Goal: Task Accomplishment & Management: Complete application form

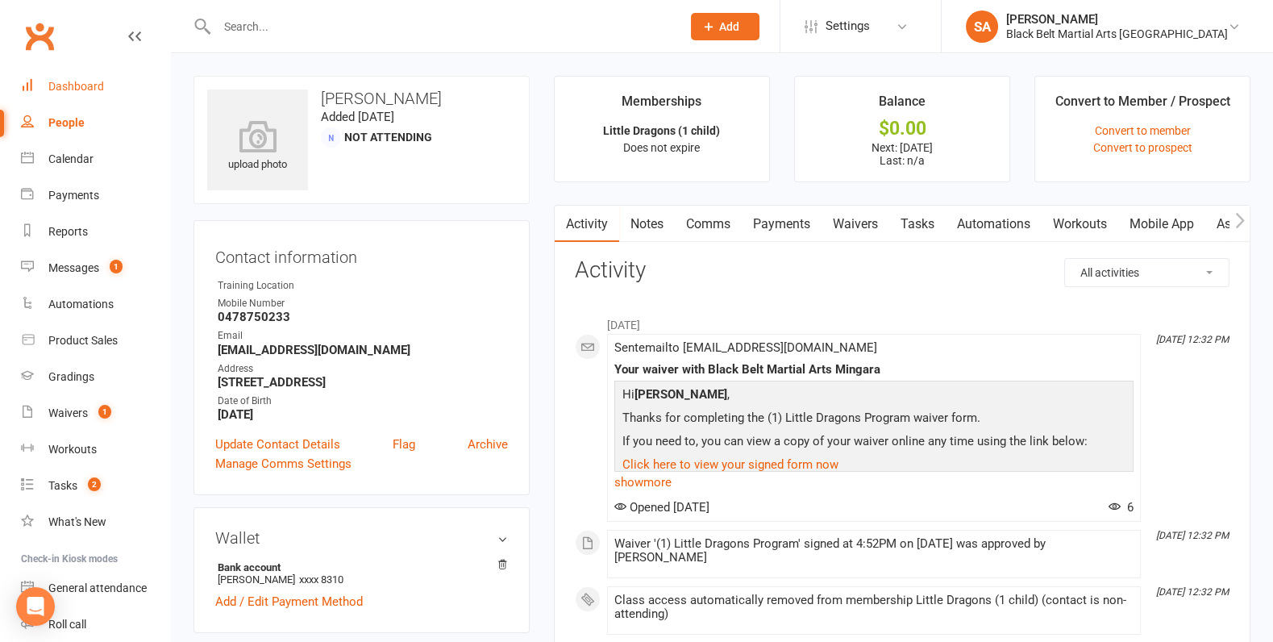
click at [52, 69] on link "Dashboard" at bounding box center [95, 87] width 149 height 36
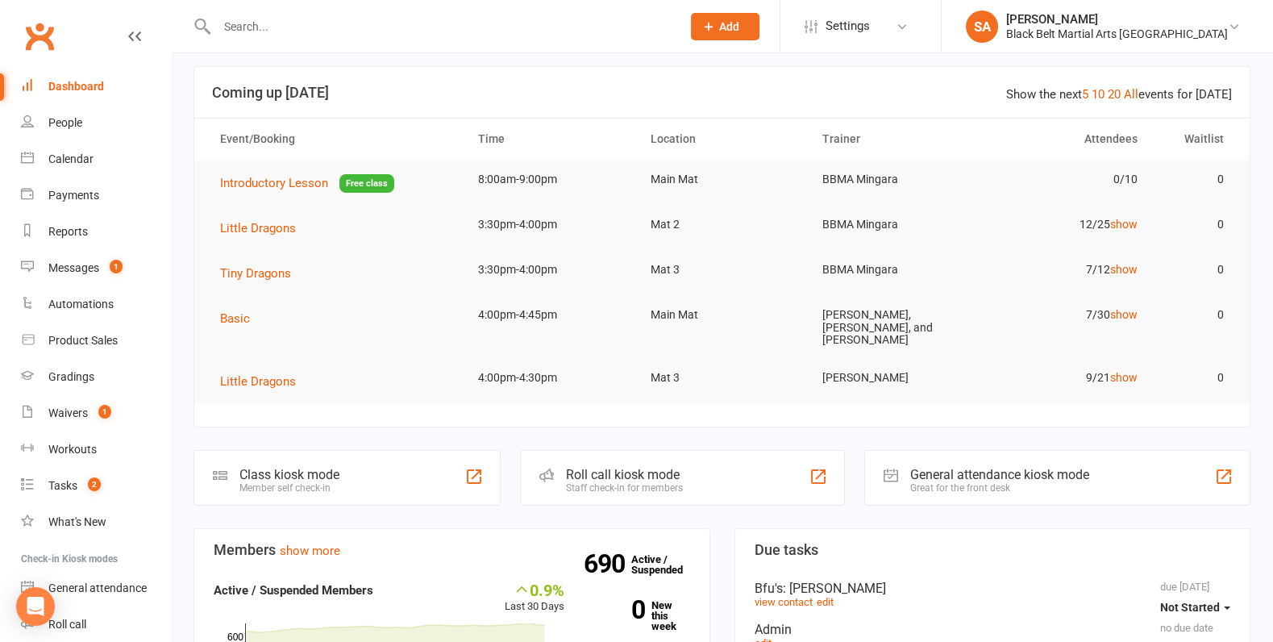
scroll to position [2, 0]
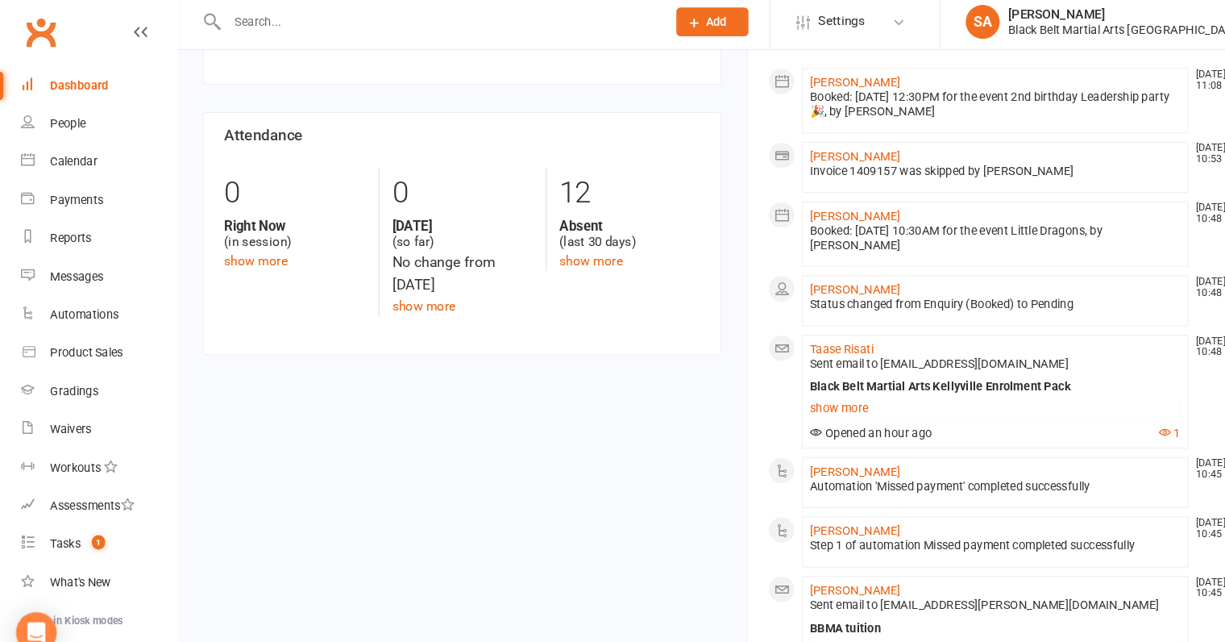
scroll to position [678, 0]
click at [807, 331] on link "Taase Risati" at bounding box center [800, 337] width 60 height 13
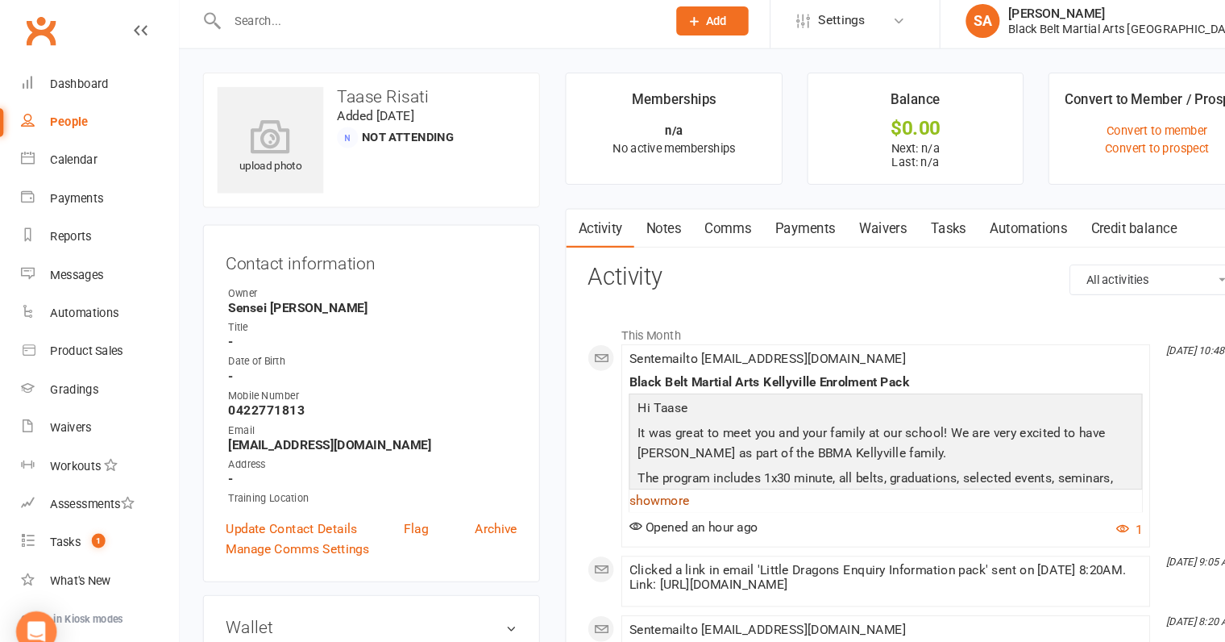
click at [620, 484] on link "show more" at bounding box center [842, 482] width 488 height 23
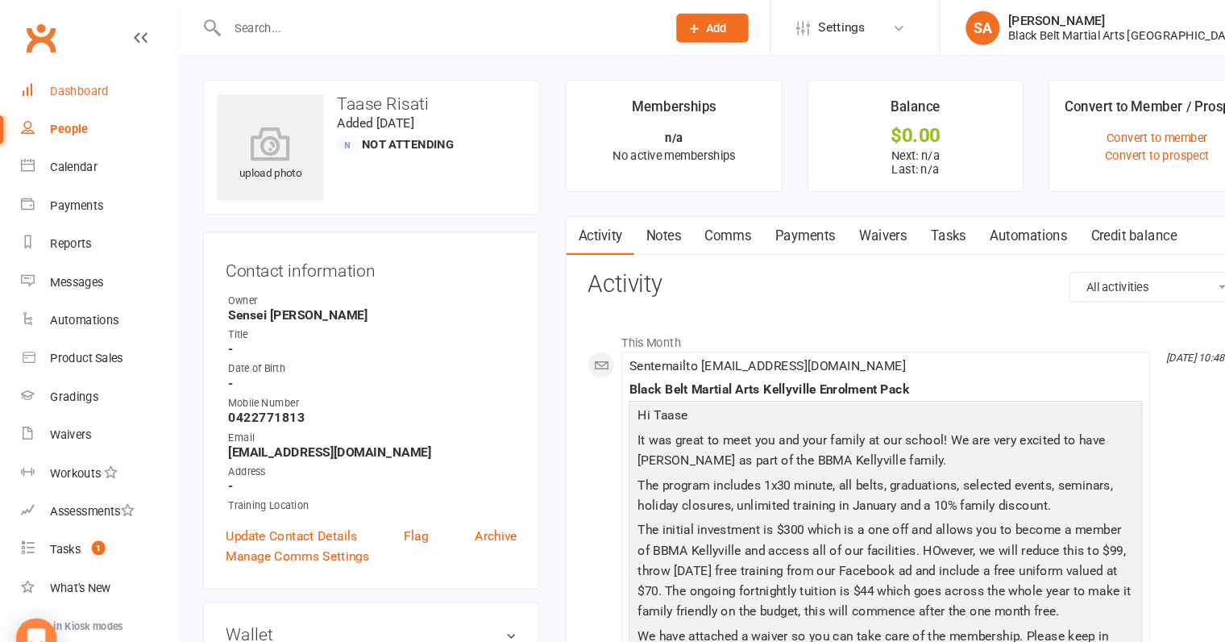
click at [84, 92] on div "Dashboard" at bounding box center [76, 86] width 56 height 13
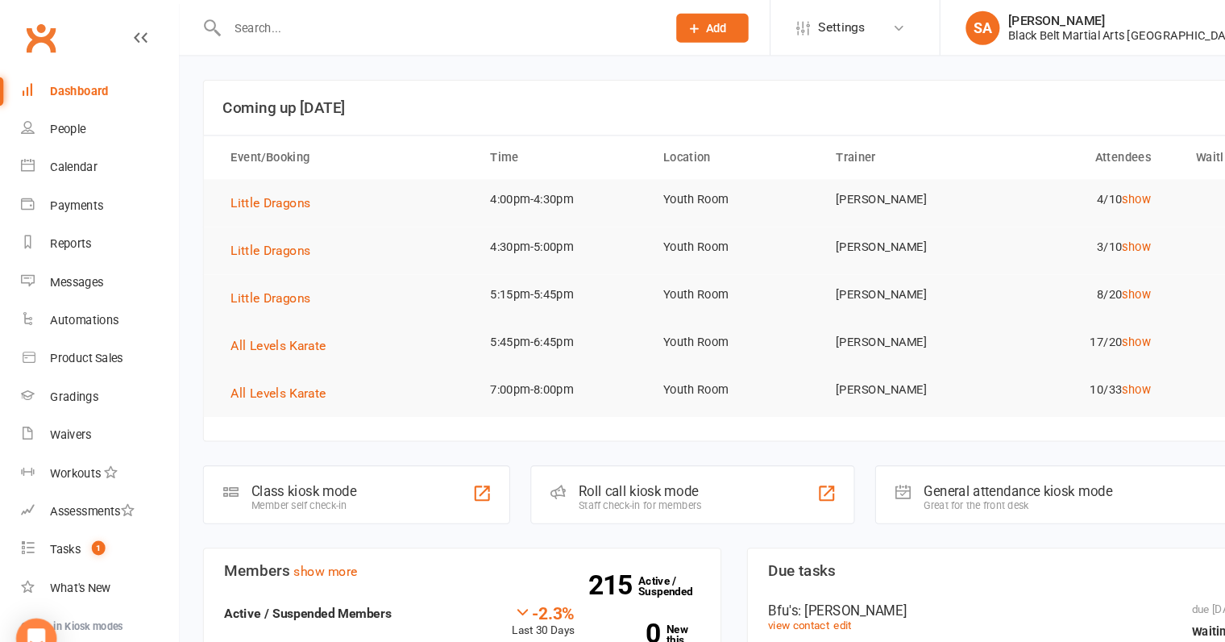
click at [63, 85] on div "Dashboard" at bounding box center [76, 86] width 56 height 13
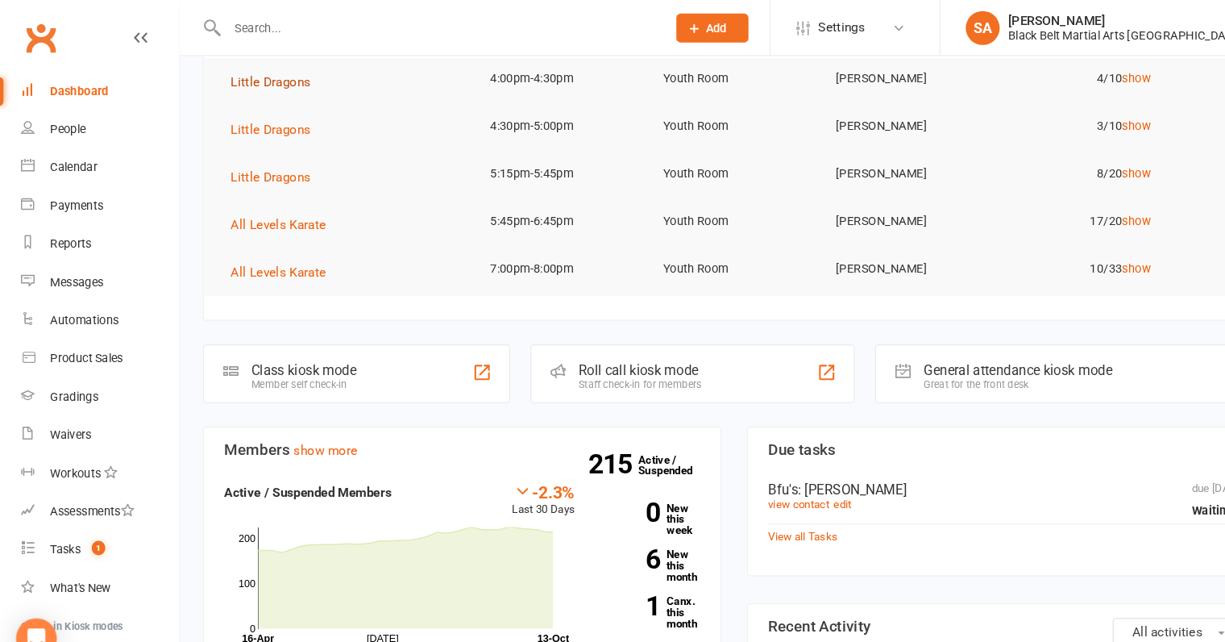
scroll to position [113, 0]
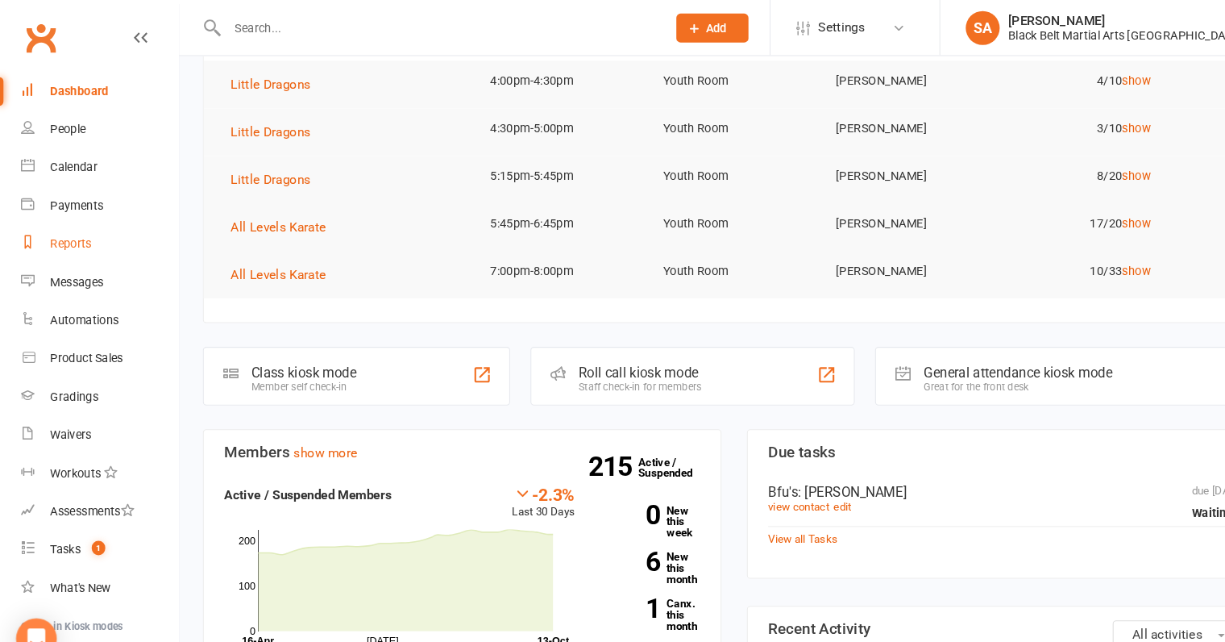
click at [64, 227] on div "Reports" at bounding box center [68, 231] width 40 height 13
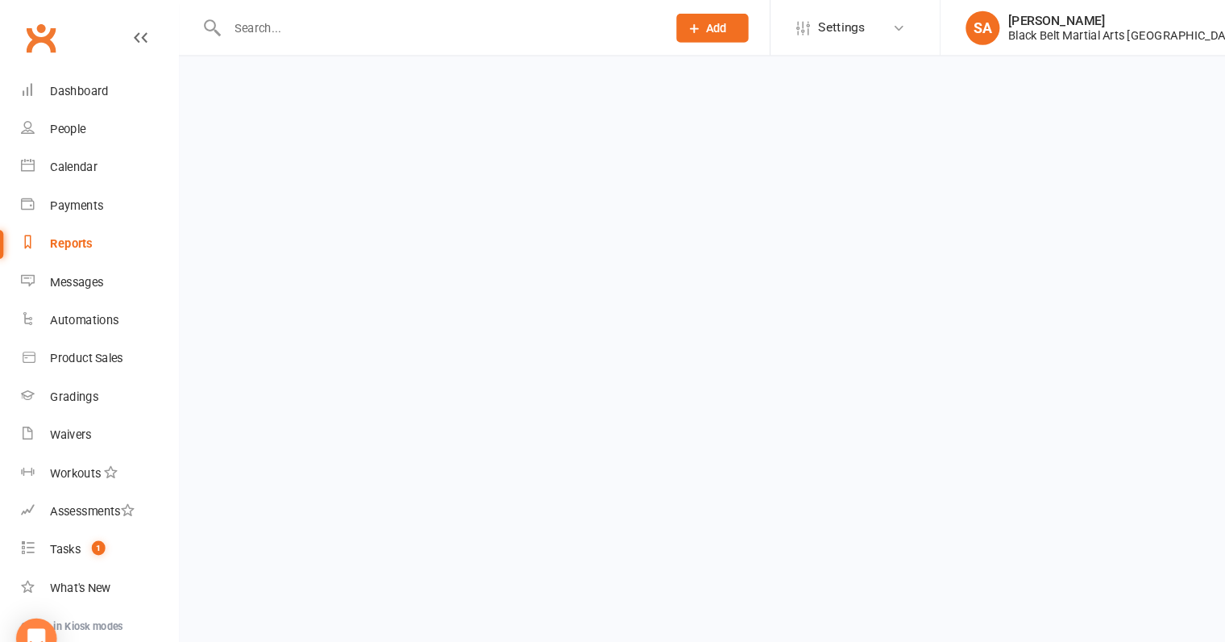
select select "100"
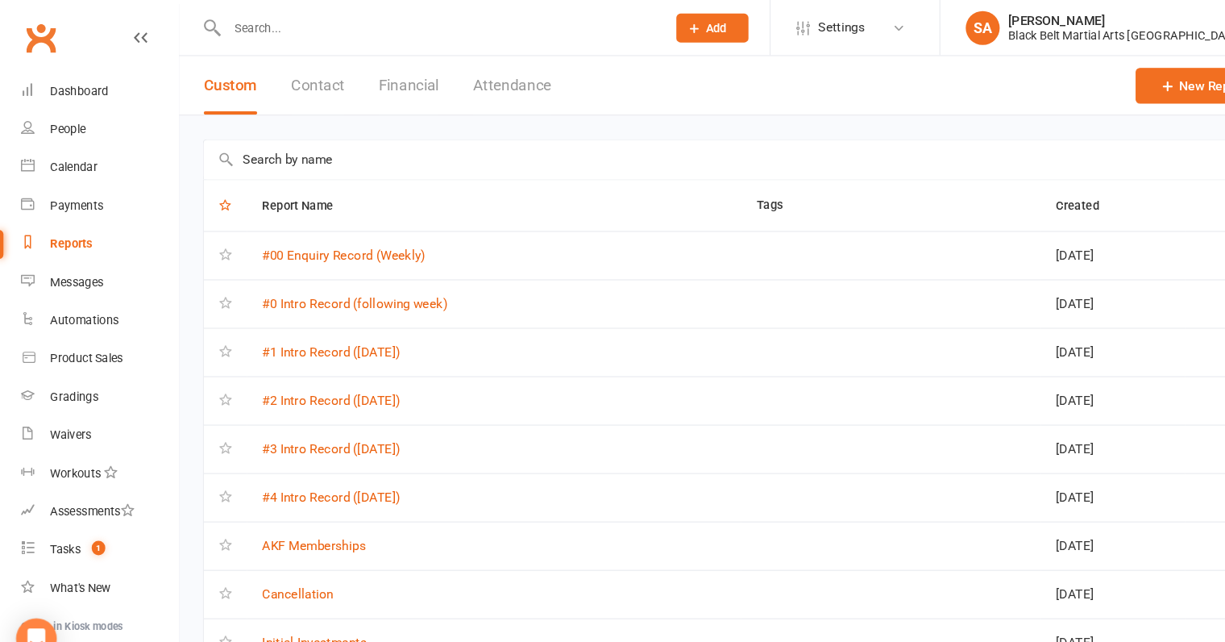
scroll to position [28, 0]
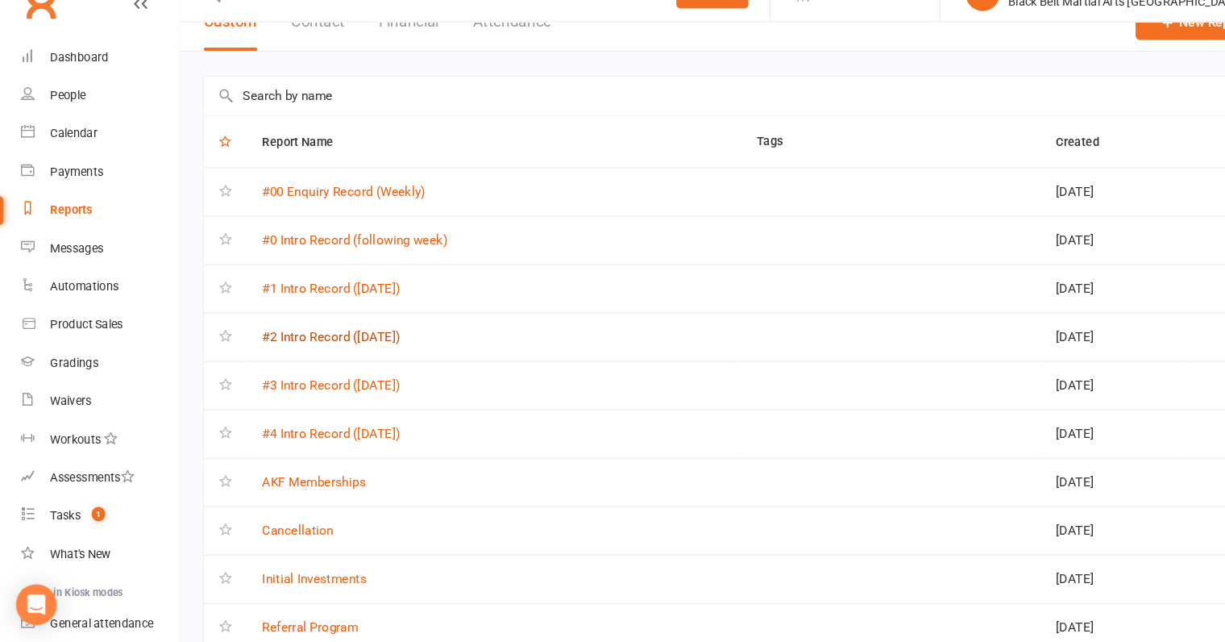
click at [338, 350] on link "#2 Intro Record (Thursday)" at bounding box center [315, 352] width 131 height 15
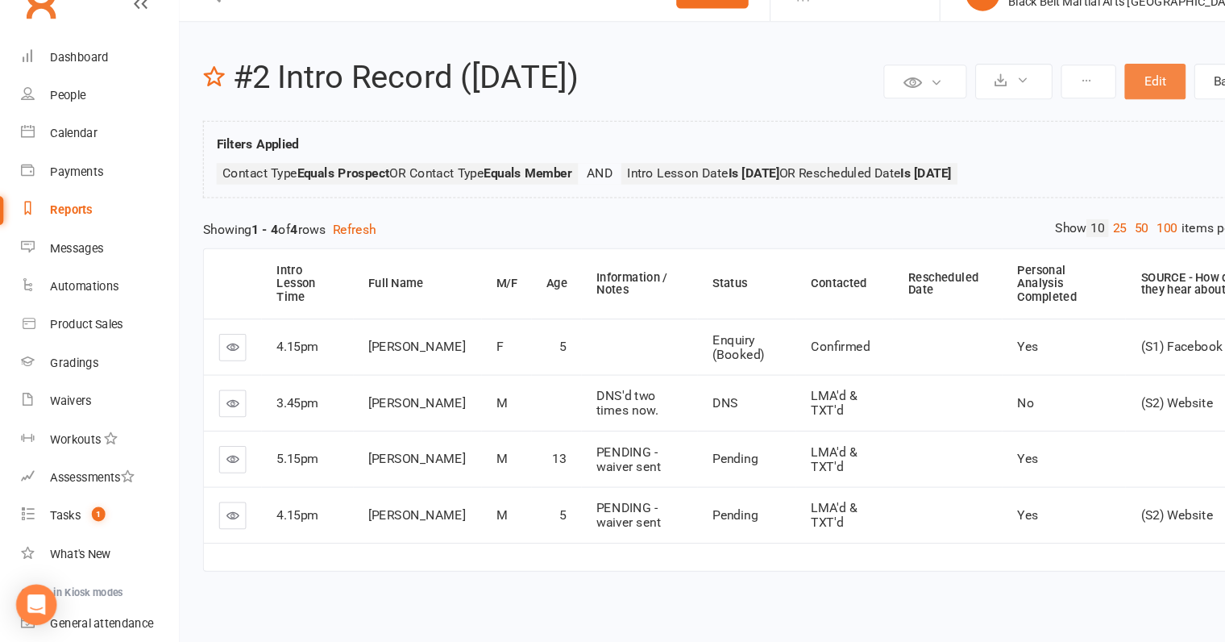
click at [1098, 109] on button "Edit" at bounding box center [1098, 110] width 58 height 34
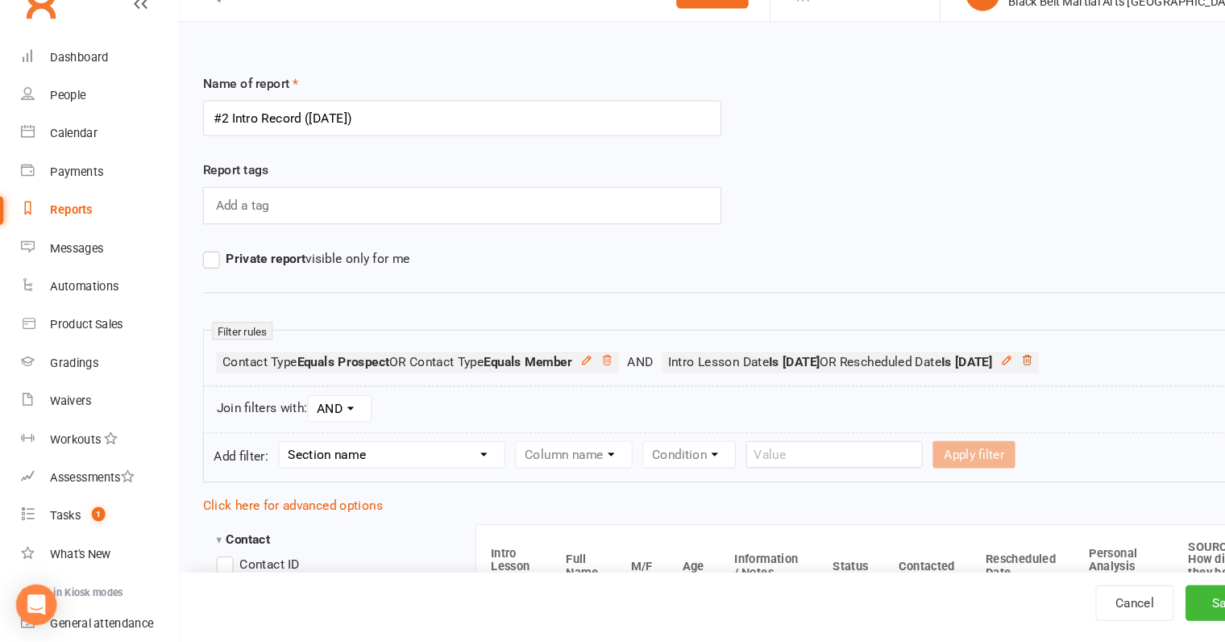
click at [982, 370] on icon at bounding box center [976, 373] width 11 height 11
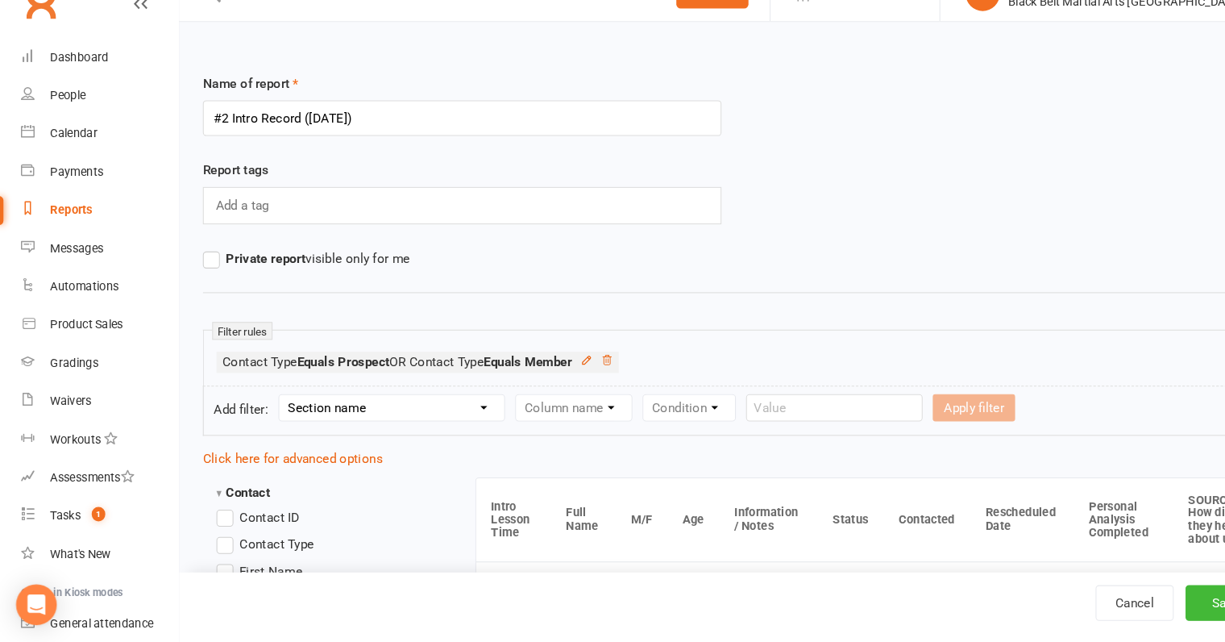
click at [448, 408] on select "Section name Contact Attendance Aggregate Payment Booking Waitlist Attendees Ca…" at bounding box center [373, 419] width 214 height 24
select select "26"
click at [268, 407] on select "Section name Contact Attendance Aggregate Payment Booking Waitlist Attendees Ca…" at bounding box center [373, 419] width 214 height 24
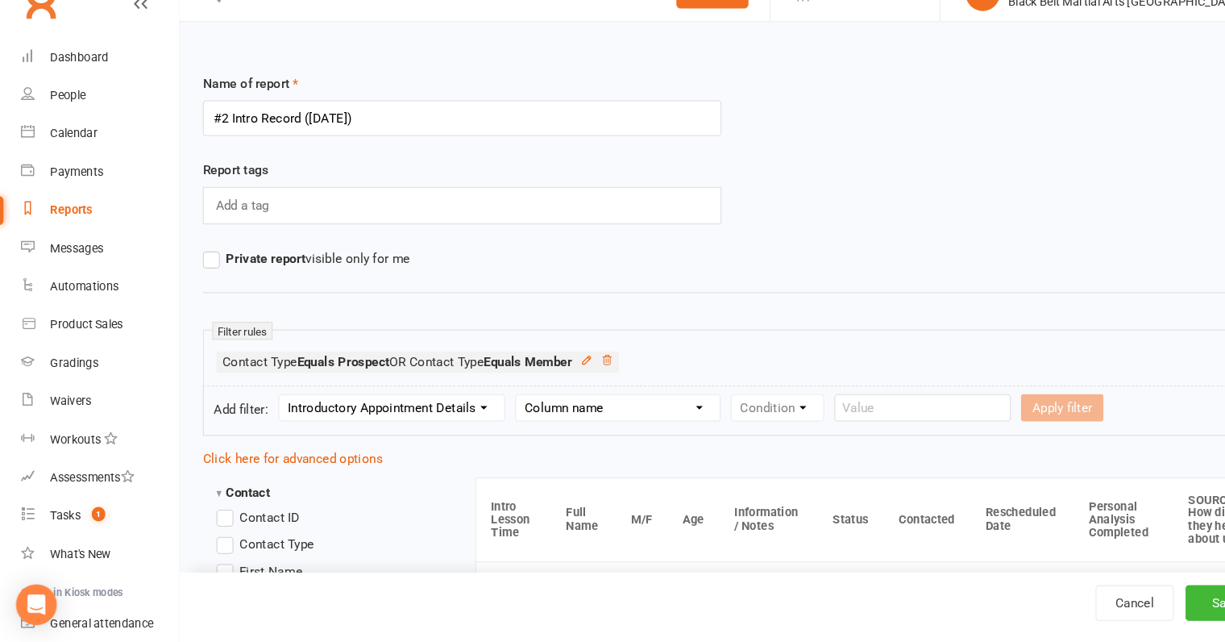
click at [549, 413] on select "Column name M/F Age Intro Lesson Date Intro Lesson Time Contacted Rescheduled D…" at bounding box center [587, 419] width 193 height 24
select select "2"
click at [492, 407] on select "Column name M/F Age Intro Lesson Date Intro Lesson Time Contacted Rescheduled D…" at bounding box center [587, 419] width 193 height 24
click at [739, 417] on select "Condition Is Is not Before After Before or on After or on Is blank Is not blank" at bounding box center [747, 419] width 102 height 24
select select "0"
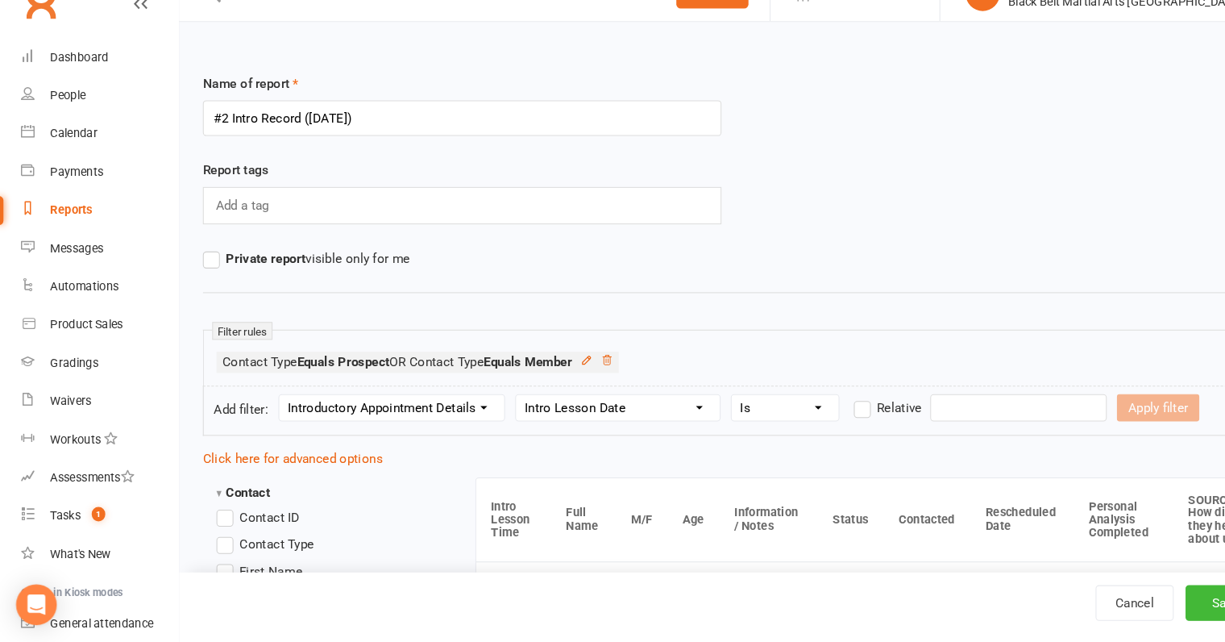
click at [696, 407] on select "Condition Is Is not Before After Before or on After or on Is blank Is not blank" at bounding box center [747, 419] width 102 height 24
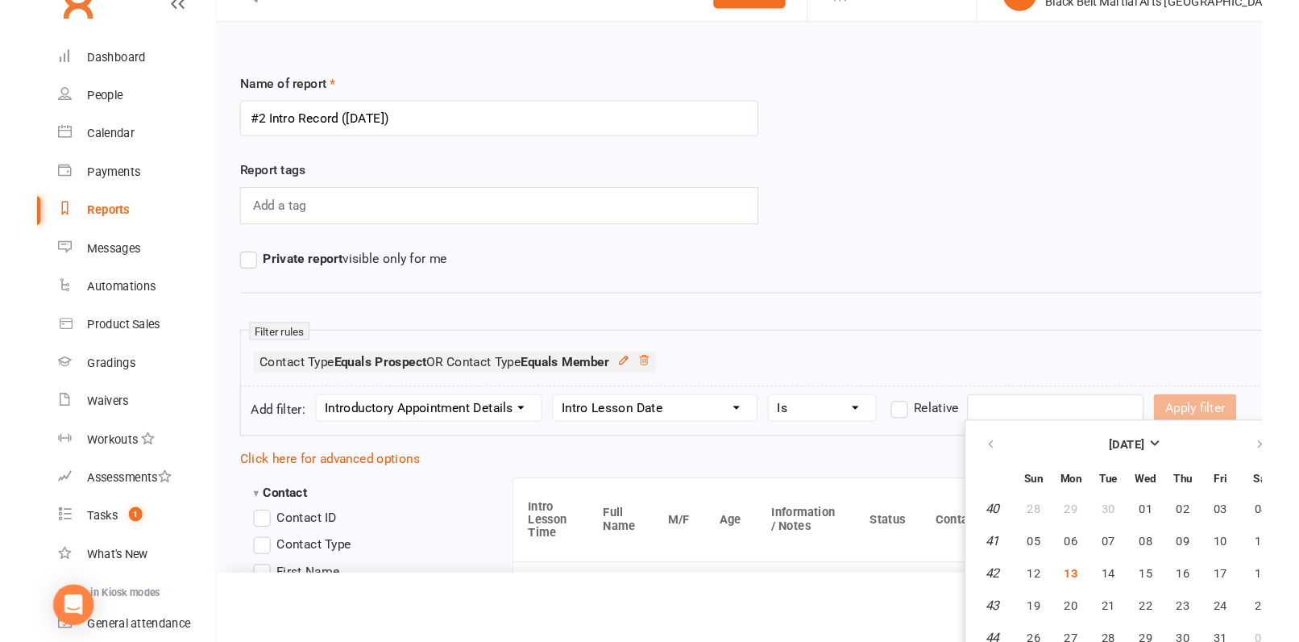
scroll to position [39, 0]
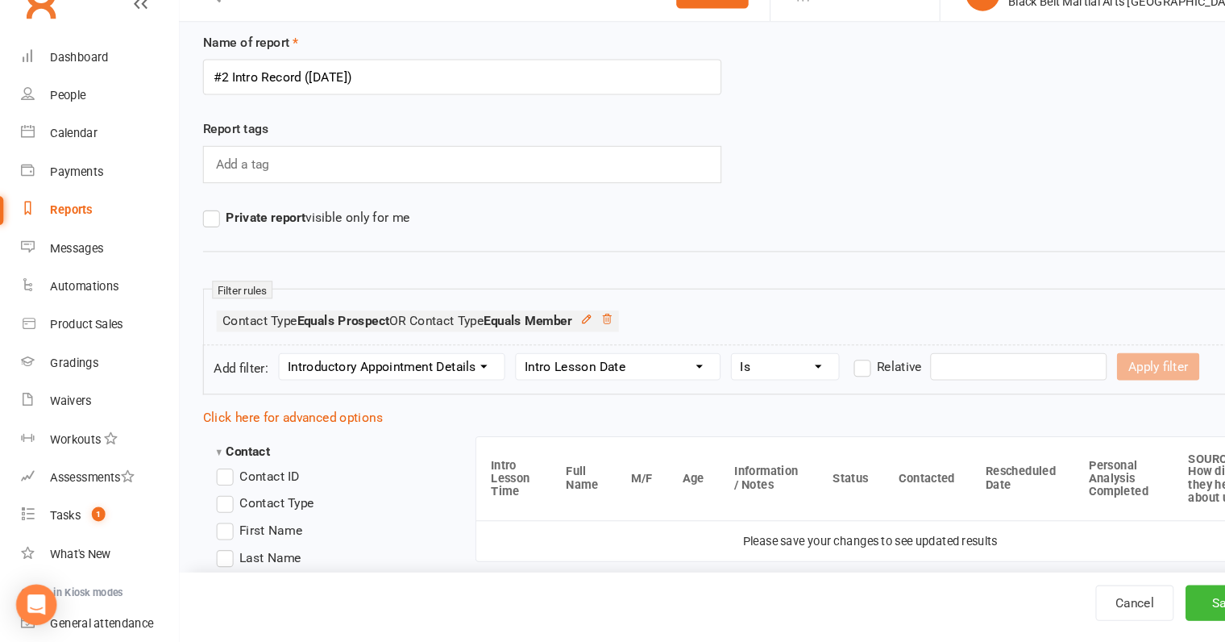
click at [935, 382] on input "text" at bounding box center [968, 381] width 168 height 26
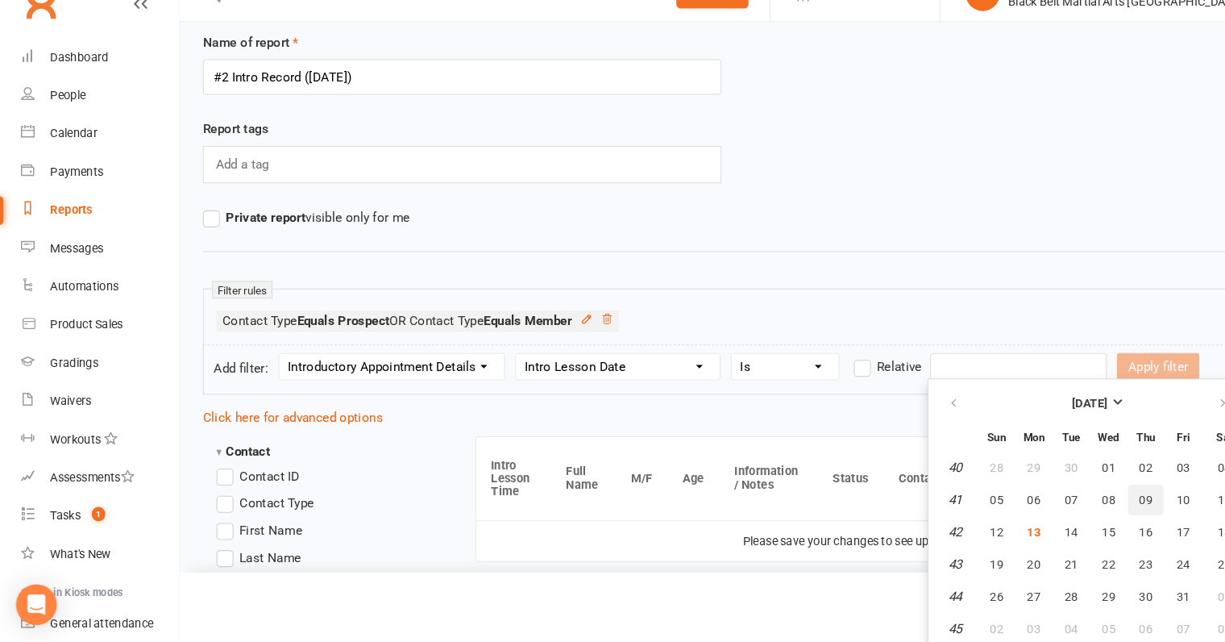
click at [1096, 509] on button "09" at bounding box center [1089, 507] width 34 height 29
type input "09 Oct 2025"
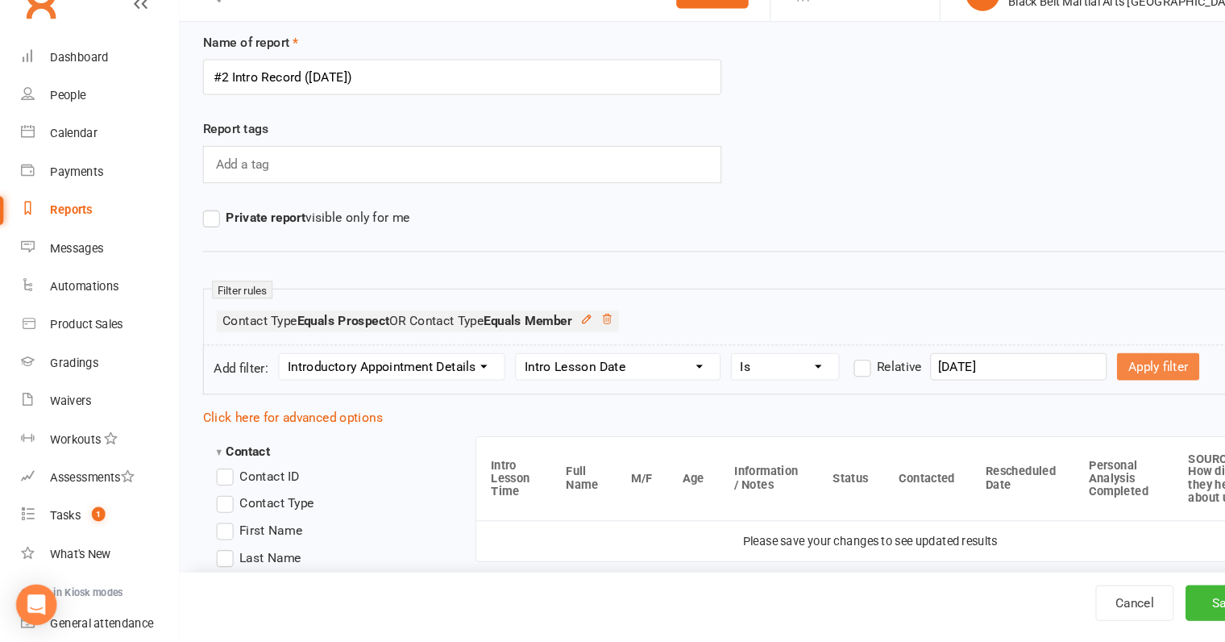
click at [1062, 377] on button "Apply filter" at bounding box center [1101, 381] width 78 height 26
select select
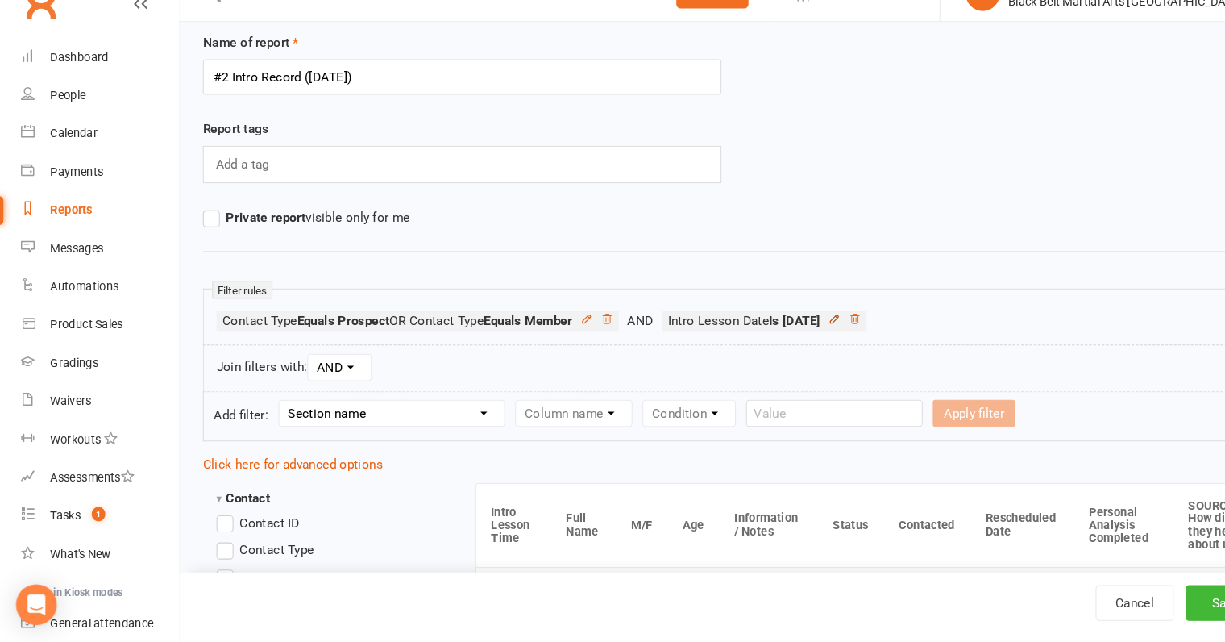
click at [799, 331] on icon at bounding box center [793, 335] width 11 height 11
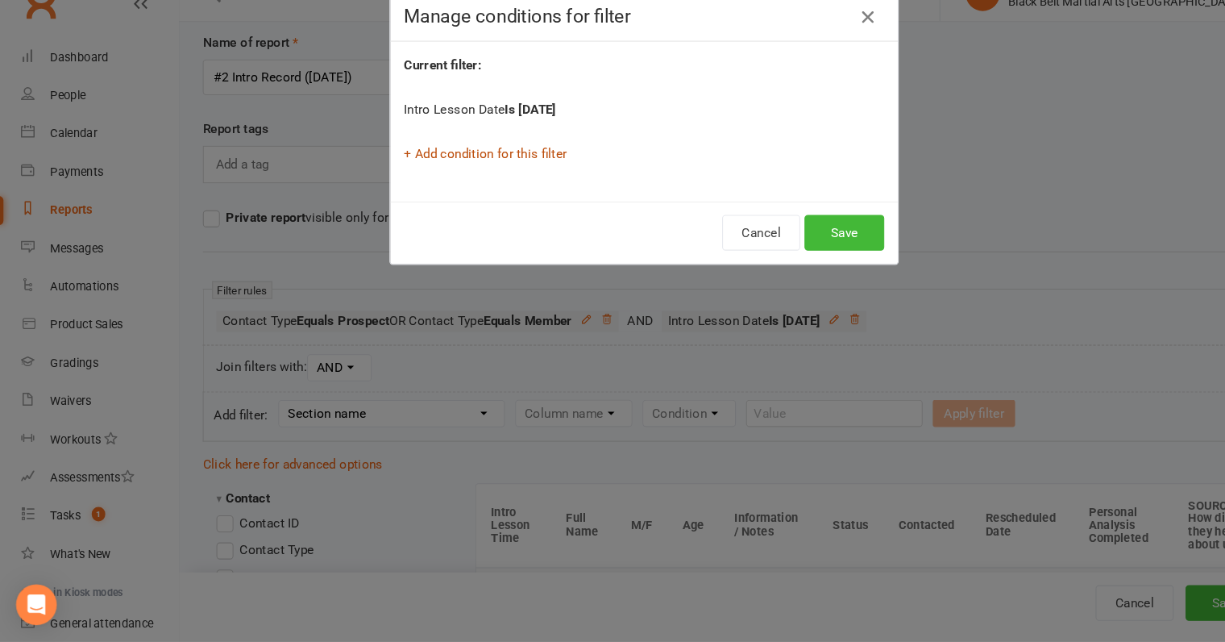
click at [512, 177] on link "+ Add condition for this filter" at bounding box center [462, 178] width 155 height 15
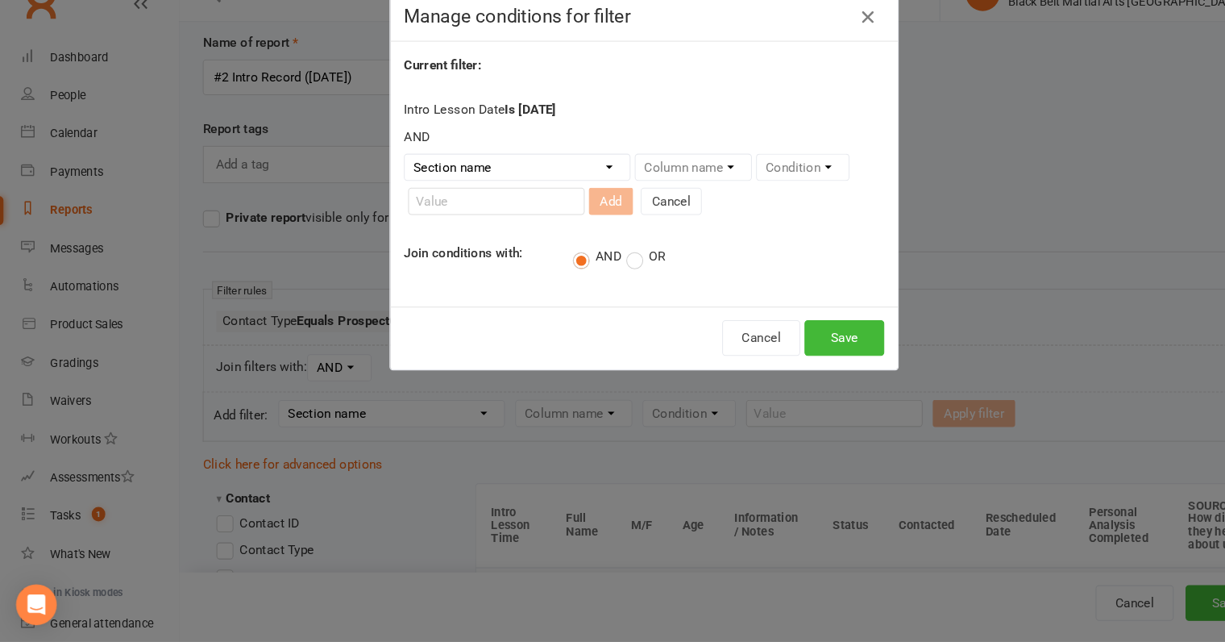
click at [602, 274] on label "OR" at bounding box center [614, 276] width 37 height 16
click at [602, 266] on input "OR" at bounding box center [601, 266] width 10 height 0
click at [525, 197] on select "Section name Contact Attendance Aggregate Payment Booking Waitlist Attendees Ca…" at bounding box center [492, 191] width 214 height 24
select select "26"
click at [385, 179] on select "Section name Contact Attendance Aggregate Payment Booking Waitlist Attendees Ca…" at bounding box center [492, 191] width 214 height 24
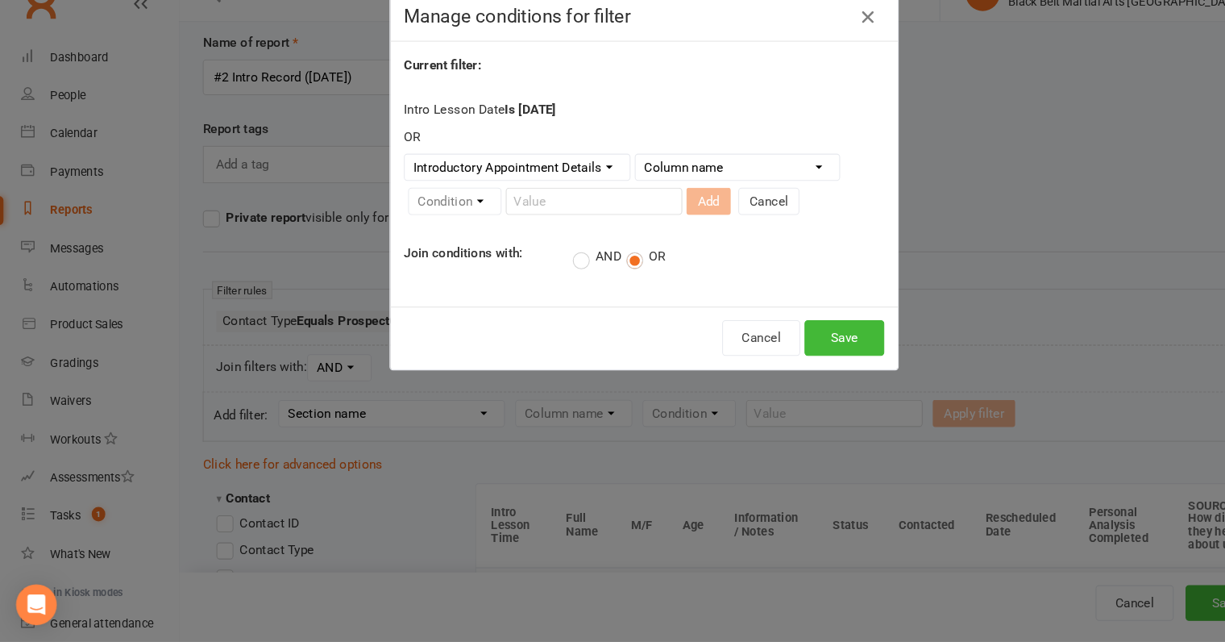
click at [668, 181] on select "Column name M/F Age Intro Lesson Date Intro Lesson Time Contacted Rescheduled D…" at bounding box center [701, 191] width 193 height 24
select select "5"
click at [605, 179] on select "Column name M/F Age Intro Lesson Date Intro Lesson Time Contacted Rescheduled D…" at bounding box center [701, 191] width 193 height 24
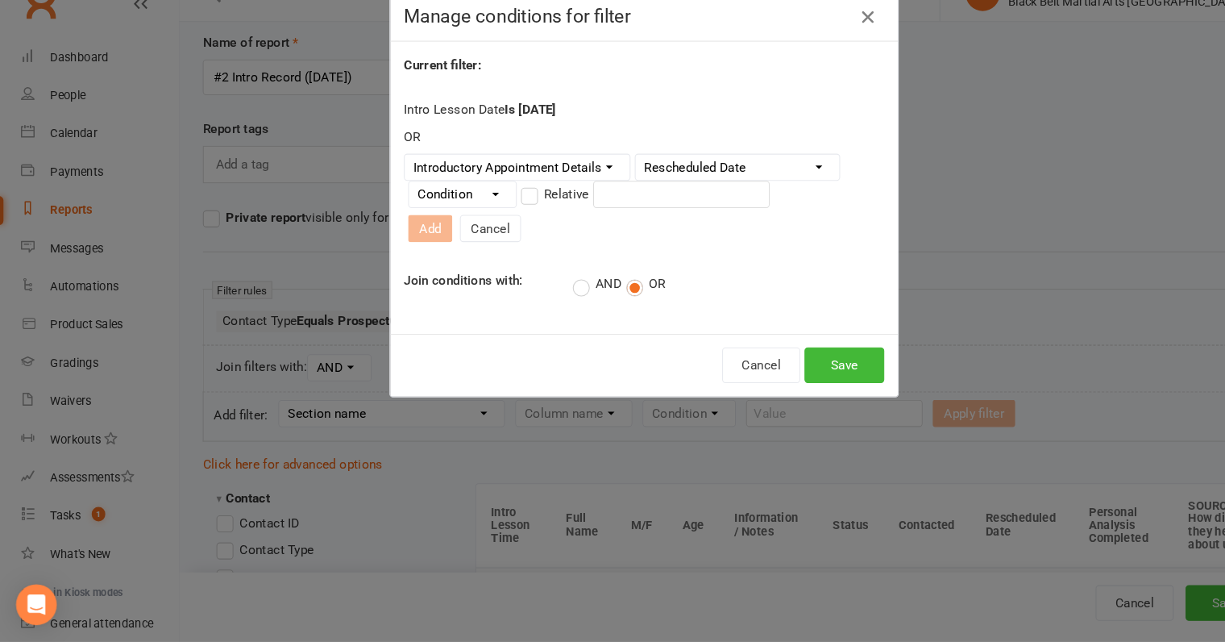
click at [436, 221] on select "Condition Is Is not Before After Before or on After or on Is blank Is not blank" at bounding box center [440, 217] width 102 height 24
select select "0"
click at [389, 209] on select "Condition Is Is not Before After Before or on After or on Is blank Is not blank" at bounding box center [440, 217] width 102 height 24
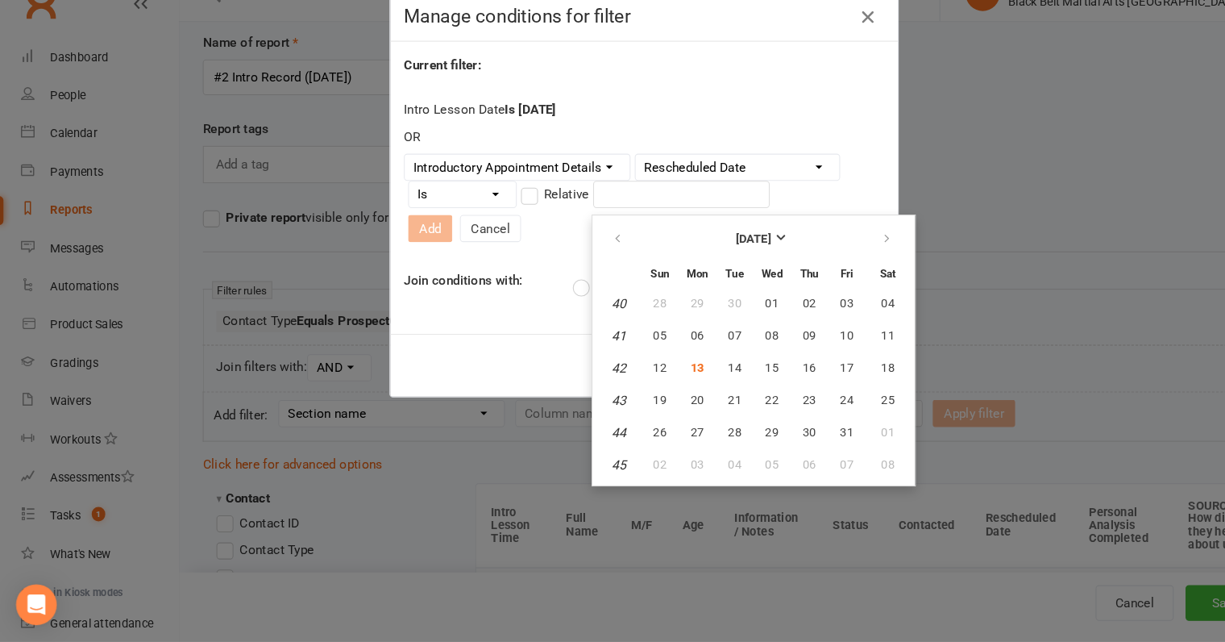
click at [580, 218] on input "text" at bounding box center [648, 217] width 168 height 26
click at [772, 349] on span "09" at bounding box center [769, 350] width 13 height 13
type input "09 Oct 2025"
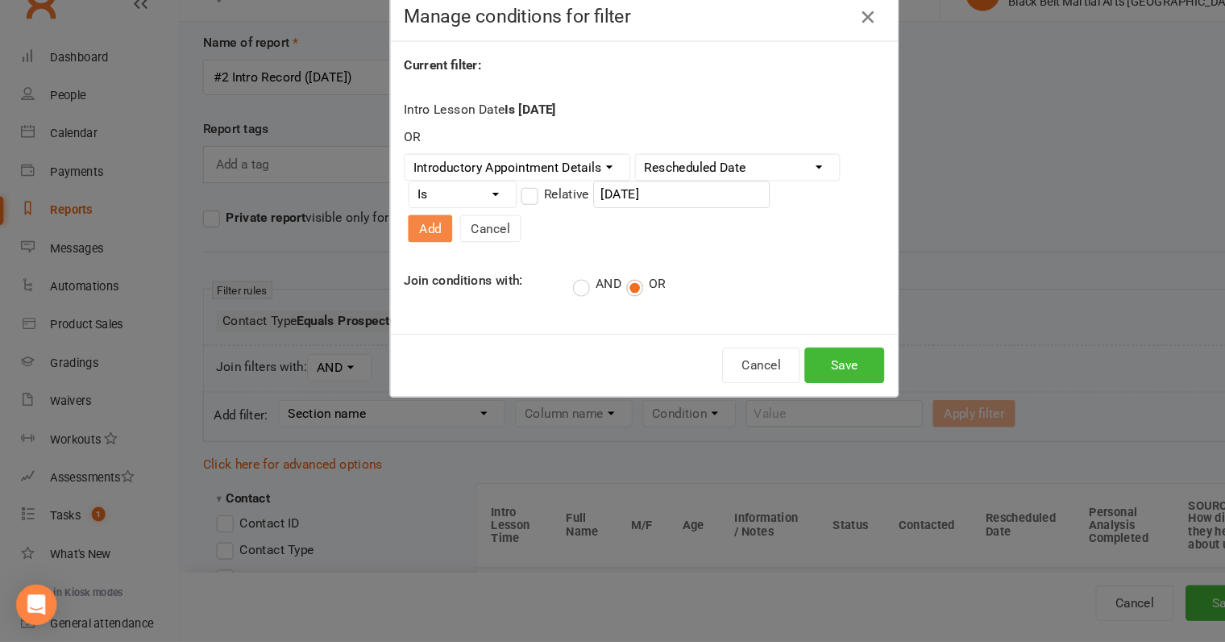
click at [430, 236] on button "Add" at bounding box center [410, 249] width 42 height 26
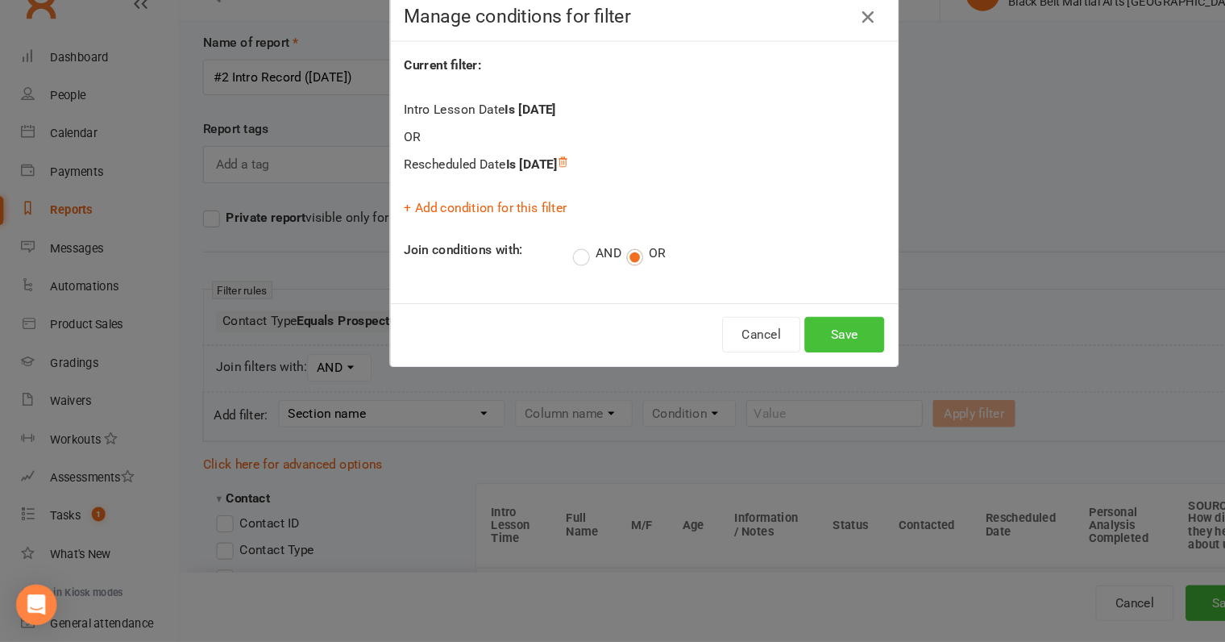
click at [775, 350] on button "Save" at bounding box center [803, 350] width 76 height 34
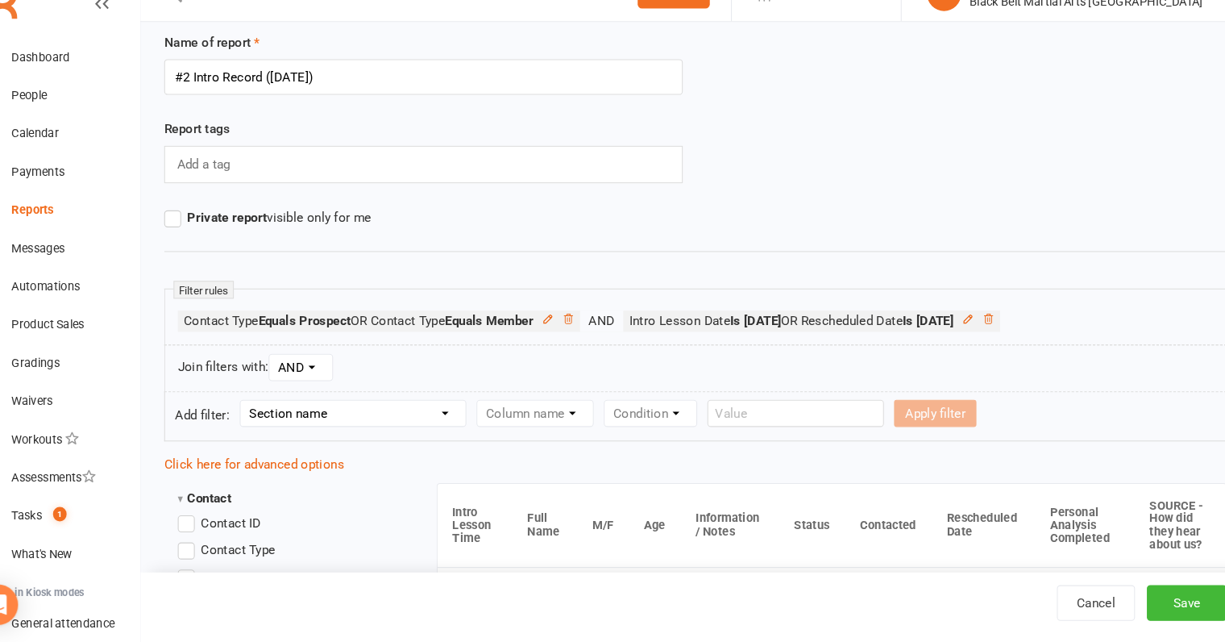
click at [1196, 110] on div "Name of report #2 Intro Record (Thursday)" at bounding box center [697, 104] width 1033 height 82
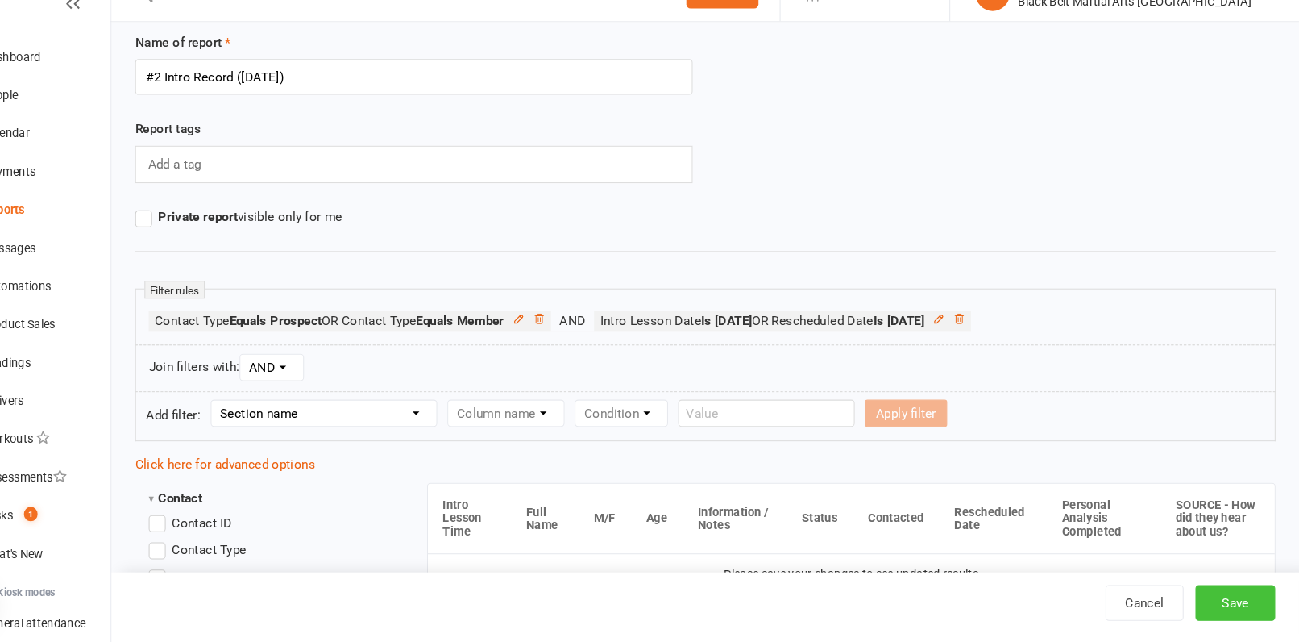
click at [1225, 612] on button "Save" at bounding box center [1239, 605] width 76 height 34
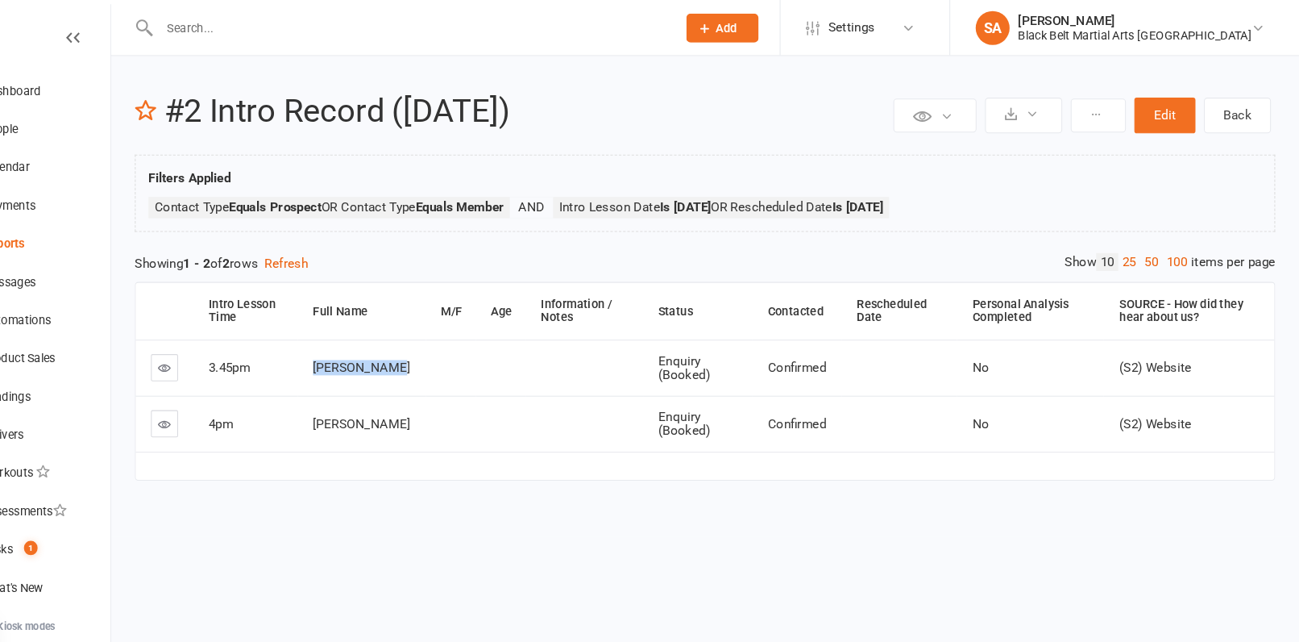
drag, startPoint x: 430, startPoint y: 355, endPoint x: 359, endPoint y: 340, distance: 72.4
click at [359, 340] on td "[PERSON_NAME]" at bounding box center [409, 348] width 122 height 53
copy span "[PERSON_NAME]"
click at [94, 87] on div "Dashboard" at bounding box center [76, 86] width 56 height 13
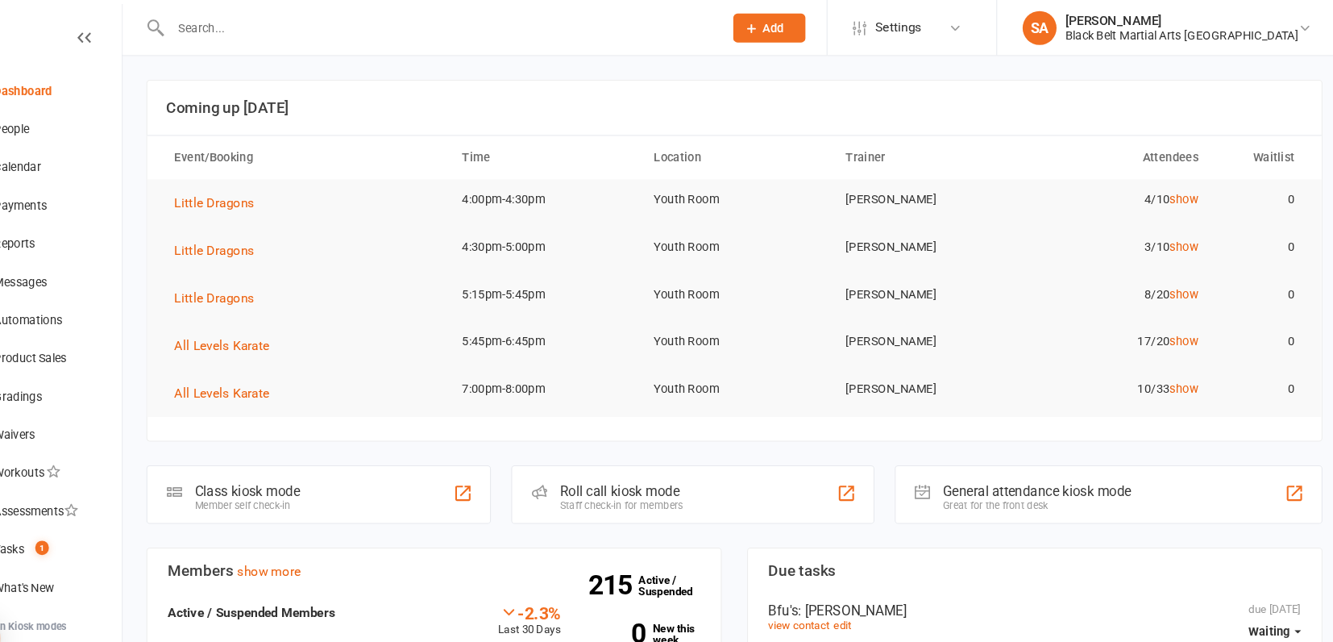
click at [270, 27] on input "text" at bounding box center [471, 26] width 518 height 23
drag, startPoint x: 314, startPoint y: 30, endPoint x: 198, endPoint y: 17, distance: 116.0
click at [198, 17] on div "edwards No results" at bounding box center [461, 26] width 537 height 52
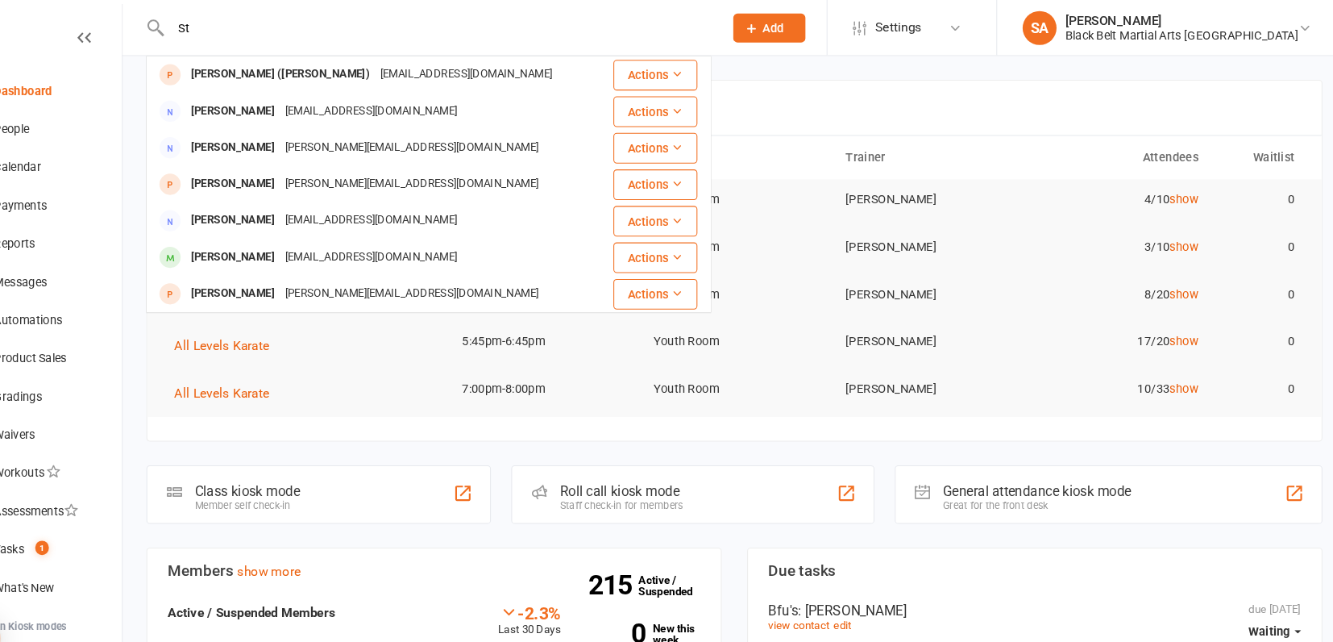
type input "S"
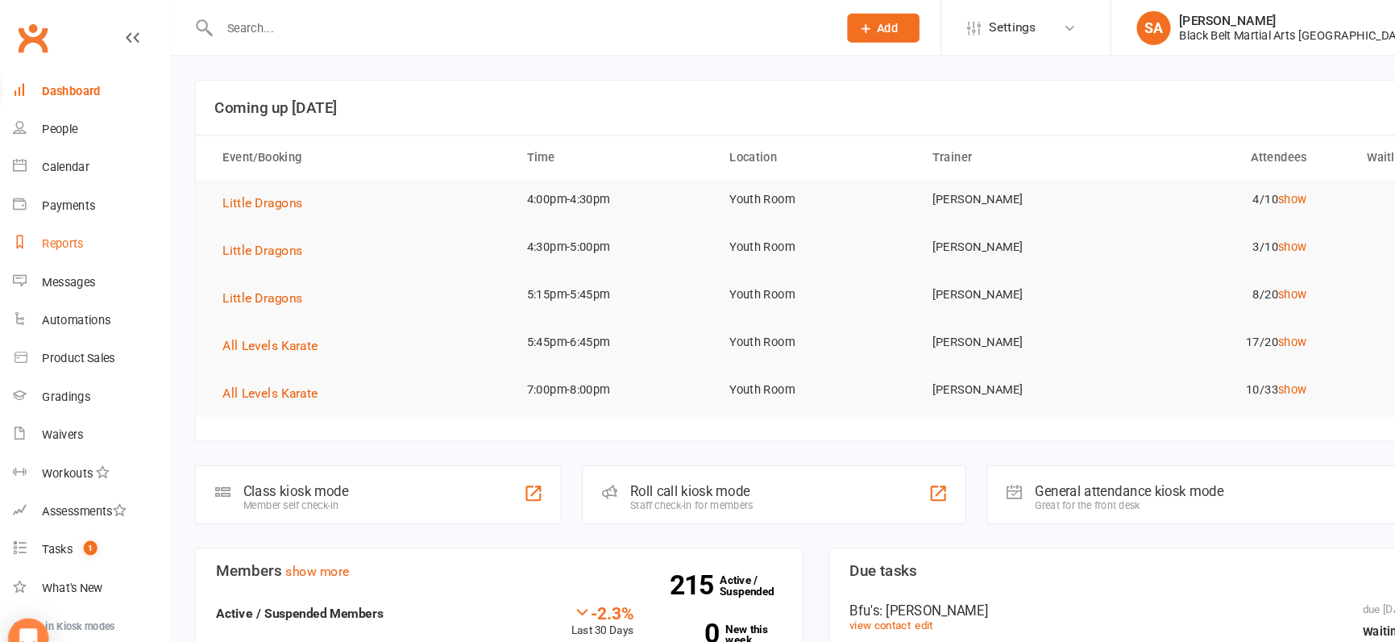
click at [78, 234] on div "Reports" at bounding box center [68, 231] width 40 height 13
select select "100"
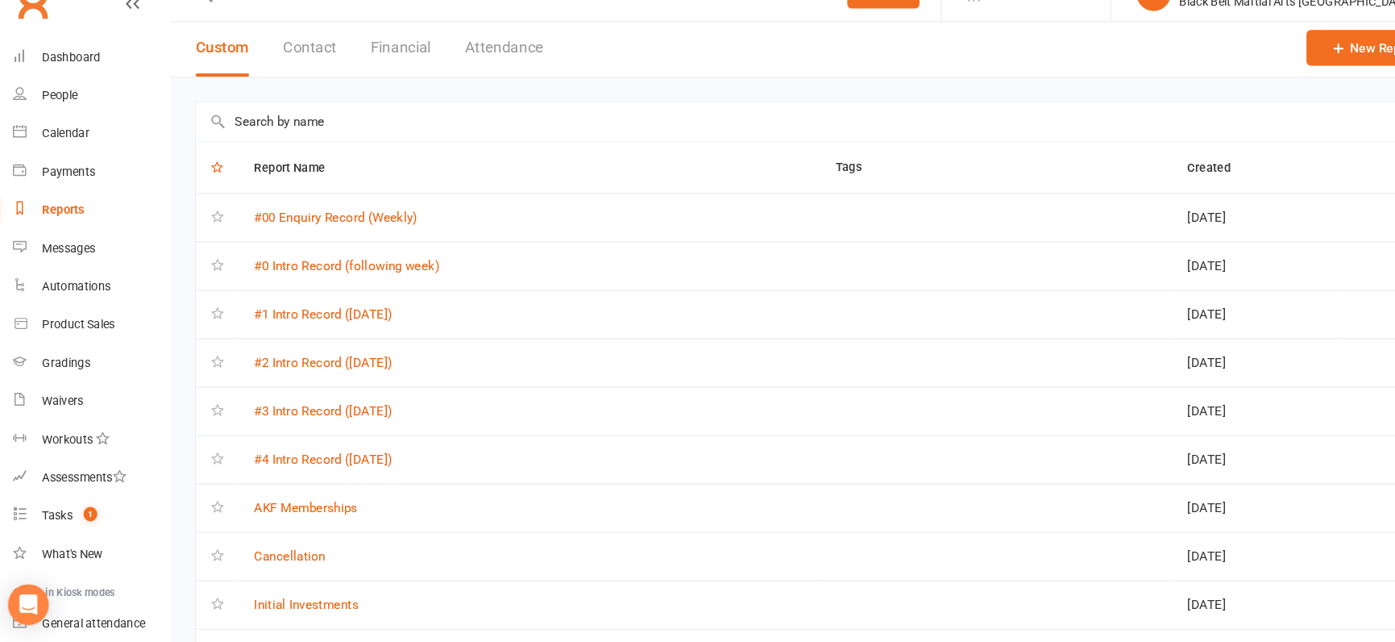
scroll to position [8, 0]
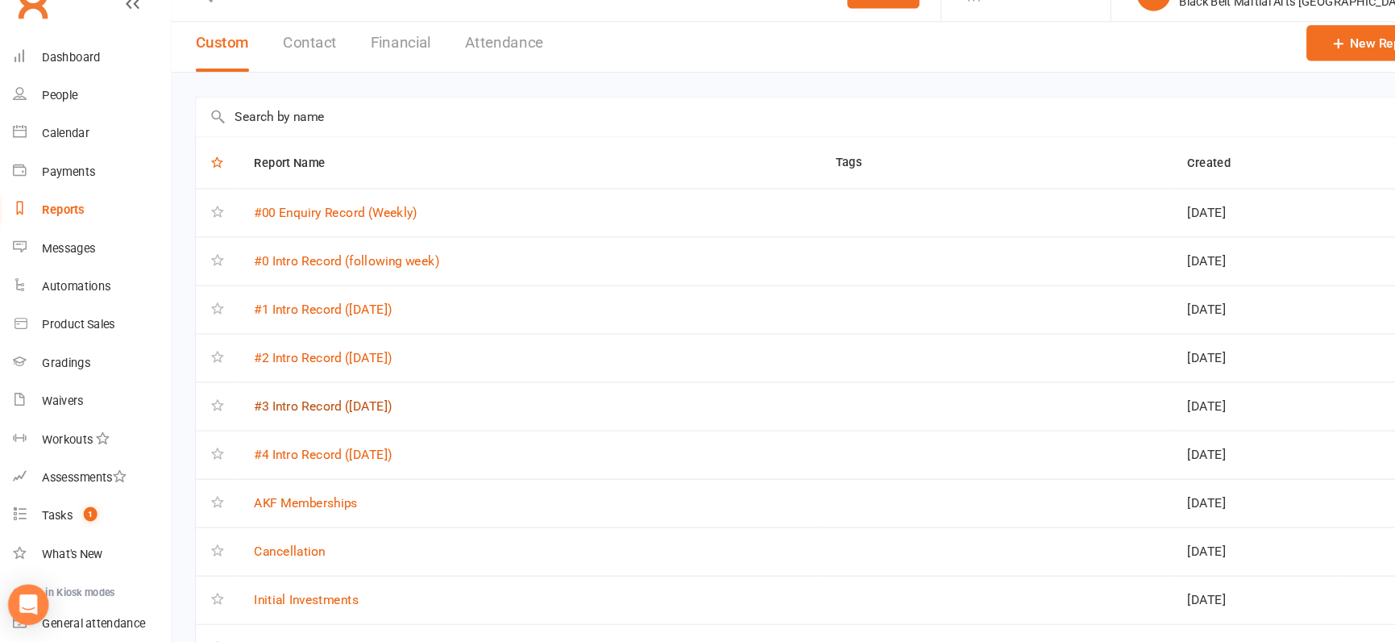
click at [340, 414] on link "#3 Intro Record (Friday)" at bounding box center [315, 418] width 131 height 15
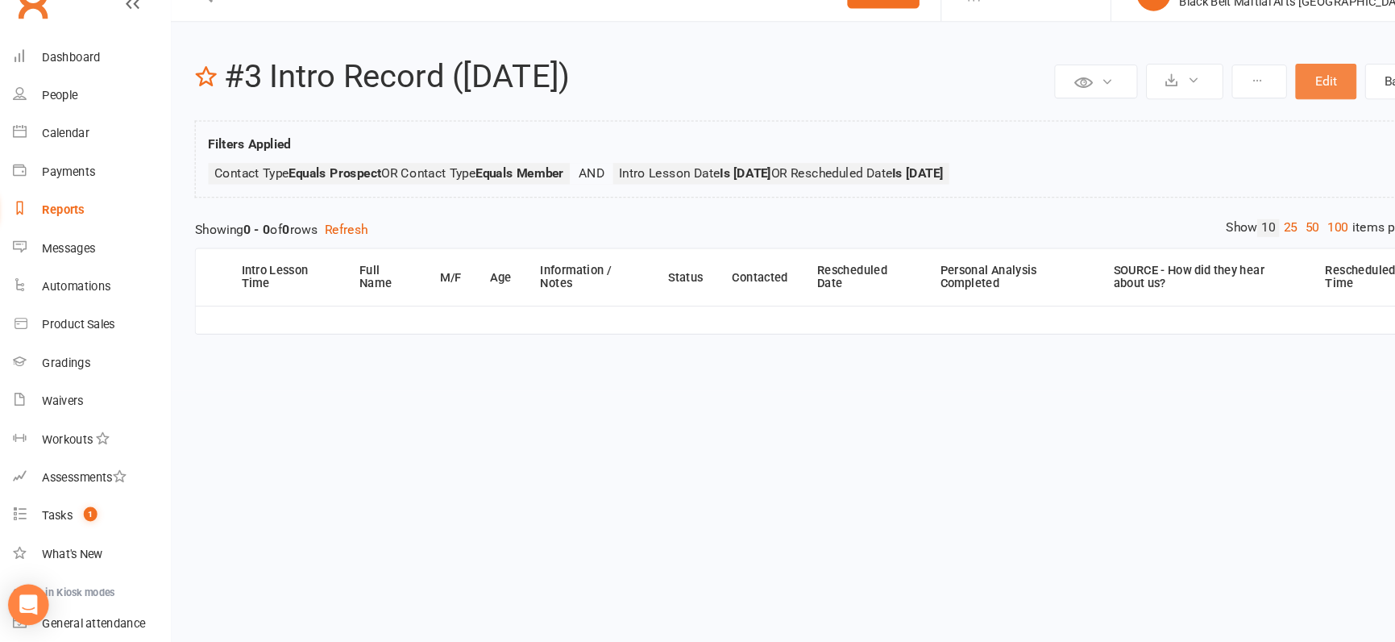
click at [1225, 112] on button "Edit" at bounding box center [1268, 110] width 58 height 34
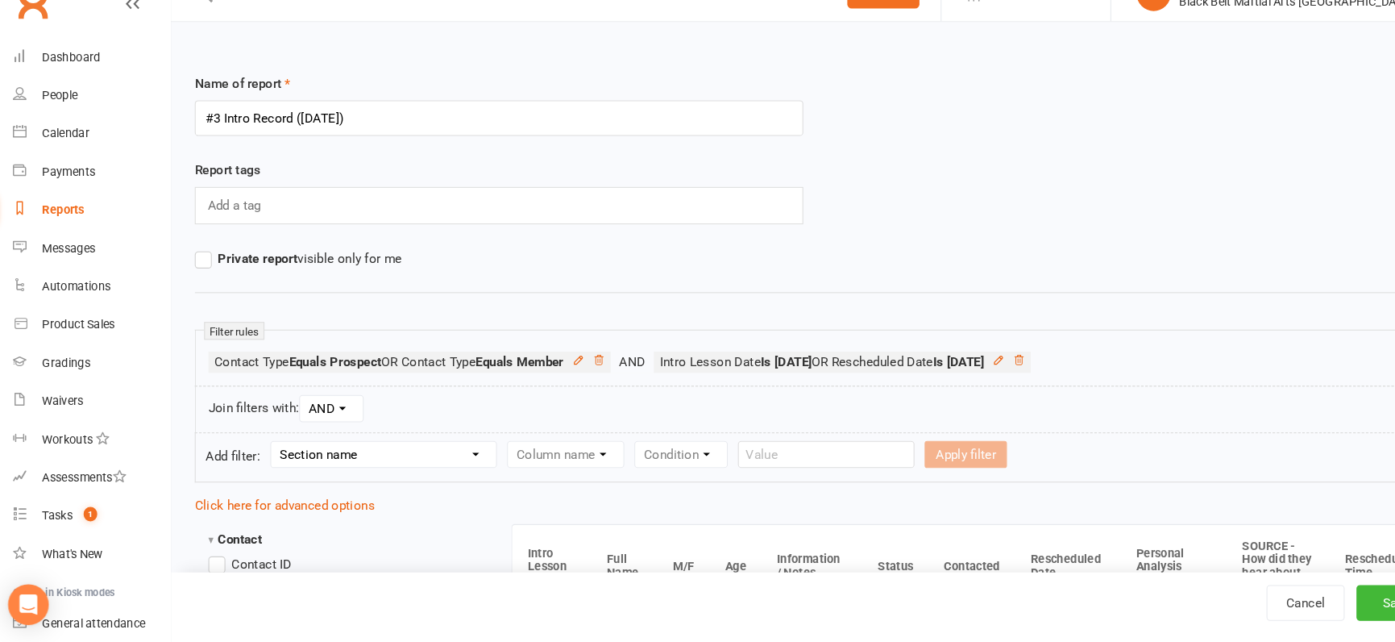
click at [988, 376] on li "Intro Lesson Date Is 2025-09-26 OR Rescheduled Date Is 2025-09-26 Introductory …" at bounding box center [809, 376] width 358 height 20
click at [982, 373] on icon at bounding box center [976, 373] width 11 height 11
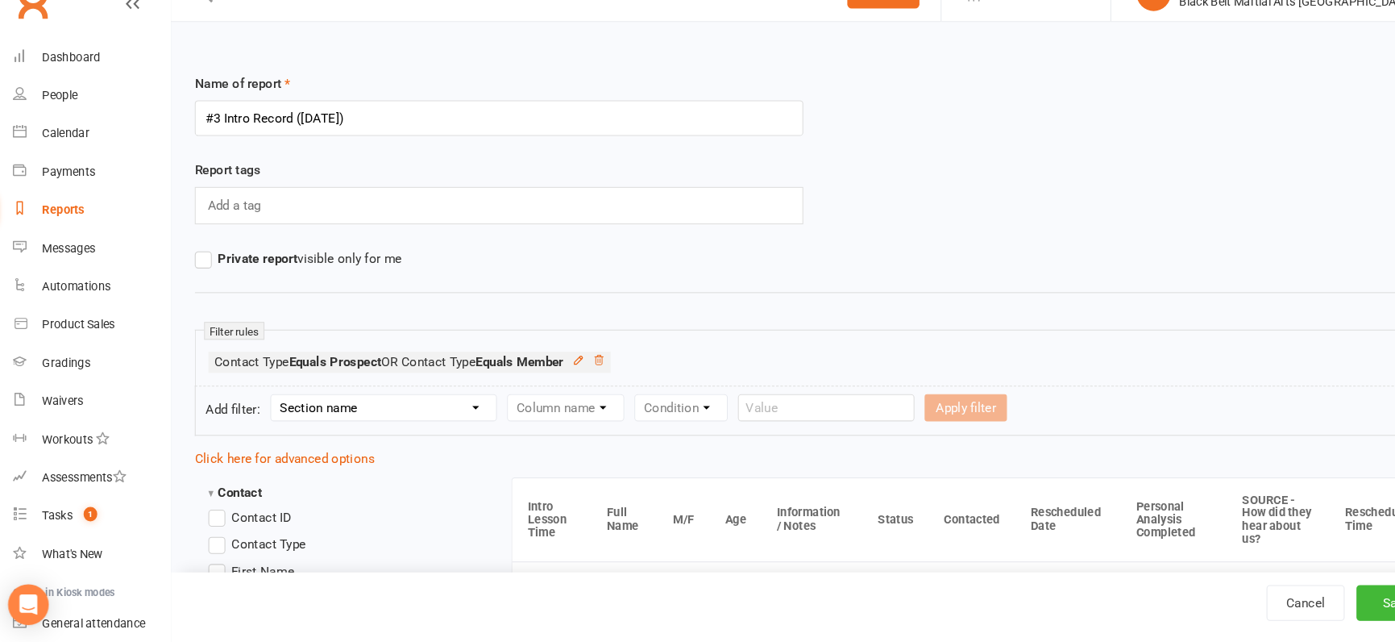
click at [465, 418] on select "Section name Contact Attendance Aggregate Payment Booking Waitlist Attendees Ca…" at bounding box center [373, 419] width 214 height 24
select select "26"
click at [268, 407] on select "Section name Contact Attendance Aggregate Payment Booking Waitlist Attendees Ca…" at bounding box center [373, 419] width 214 height 24
click at [635, 423] on select "Column name M/F Age Intro Lesson Date Intro Lesson Time Contacted Rescheduled D…" at bounding box center [587, 419] width 193 height 24
select select "2"
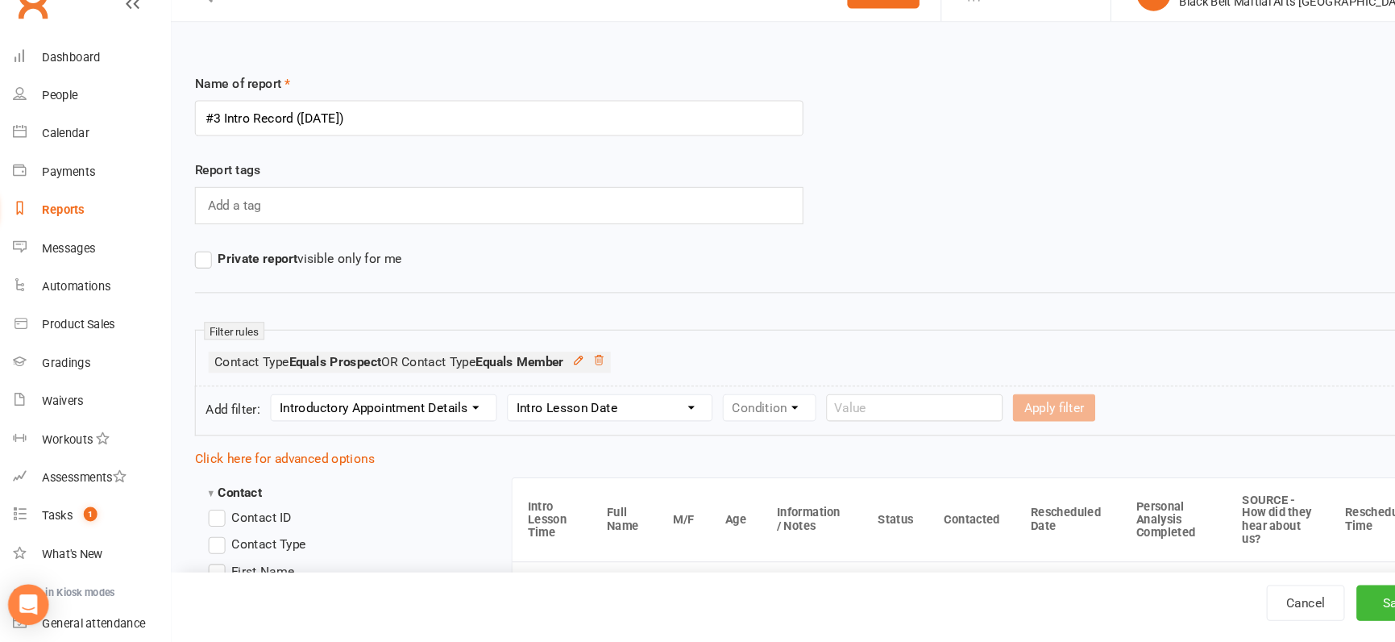
click at [492, 407] on select "Column name M/F Age Intro Lesson Date Intro Lesson Time Contacted Rescheduled D…" at bounding box center [587, 419] width 193 height 24
click at [776, 413] on select "Condition Is Is not Before After Before or on After or on Is blank Is not blank" at bounding box center [747, 419] width 102 height 24
select select "0"
click at [696, 407] on select "Condition Is Is not Before After Before or on After or on Is blank Is not blank" at bounding box center [747, 419] width 102 height 24
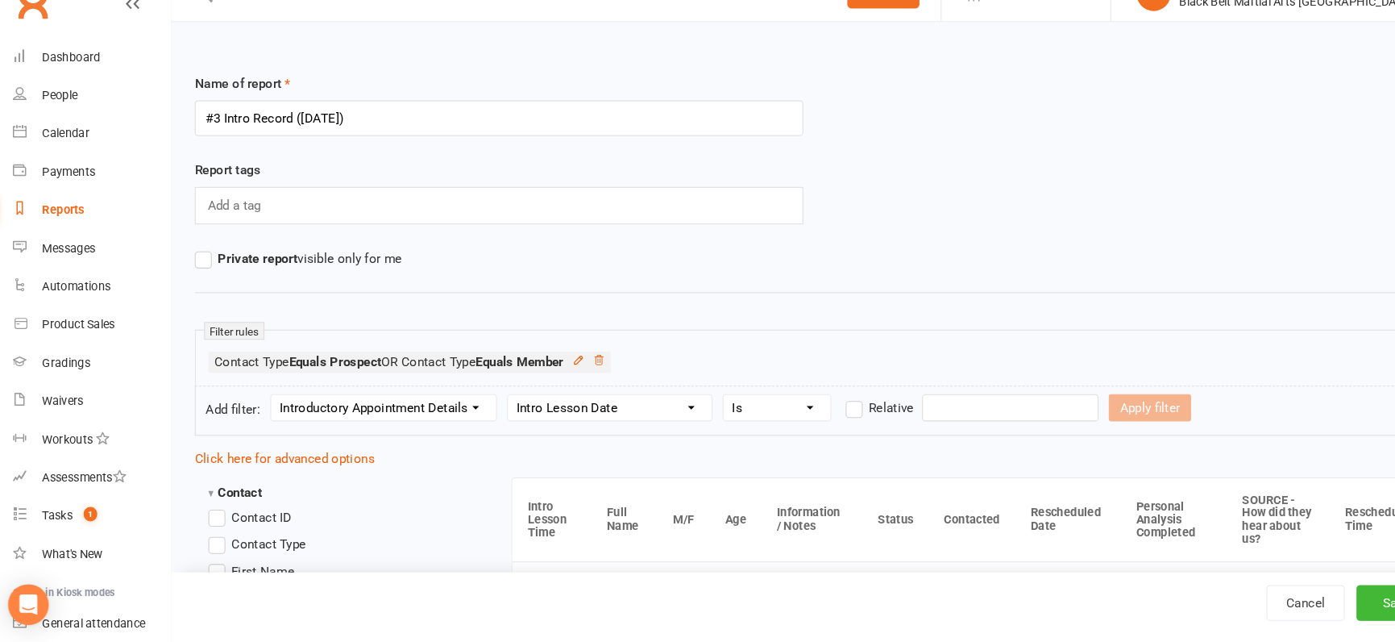
scroll to position [39, 0]
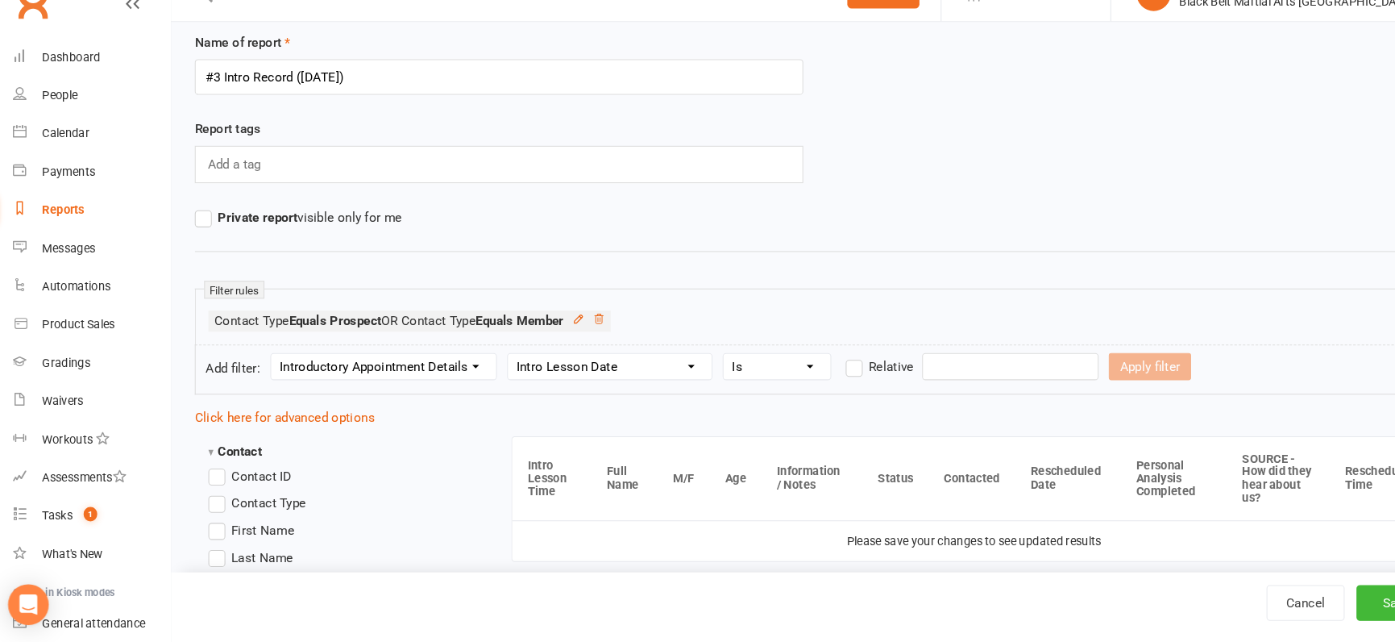
click at [924, 376] on input "text" at bounding box center [968, 381] width 168 height 26
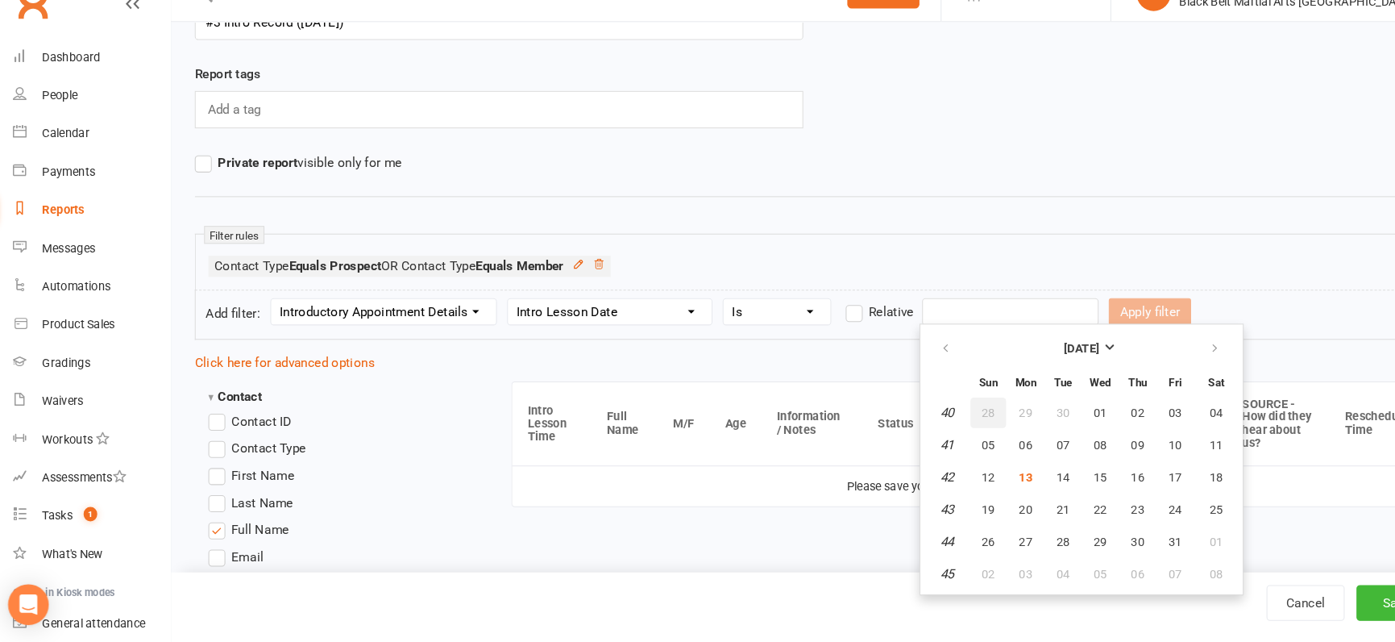
scroll to position [93, 0]
click at [1119, 455] on span "10" at bounding box center [1124, 453] width 13 height 13
type input "10 Oct 2025"
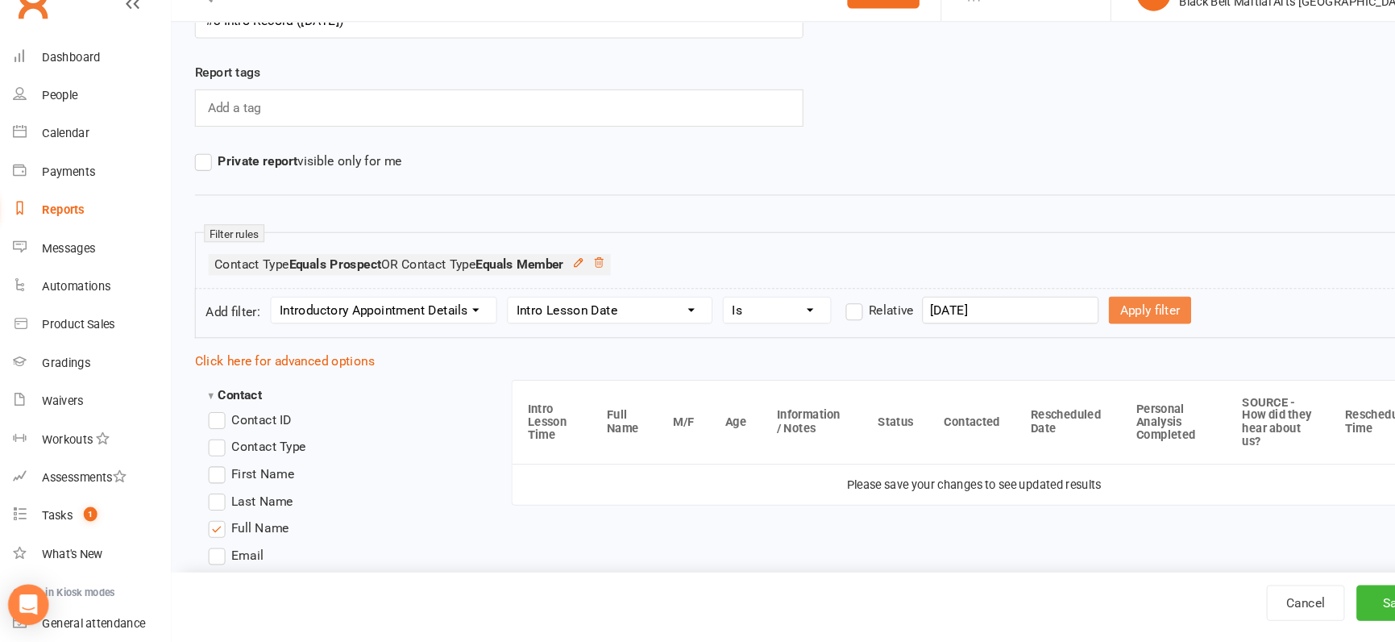
click at [1062, 326] on button "Apply filter" at bounding box center [1101, 327] width 78 height 26
select select
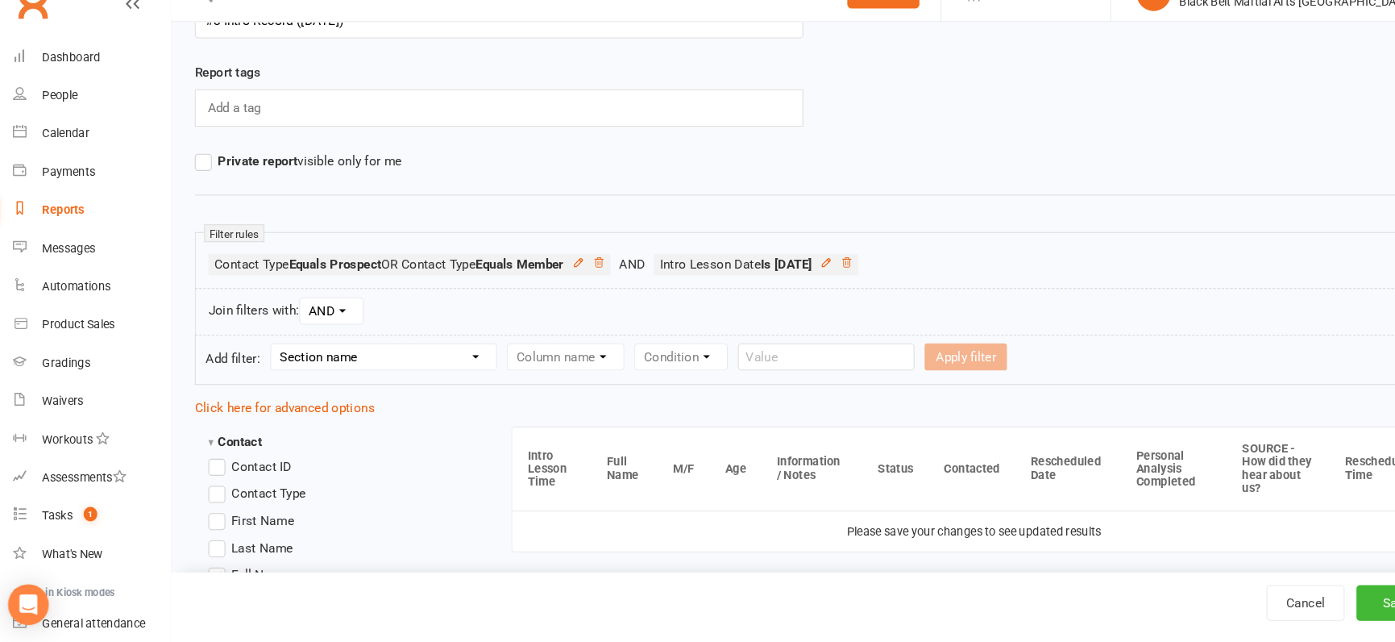
click at [824, 274] on li "Intro Lesson Date Is 2025-10-10" at bounding box center [727, 283] width 194 height 20
click at [799, 278] on icon at bounding box center [793, 281] width 11 height 11
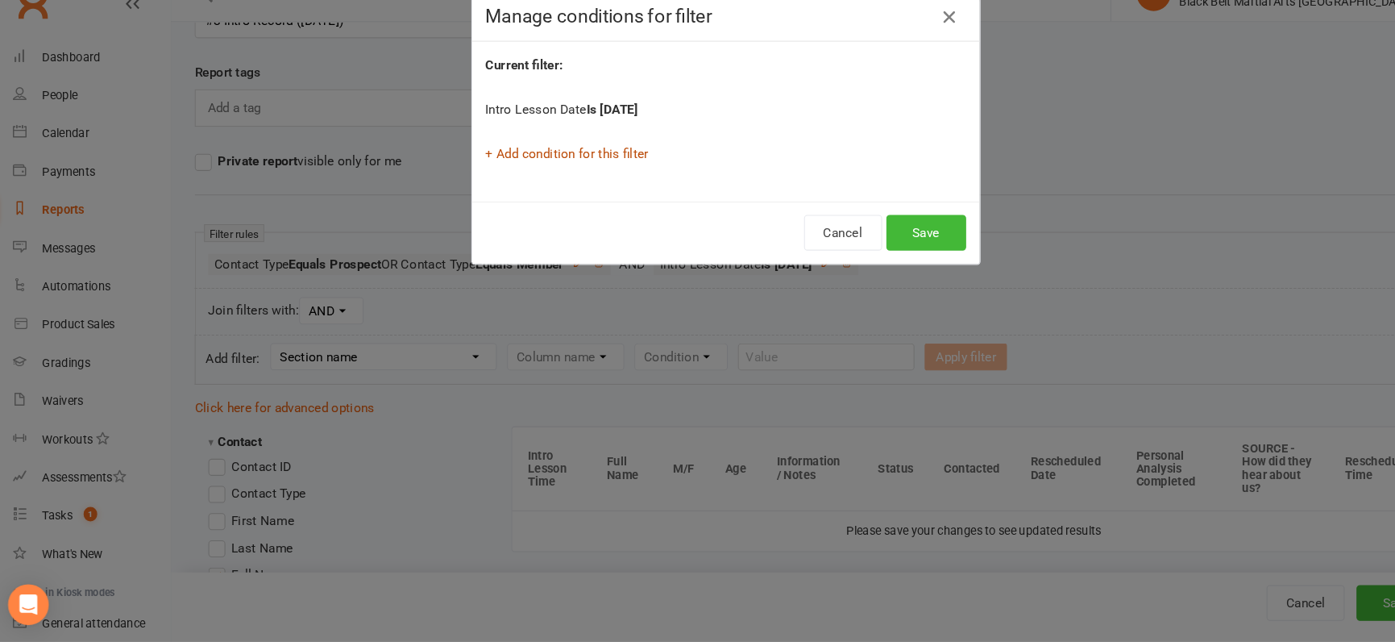
click at [534, 176] on link "+ Add condition for this filter" at bounding box center [547, 178] width 155 height 15
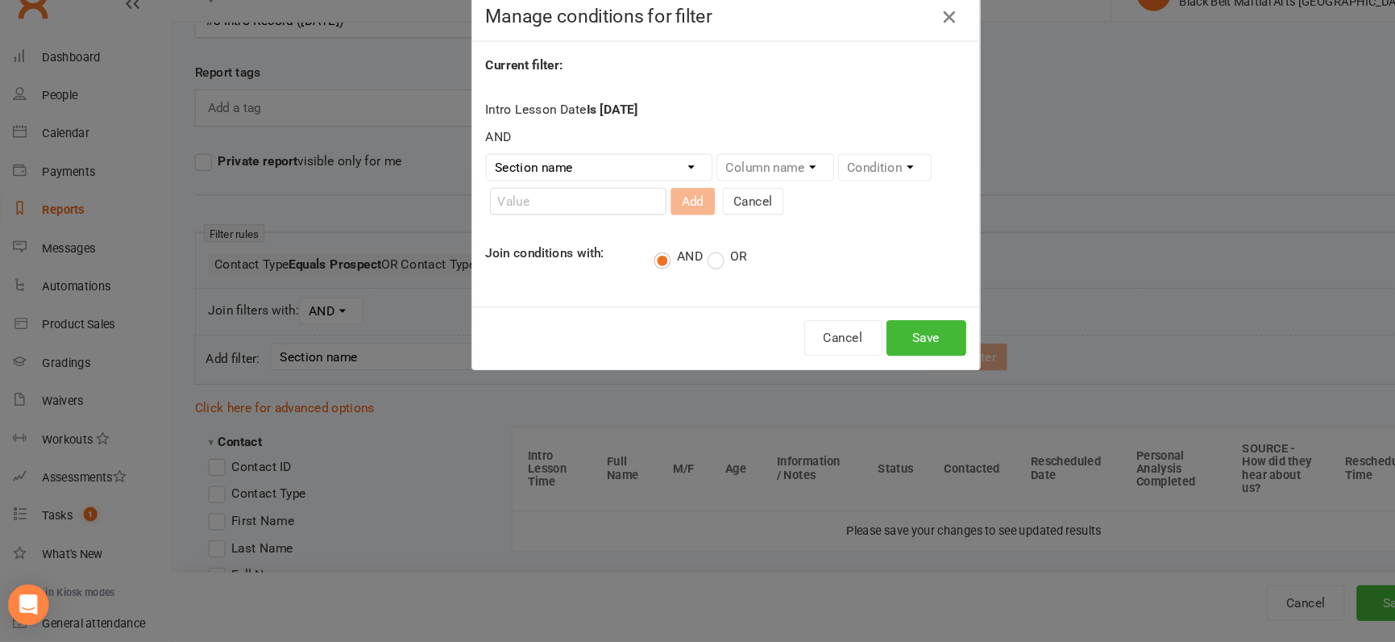
click at [695, 269] on label "OR" at bounding box center [698, 276] width 37 height 16
click at [691, 266] on input "OR" at bounding box center [685, 266] width 10 height 0
click at [598, 179] on select "Section name Contact Attendance Aggregate Payment Booking Waitlist Attendees Ca…" at bounding box center [578, 191] width 214 height 24
select select "26"
click at [471, 179] on select "Section name Contact Attendance Aggregate Payment Booking Waitlist Attendees Ca…" at bounding box center [578, 191] width 214 height 24
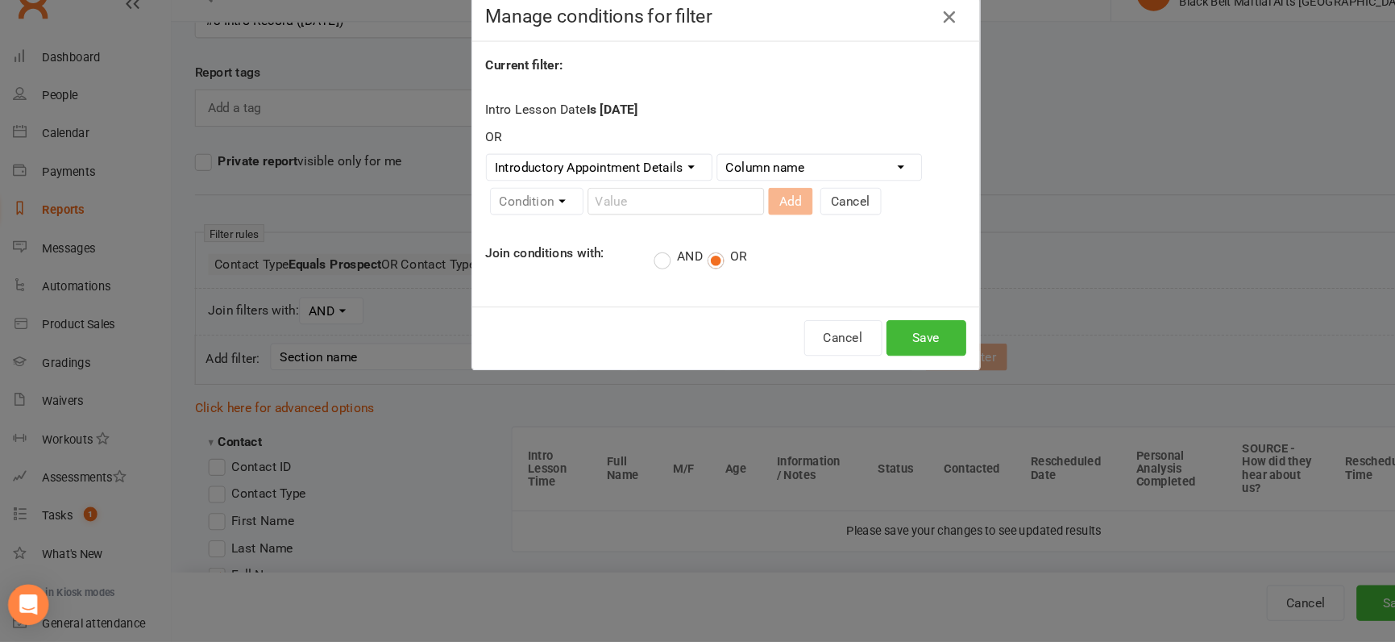
click at [792, 190] on select "Column name M/F Age Intro Lesson Date Intro Lesson Time Contacted Rescheduled D…" at bounding box center [786, 191] width 193 height 24
select select "5"
click at [690, 179] on select "Column name M/F Age Intro Lesson Date Intro Lesson Time Contacted Rescheduled D…" at bounding box center [786, 191] width 193 height 24
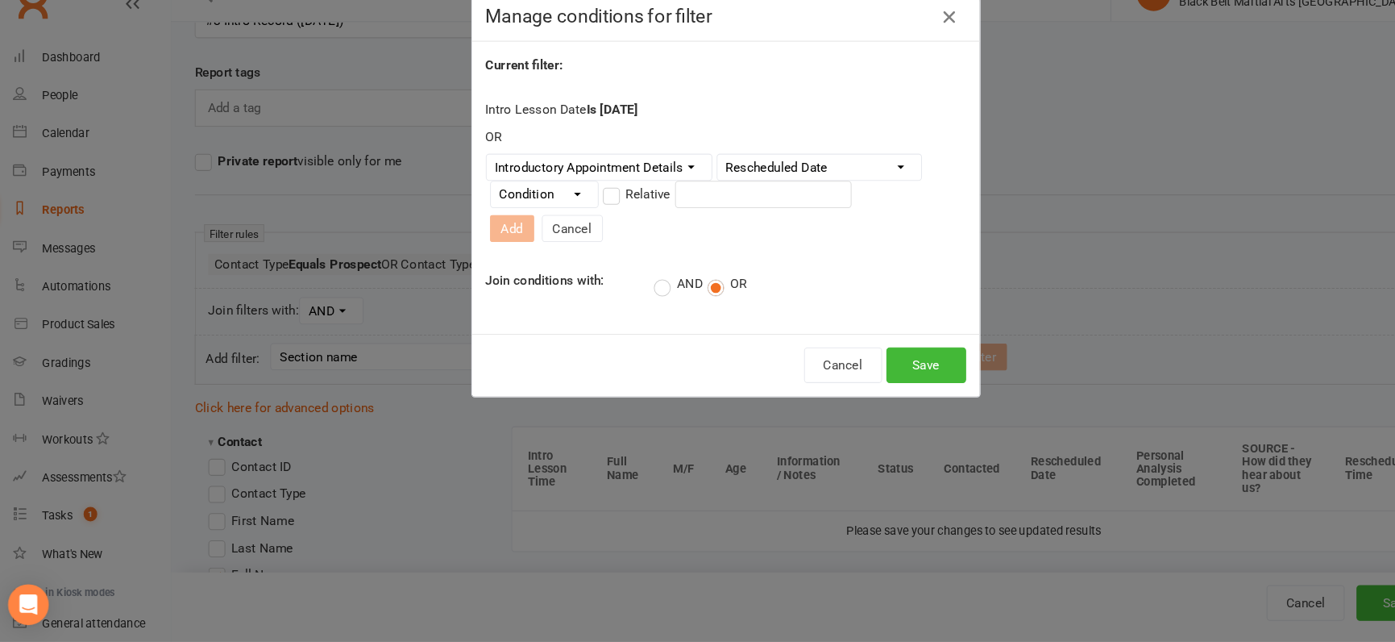
click at [550, 224] on select "Condition Is Is not Before After Before or on After or on Is blank Is not blank" at bounding box center [526, 217] width 102 height 24
select select "0"
click at [475, 209] on select "Condition Is Is not Before After Before or on After or on Is blank Is not blank" at bounding box center [526, 217] width 102 height 24
click at [697, 224] on input "text" at bounding box center [734, 217] width 168 height 26
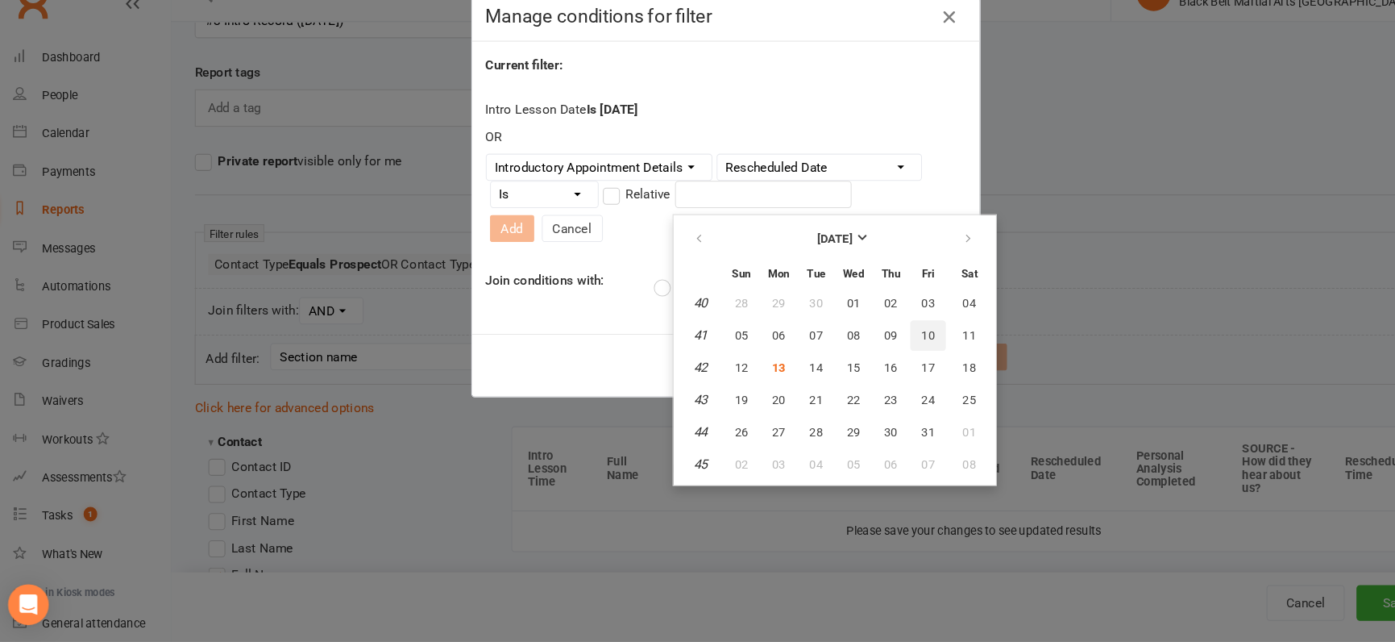
click at [893, 343] on button "10" at bounding box center [890, 350] width 34 height 29
type input "10 Oct 2025"
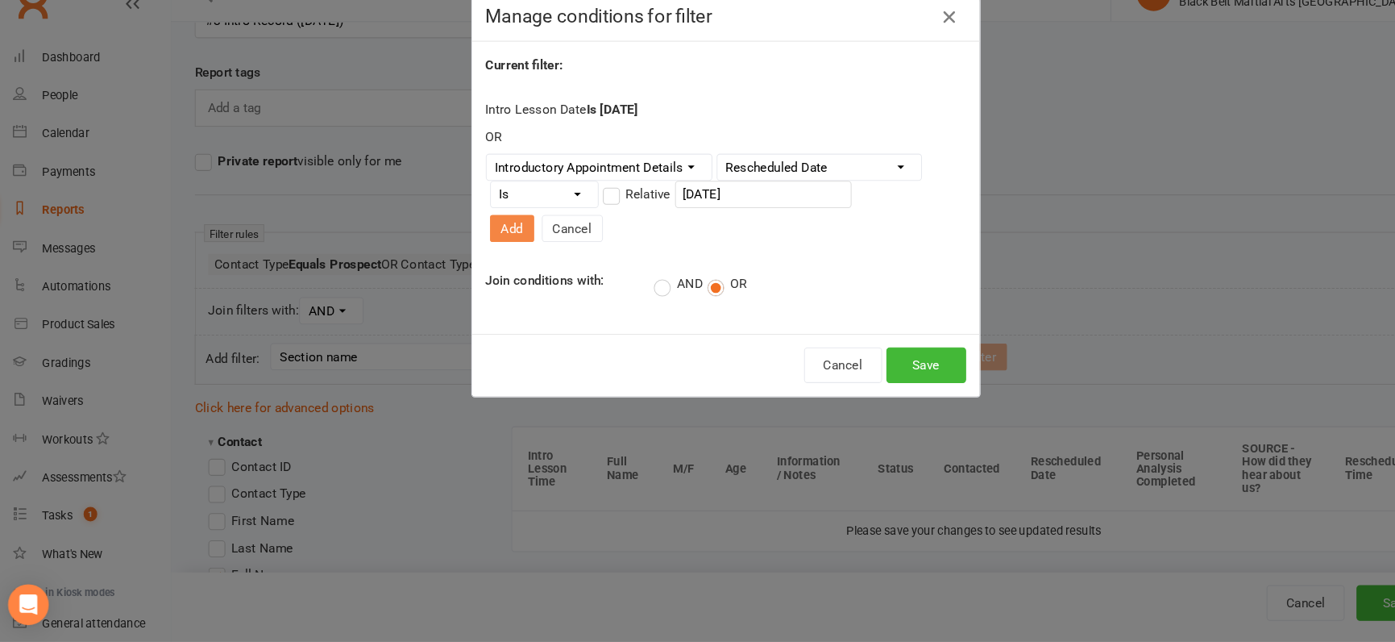
click at [516, 236] on button "Add" at bounding box center [495, 249] width 42 height 26
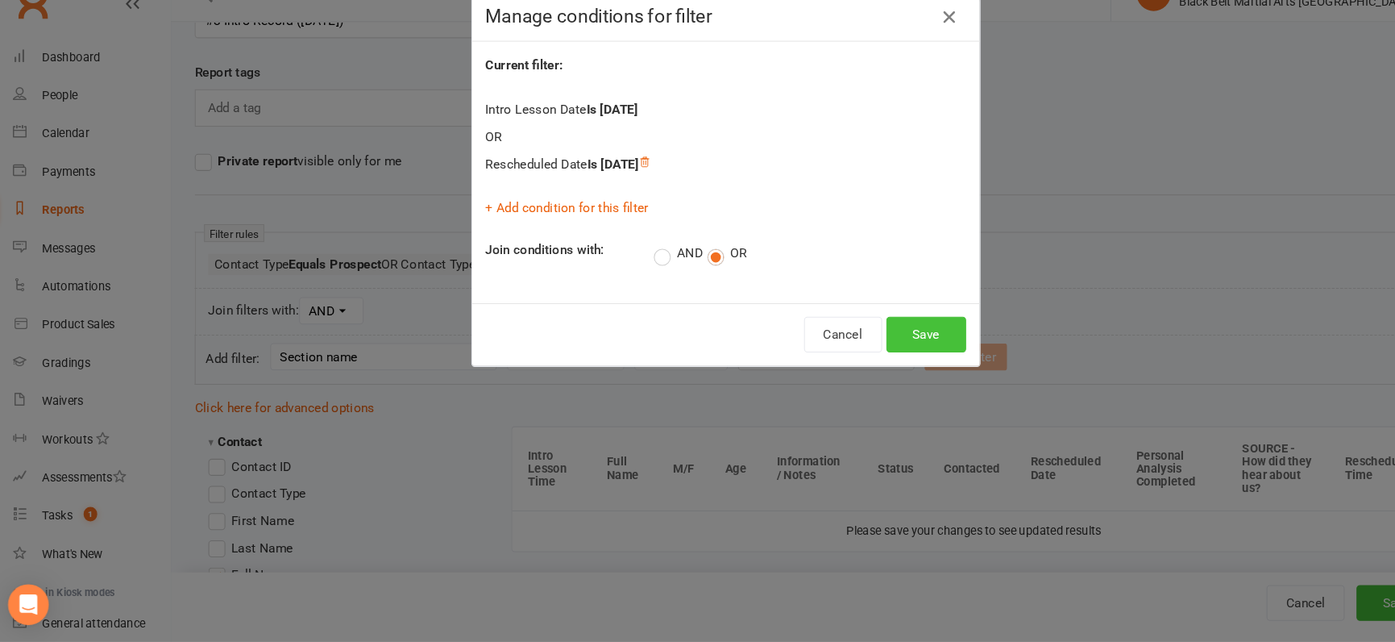
click at [869, 343] on button "Save" at bounding box center [888, 350] width 76 height 34
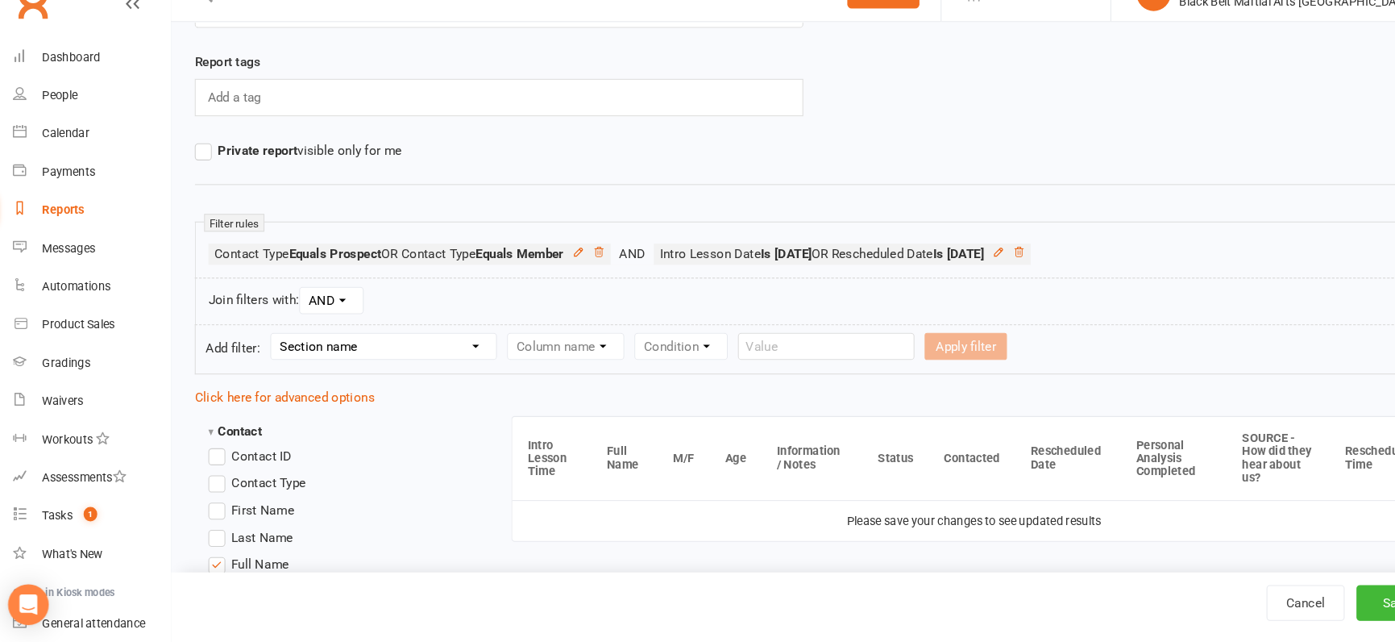
scroll to position [150, 0]
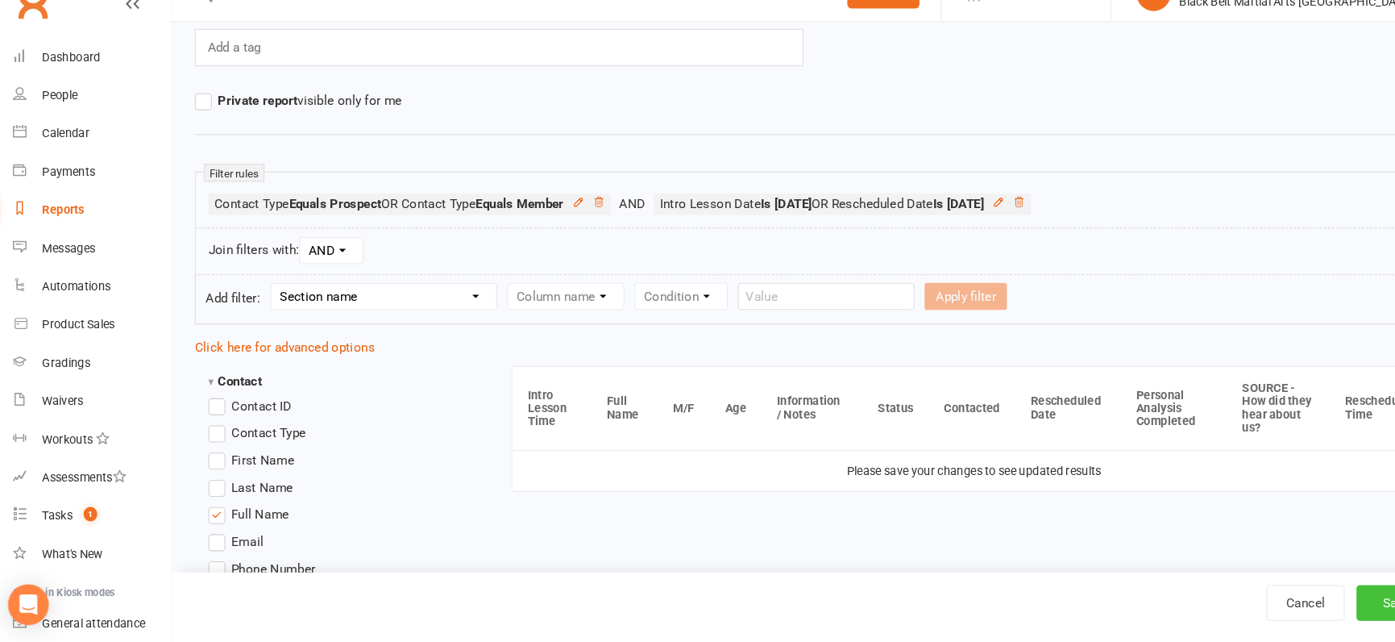
click at [1225, 608] on button "Save" at bounding box center [1335, 605] width 76 height 34
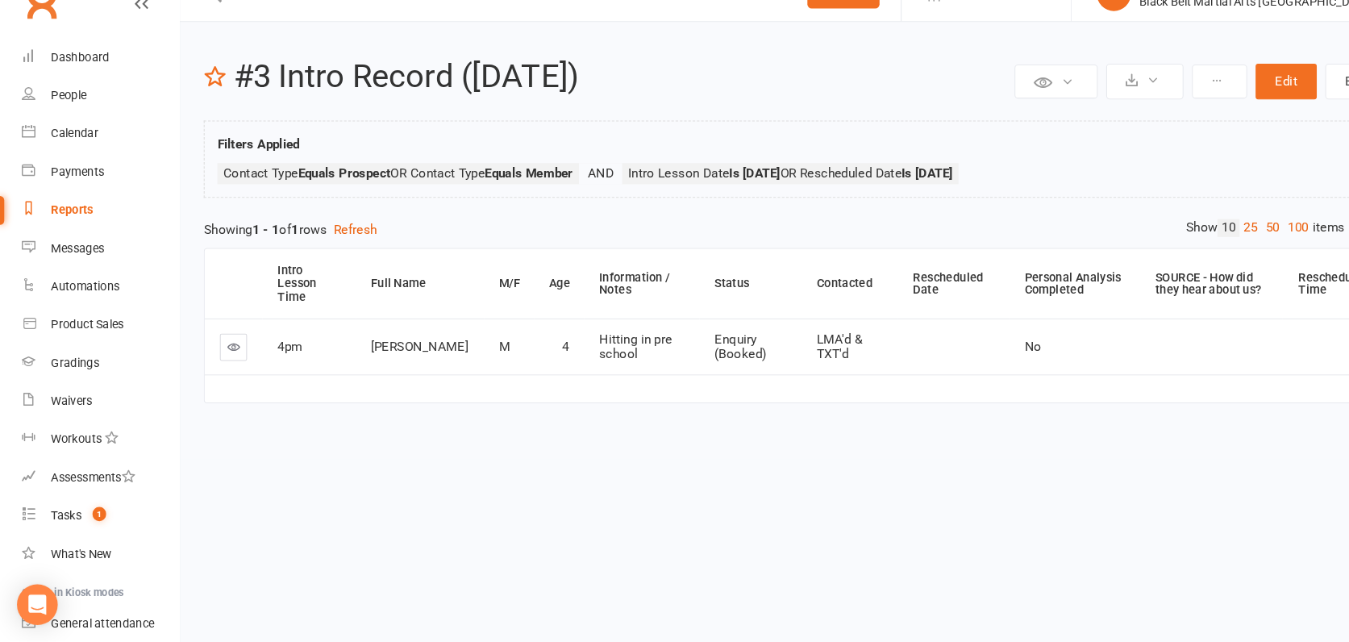
click at [219, 335] on td at bounding box center [221, 361] width 55 height 53
click at [221, 356] on icon at bounding box center [222, 362] width 12 height 12
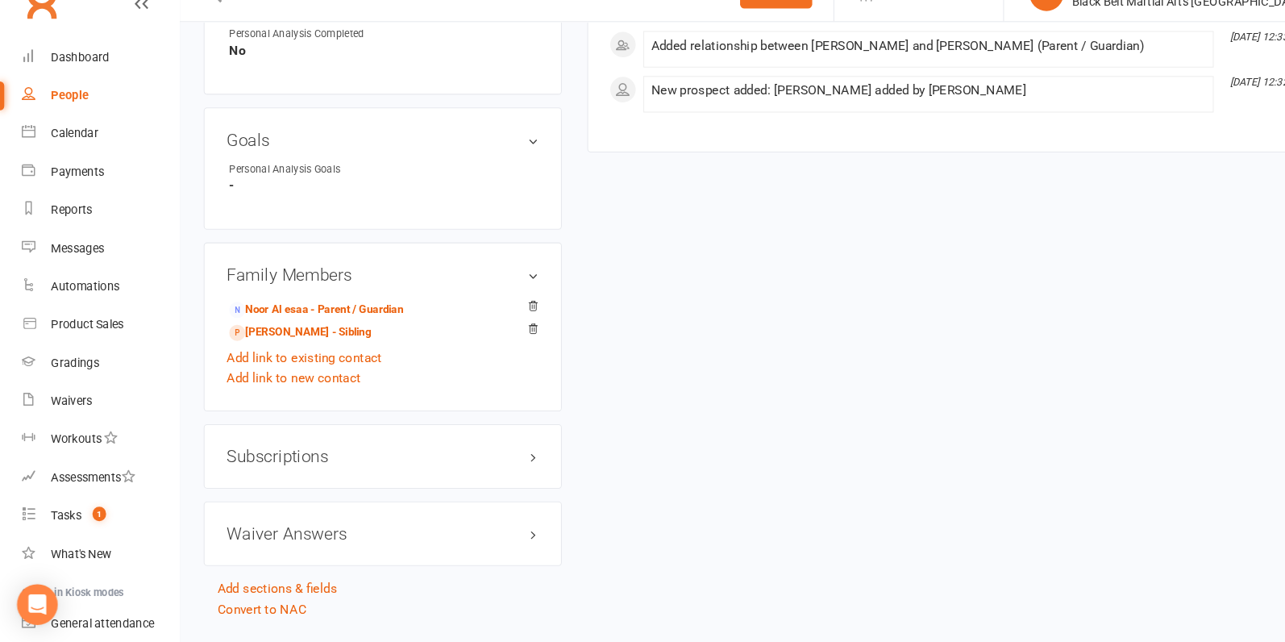
scroll to position [1154, 0]
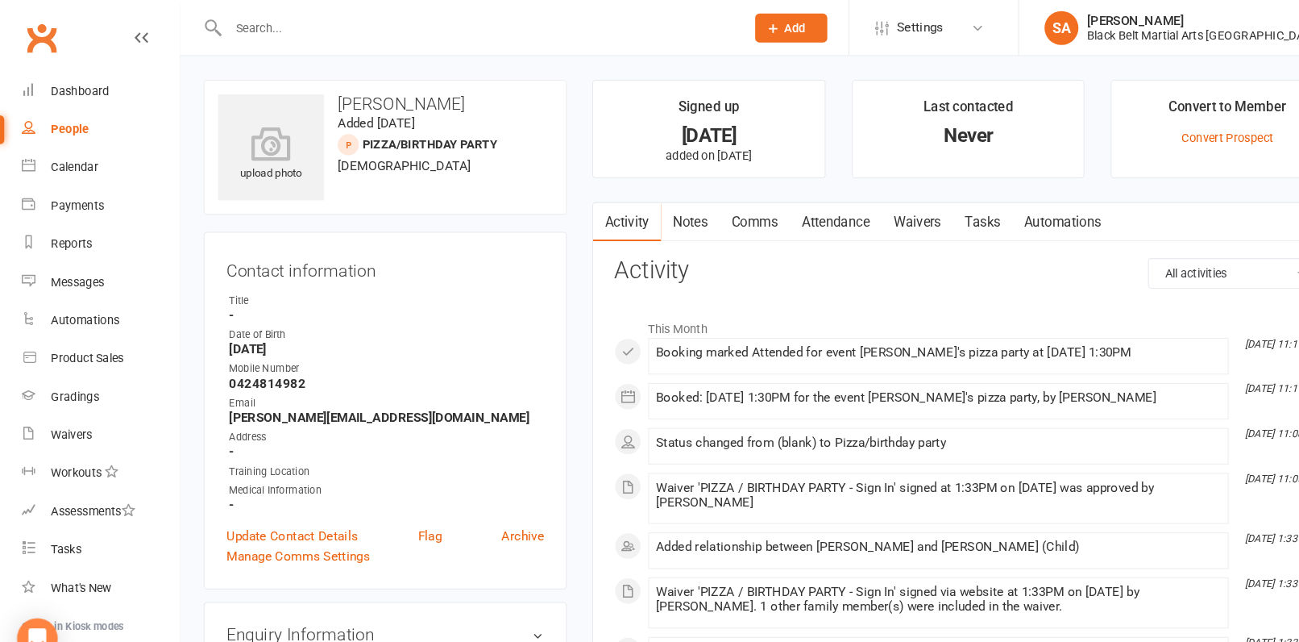
click at [267, 24] on input "text" at bounding box center [454, 26] width 484 height 23
paste input "[PERSON_NAME]"
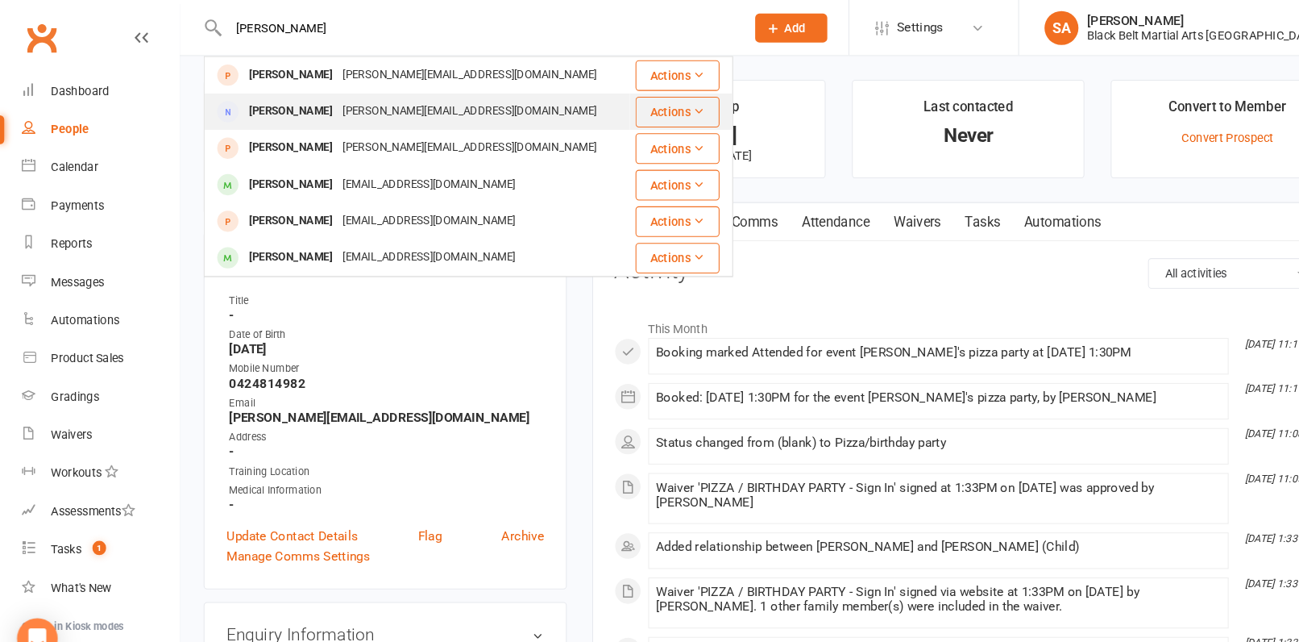
type input "[PERSON_NAME]"
click at [289, 98] on div "[PERSON_NAME]" at bounding box center [275, 105] width 89 height 23
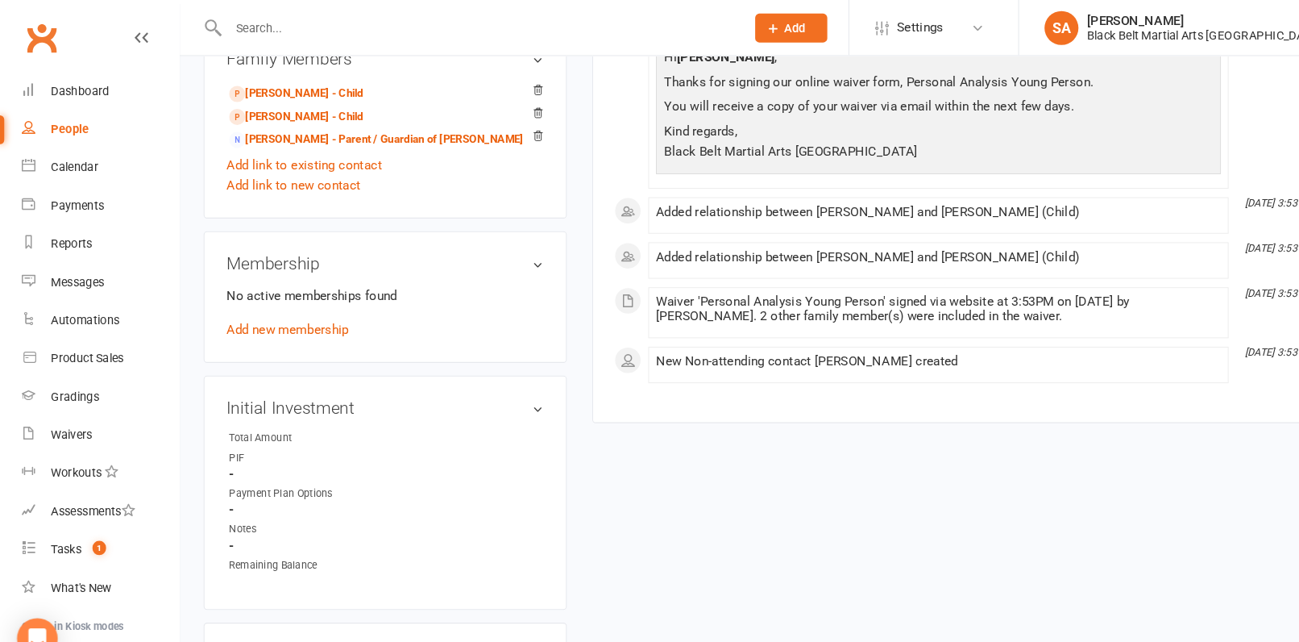
scroll to position [796, 0]
click at [297, 131] on link "[PERSON_NAME] - Parent / Guardian of [PERSON_NAME]" at bounding box center [358, 132] width 280 height 17
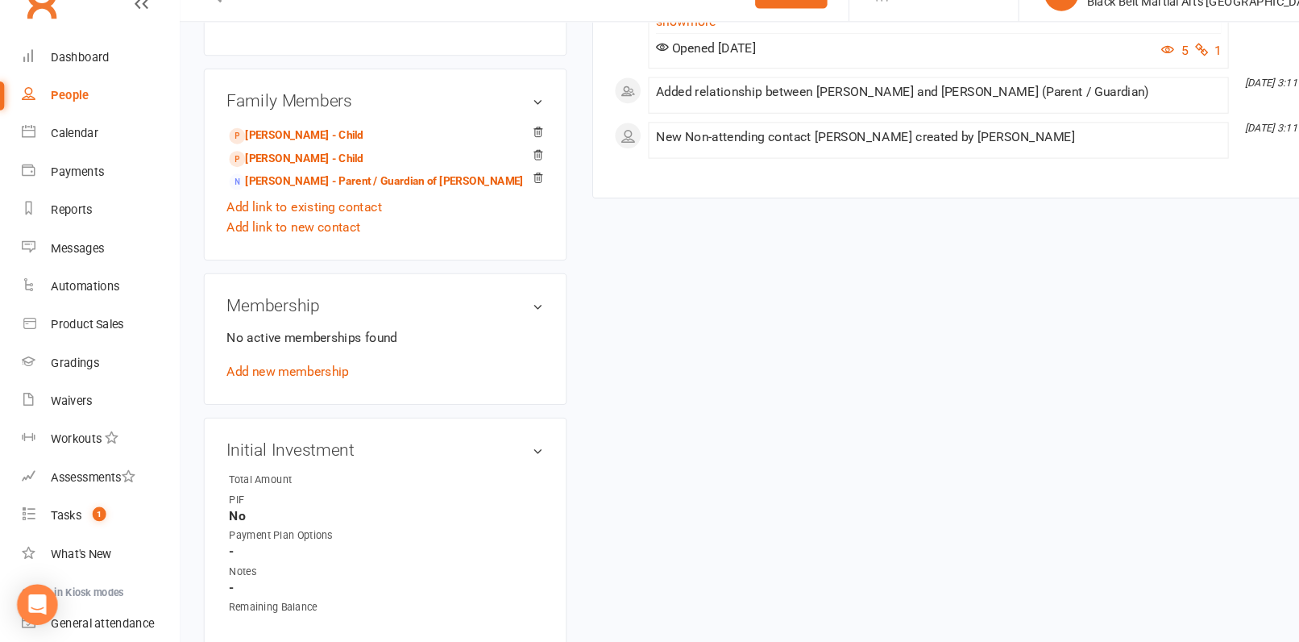
scroll to position [809, 0]
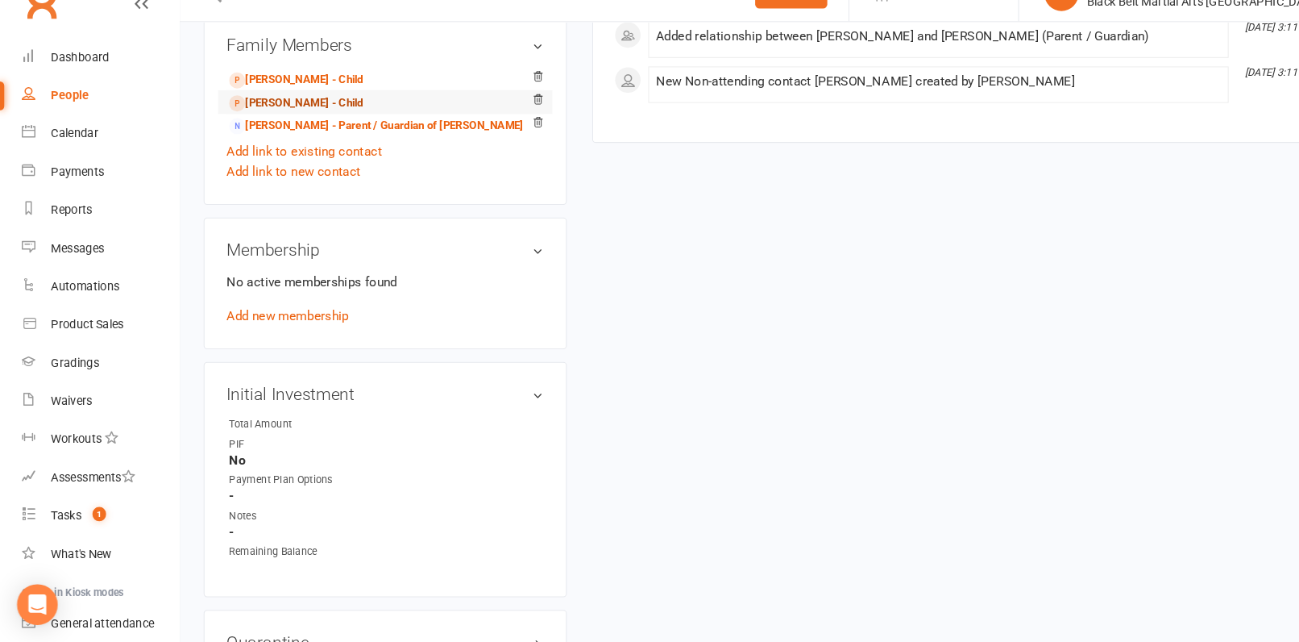
click at [268, 125] on link "[PERSON_NAME] - Child" at bounding box center [281, 130] width 127 height 17
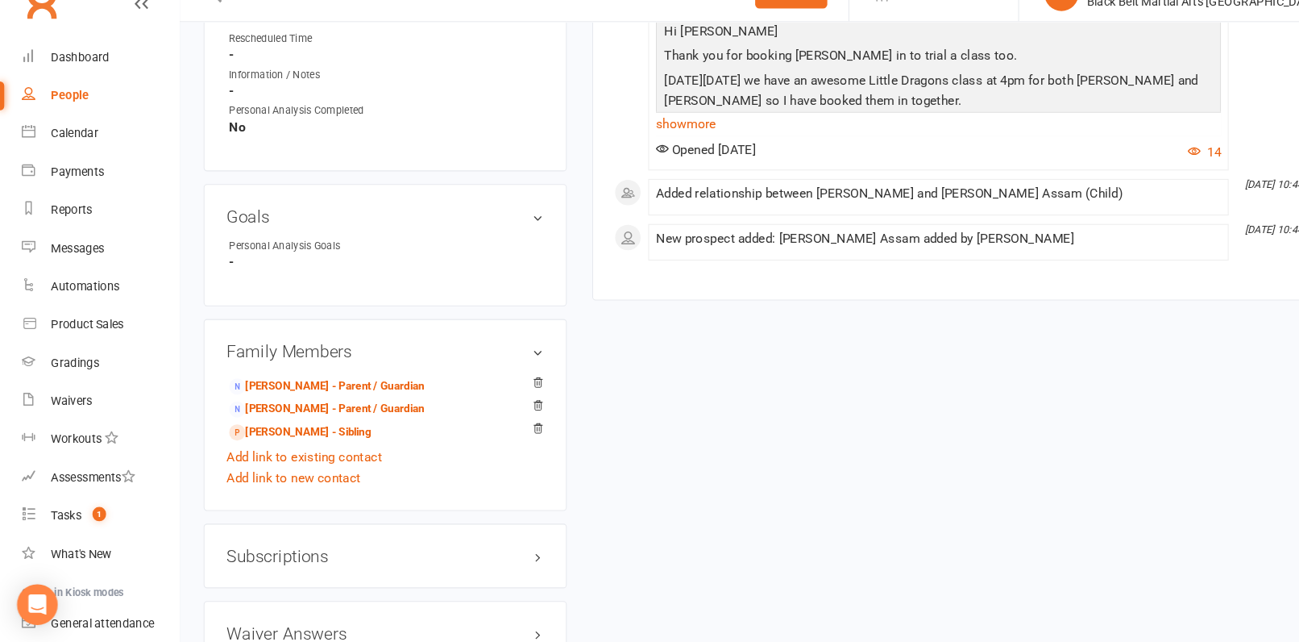
scroll to position [1029, 0]
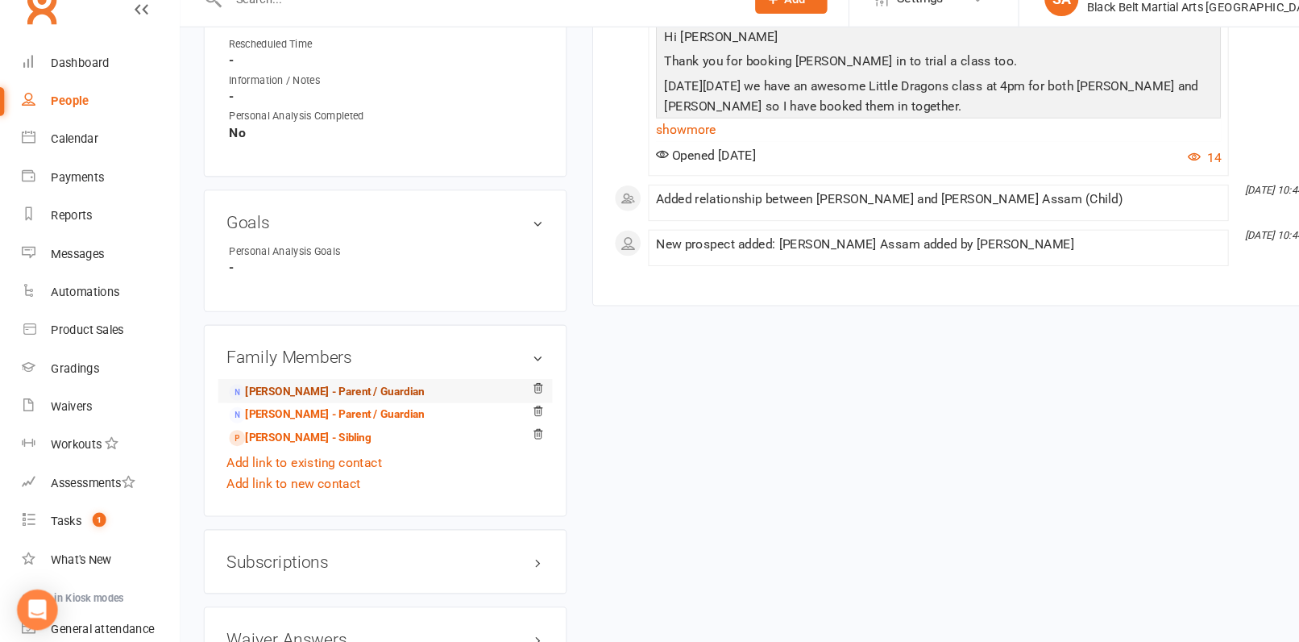
click at [270, 397] on link "[PERSON_NAME] - Parent / Guardian" at bounding box center [310, 399] width 185 height 17
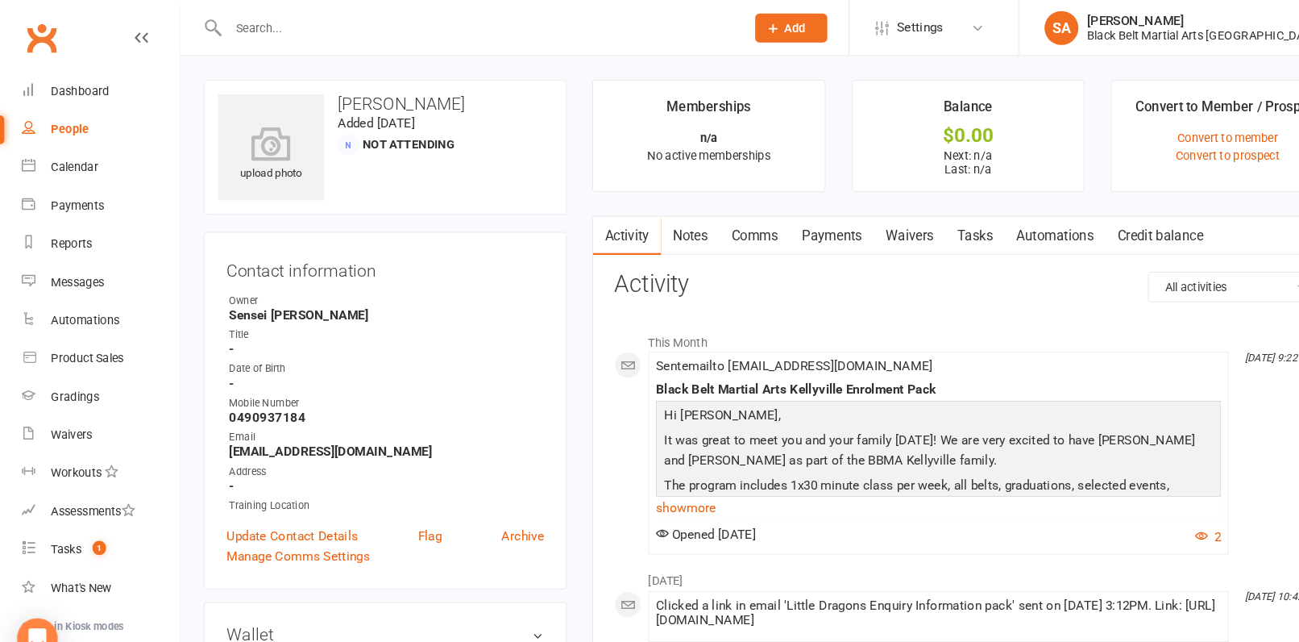
click at [726, 228] on link "Comms" at bounding box center [717, 224] width 67 height 37
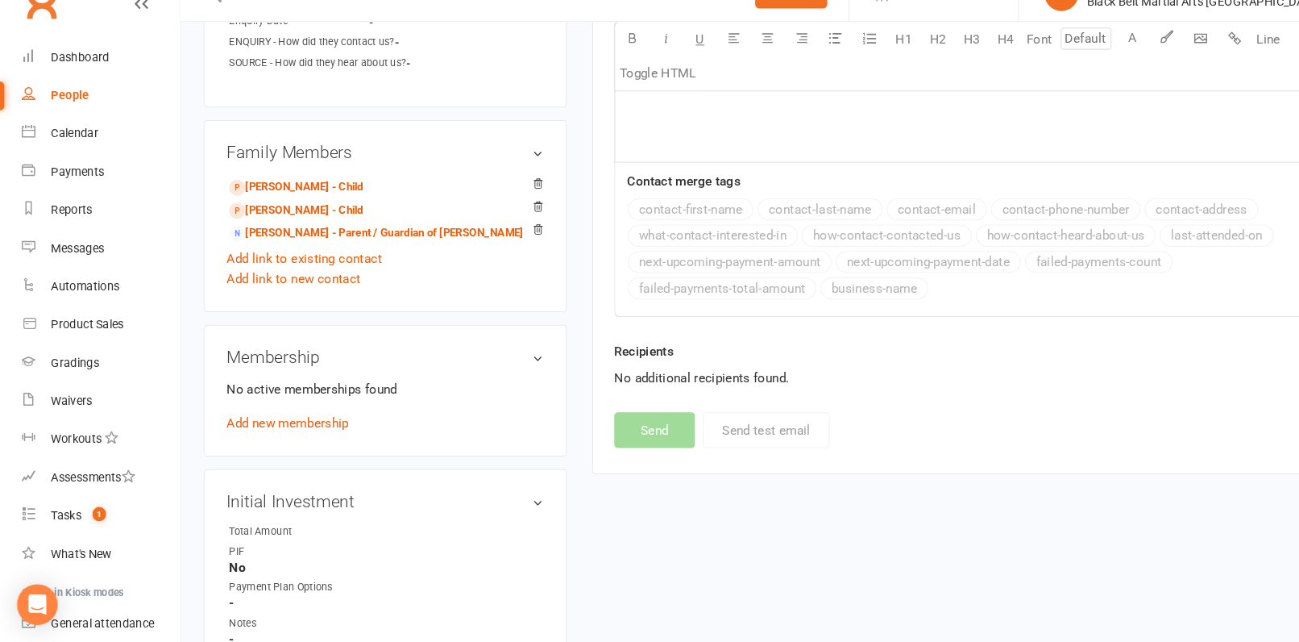
scroll to position [779, 0]
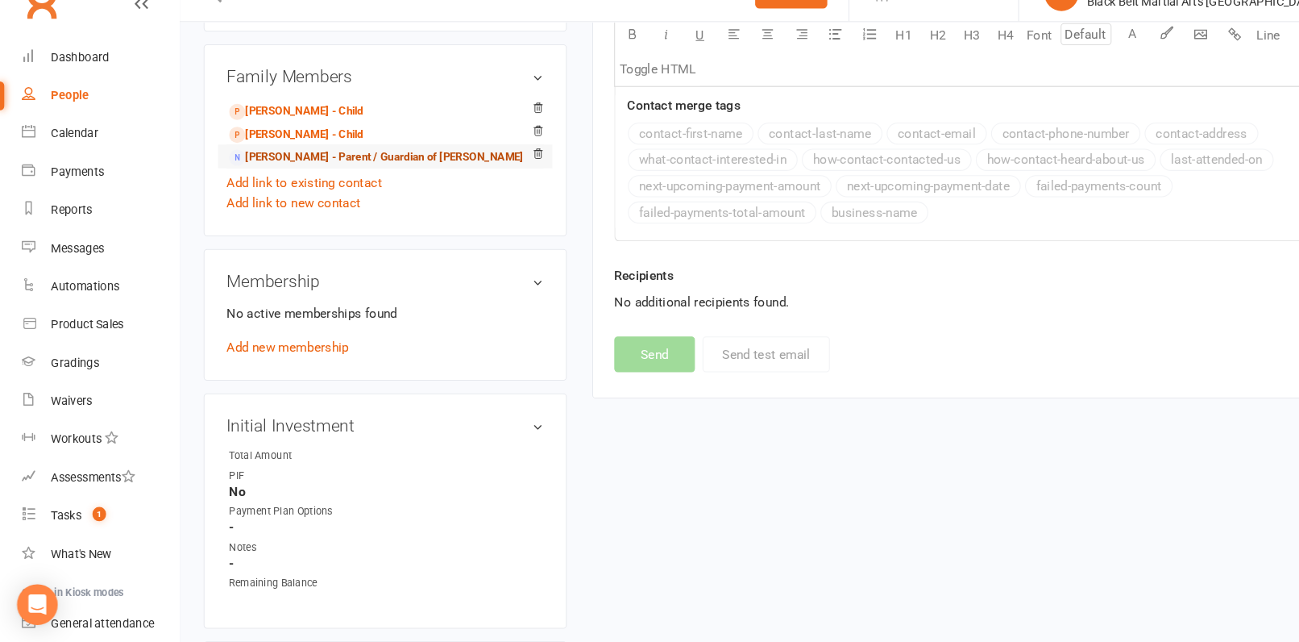
click at [318, 181] on link "[PERSON_NAME] - Parent / Guardian of [PERSON_NAME]" at bounding box center [358, 181] width 280 height 17
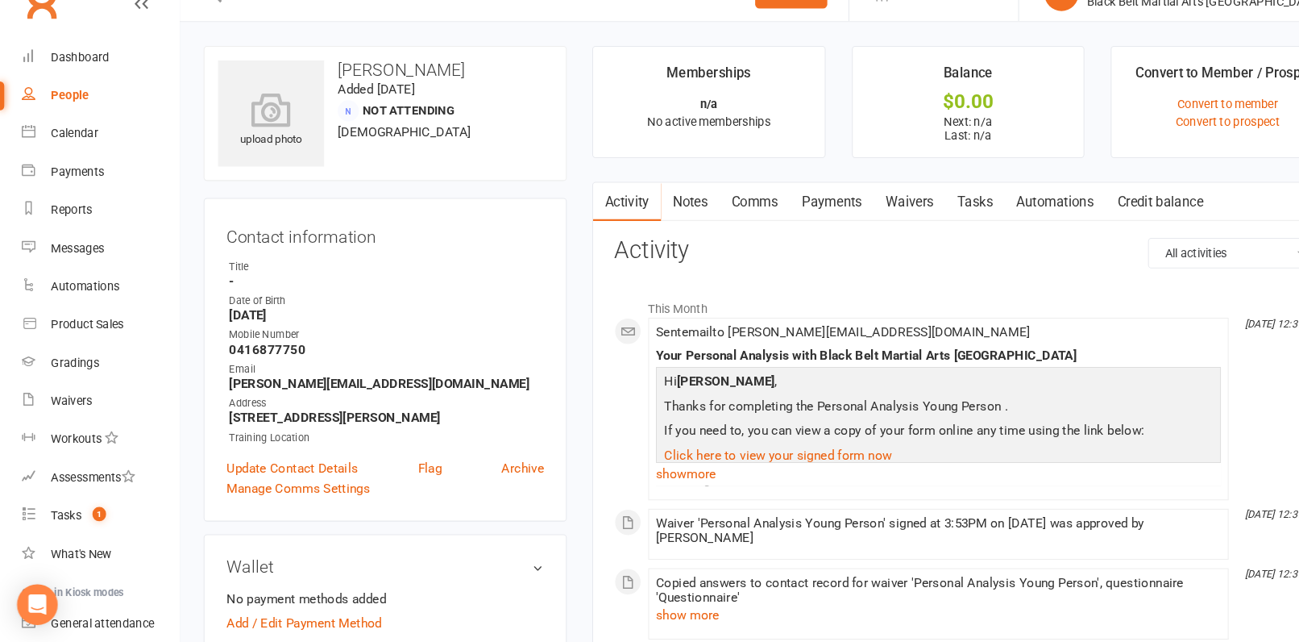
click at [742, 233] on link "Comms" at bounding box center [717, 224] width 67 height 37
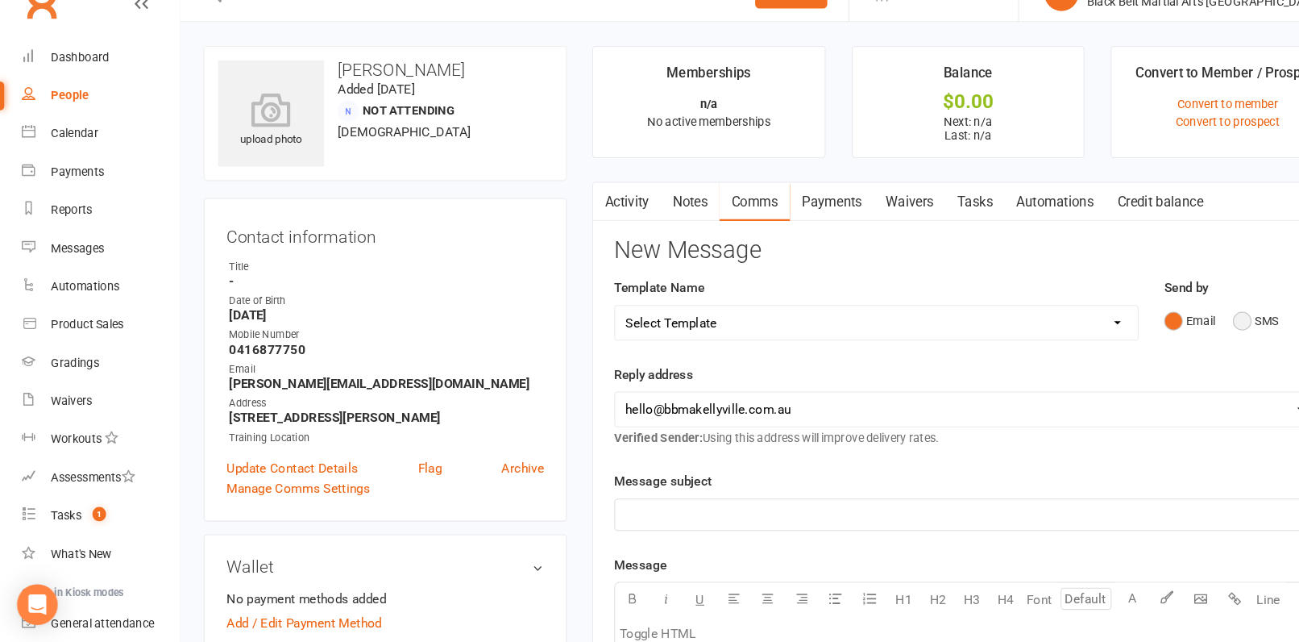
click at [1177, 330] on button "SMS" at bounding box center [1193, 337] width 44 height 31
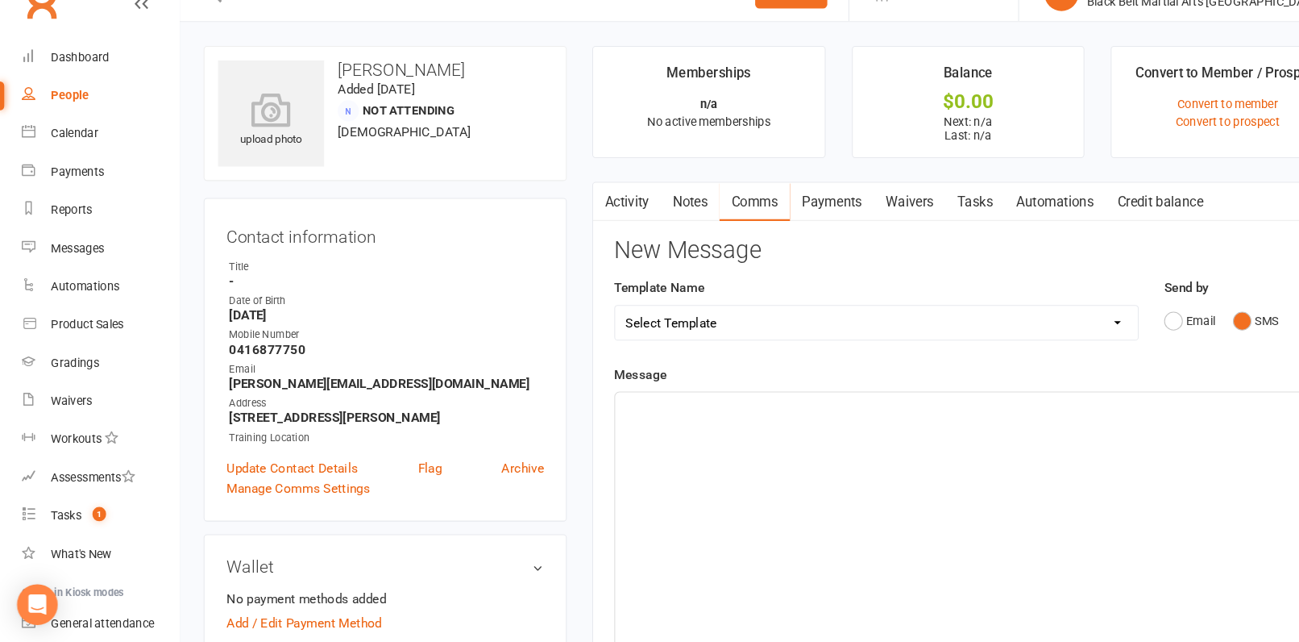
click at [954, 405] on div "﻿" at bounding box center [919, 526] width 671 height 242
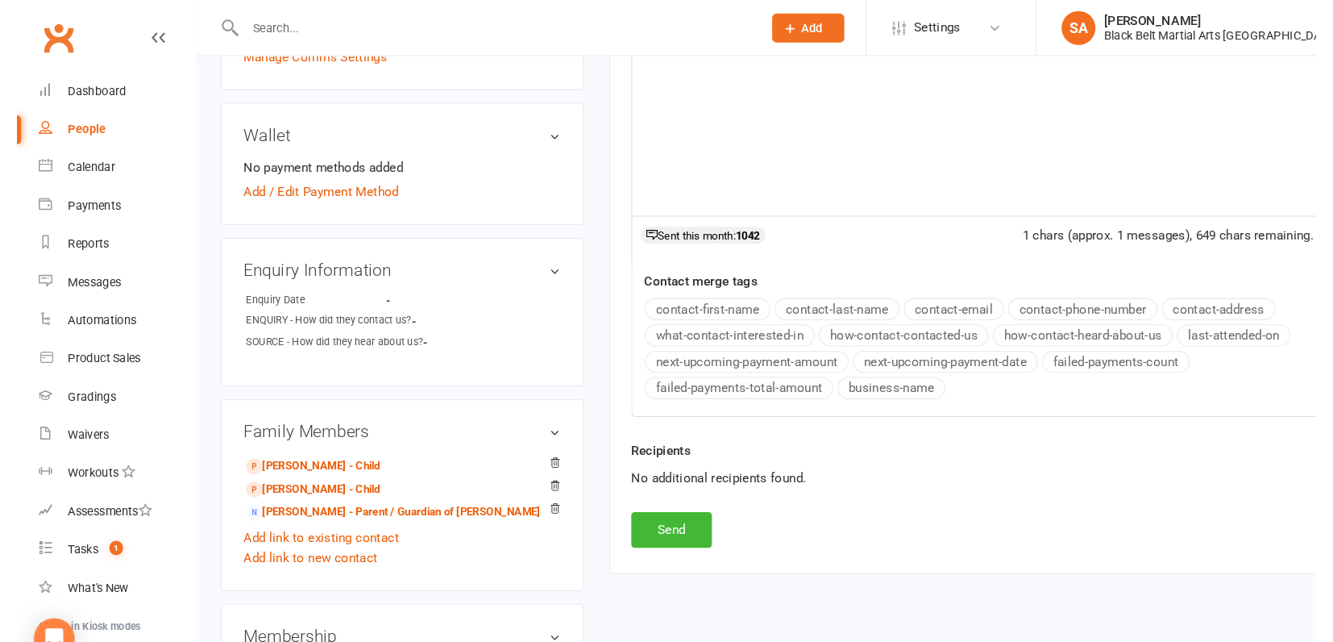
scroll to position [111, 0]
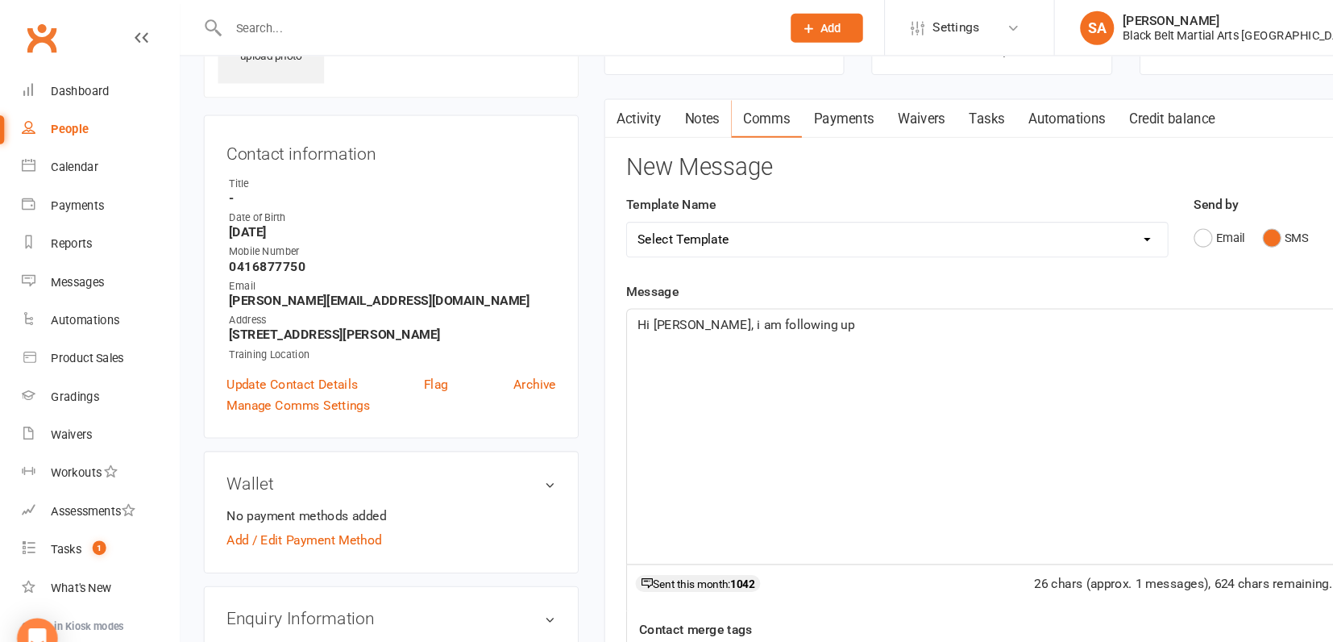
click at [744, 313] on p "Hi [PERSON_NAME], i am following up" at bounding box center [942, 307] width 674 height 19
drag, startPoint x: 892, startPoint y: 314, endPoint x: 816, endPoint y: 312, distance: 75.8
click at [816, 312] on p "Hi [PERSON_NAME], i am following up on regarding the boys and" at bounding box center [942, 307] width 674 height 19
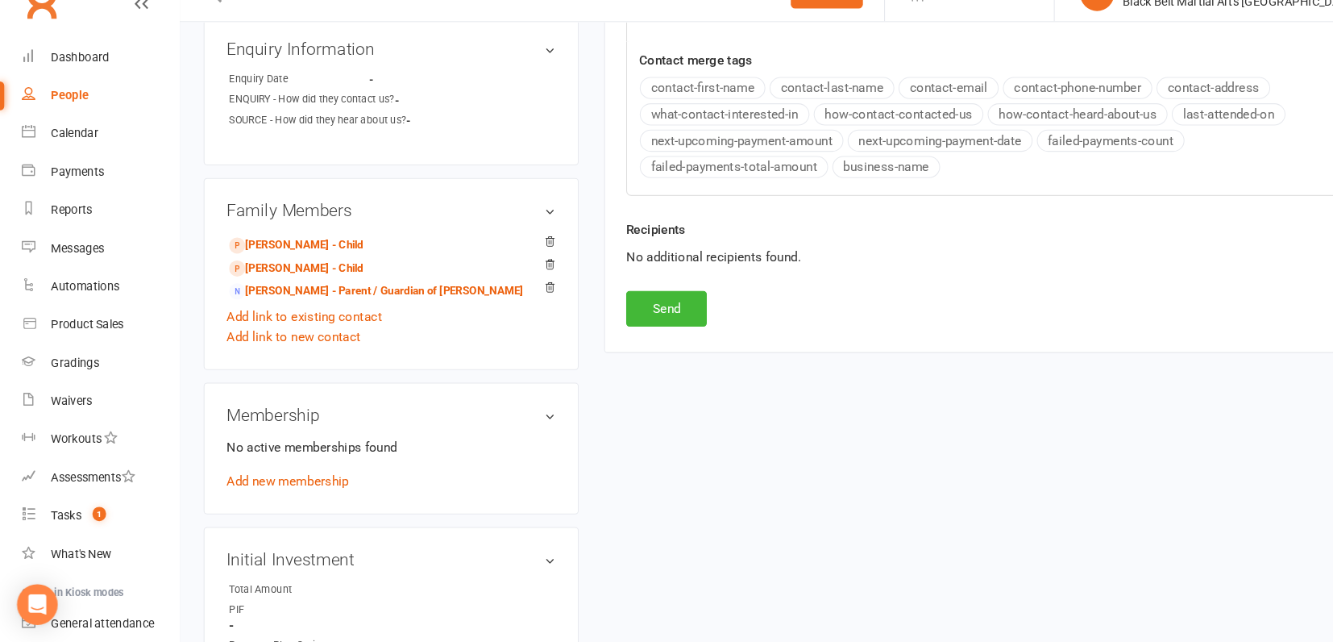
scroll to position [0, 0]
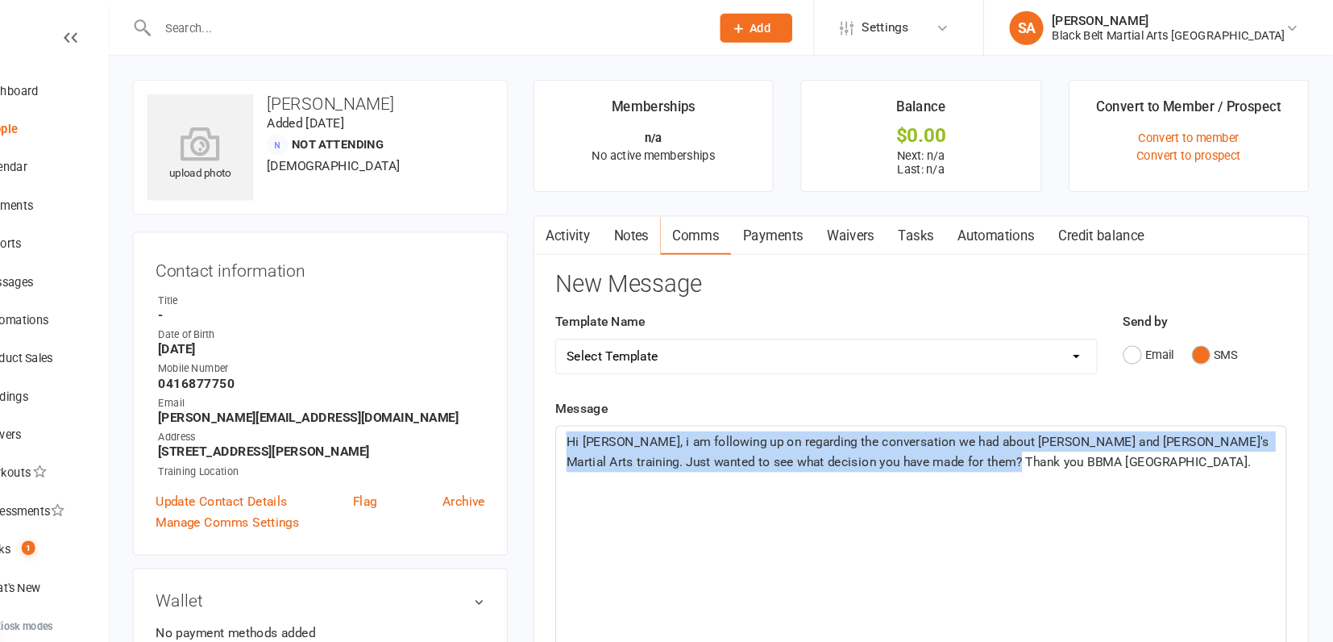
drag, startPoint x: 1018, startPoint y: 439, endPoint x: 567, endPoint y: 364, distance: 457.6
click at [567, 363] on main "Memberships n/a No active memberships Balance $0.00 Next: n/a Last: n/a Convert…" at bounding box center [942, 539] width 761 height 927
copy span "Hi [PERSON_NAME], i am following up on regarding the conversation we had about …"
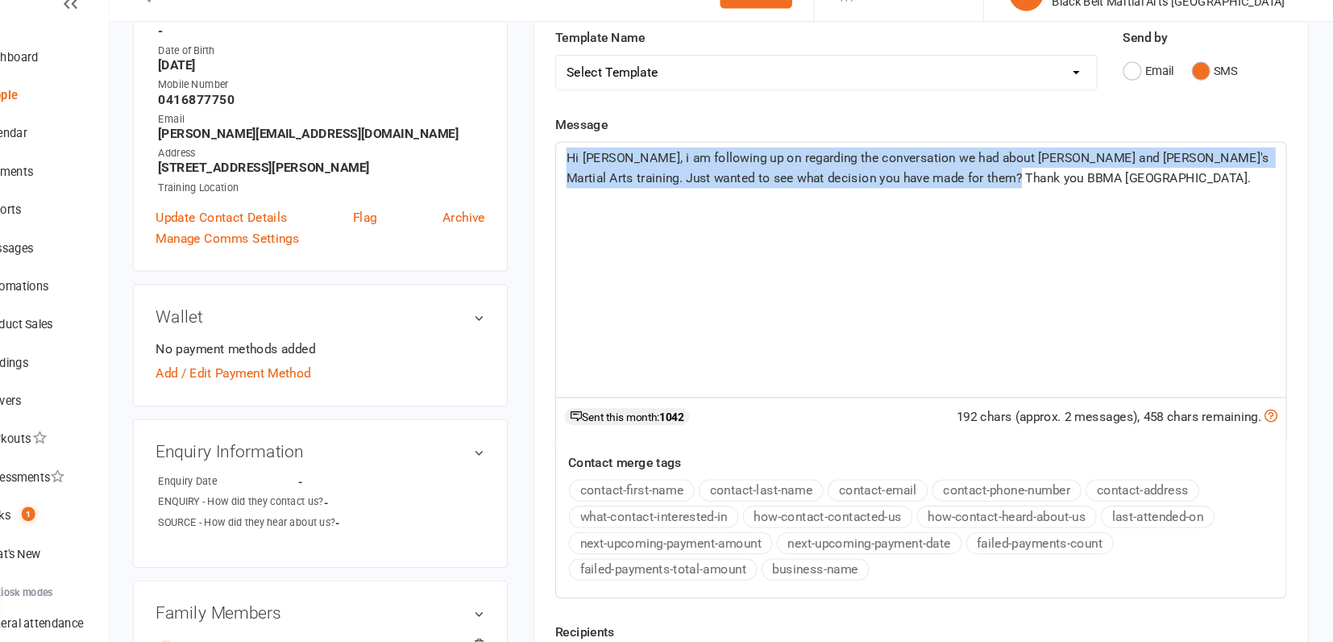
scroll to position [492, 0]
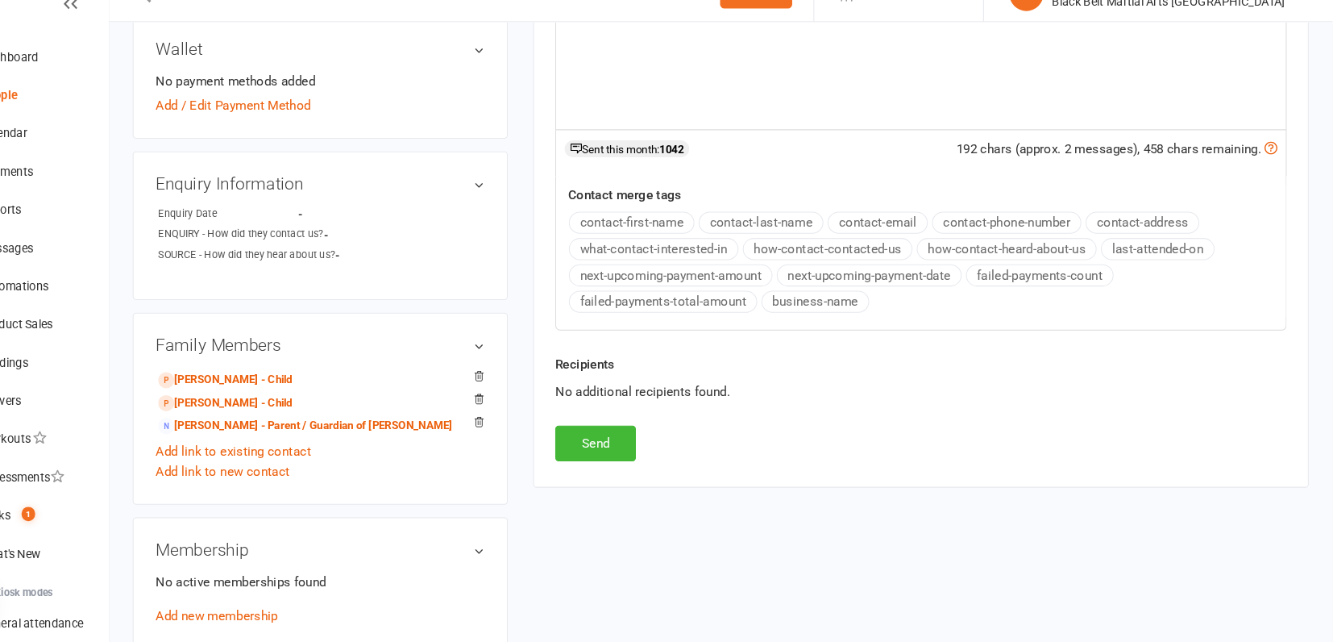
click at [635, 464] on div "Activity Notes Comms Payments Waivers Tasks Automations Credit balance New Mess…" at bounding box center [942, 104] width 737 height 782
click at [634, 453] on button "Send" at bounding box center [633, 453] width 77 height 34
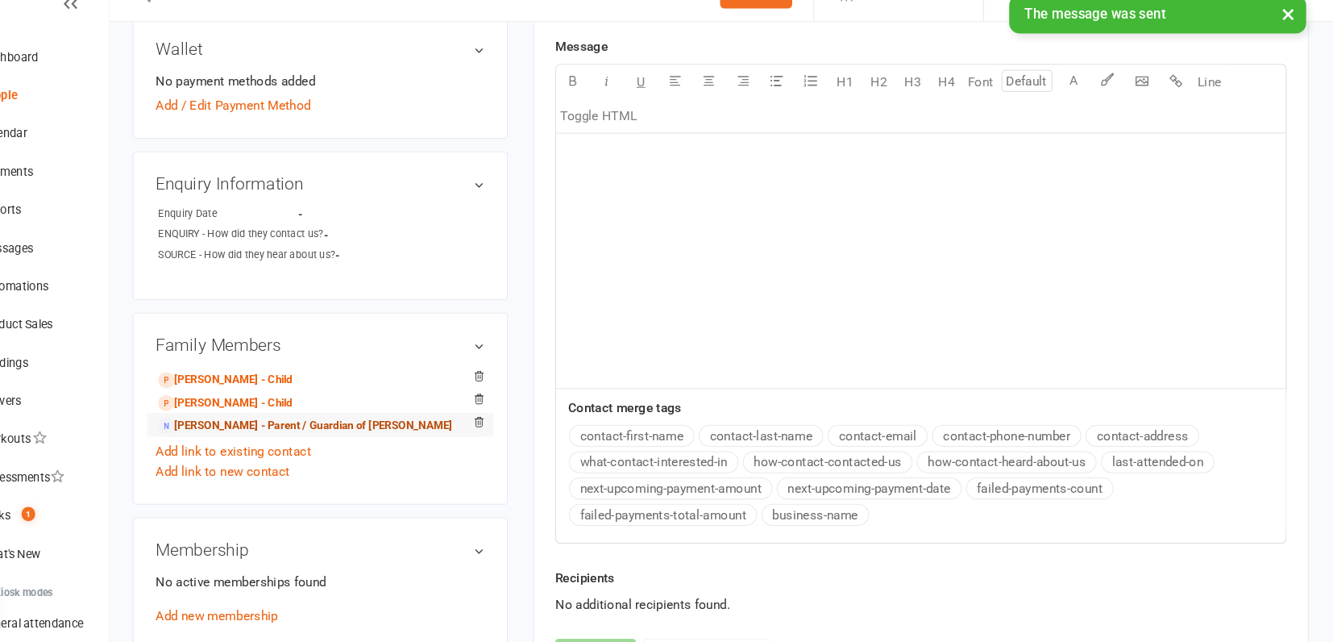
click at [309, 432] on link "[PERSON_NAME] - Parent / Guardian of [PERSON_NAME]" at bounding box center [358, 436] width 280 height 17
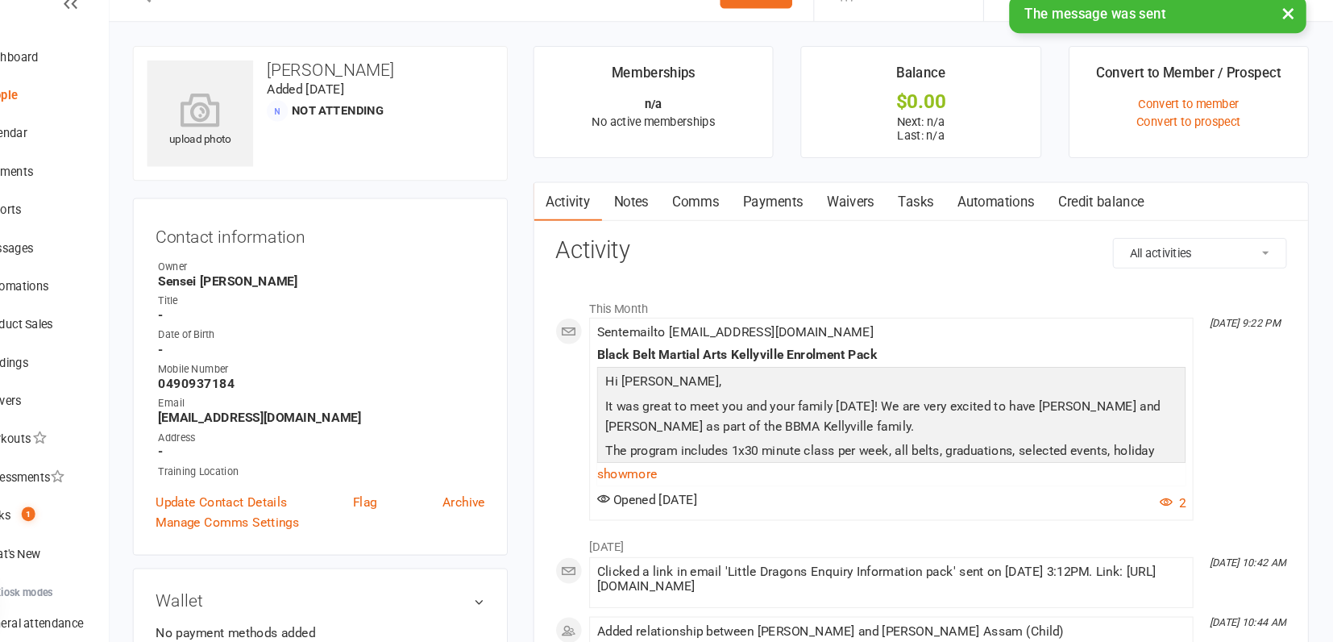
click at [721, 219] on link "Comms" at bounding box center [728, 224] width 67 height 37
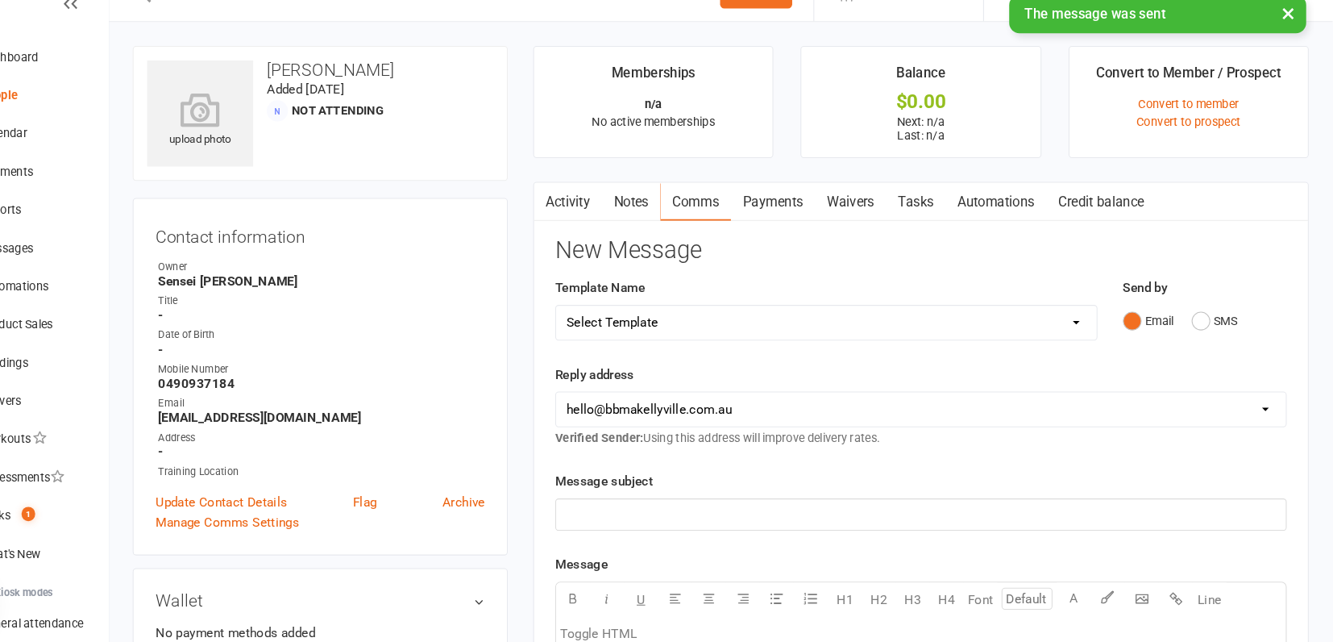
click at [1198, 331] on div "Email SMS" at bounding box center [1212, 337] width 156 height 31
click at [1209, 337] on button "SMS" at bounding box center [1222, 337] width 44 height 31
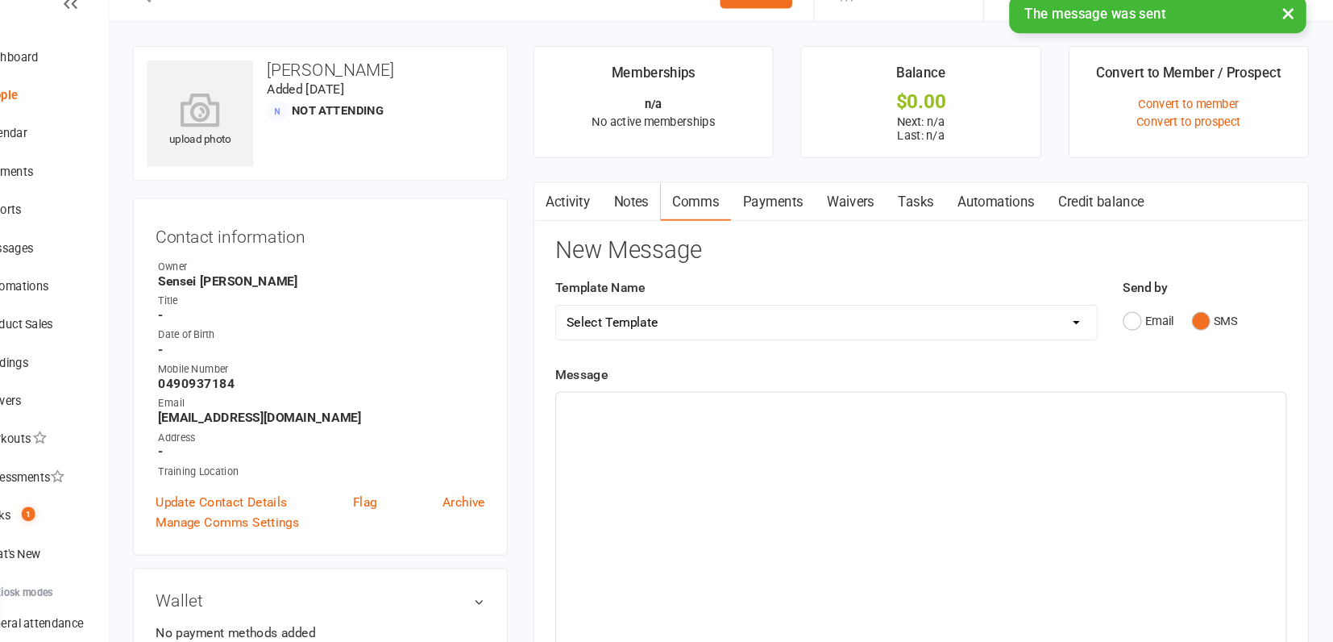
click at [739, 454] on div "﻿" at bounding box center [942, 526] width 693 height 242
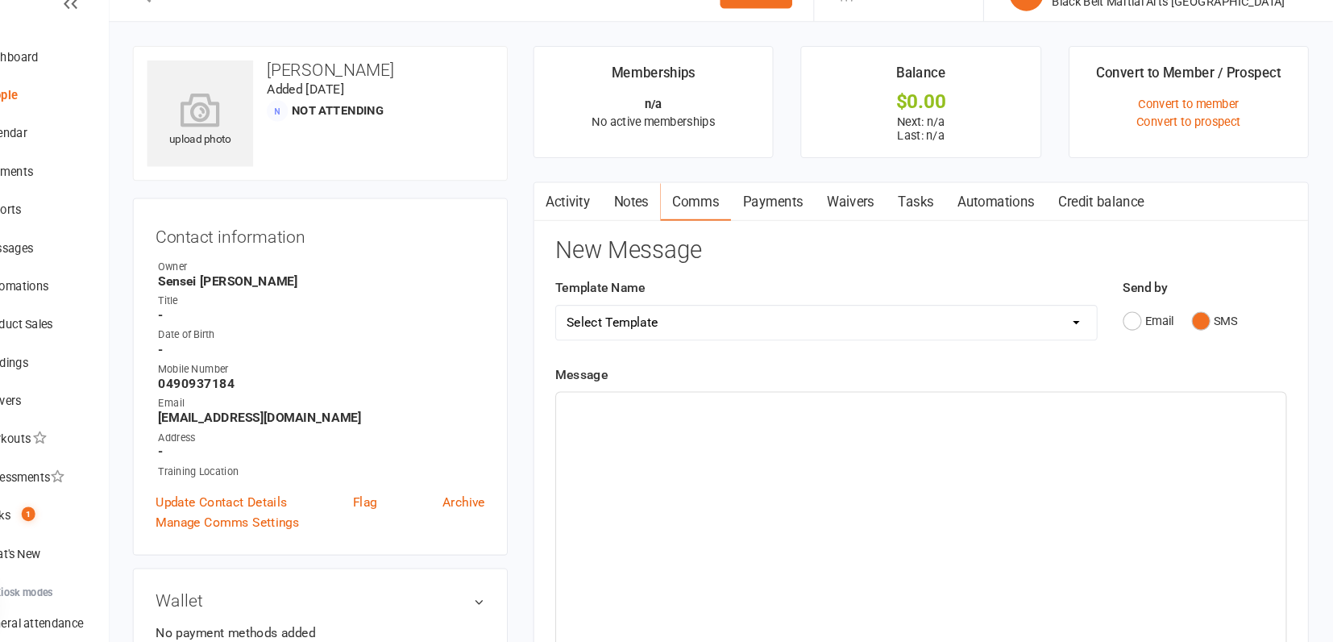
paste div
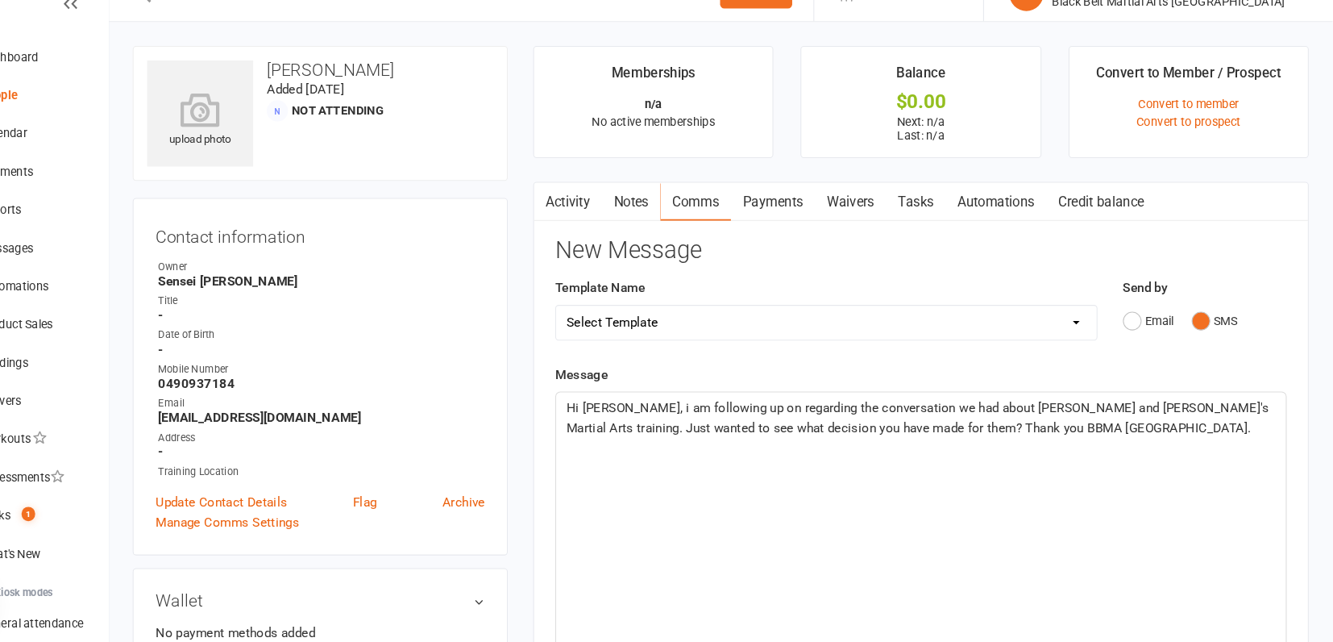
click at [630, 419] on span "Hi [PERSON_NAME], i am following up on regarding the conversation we had about …" at bounding box center [940, 429] width 671 height 34
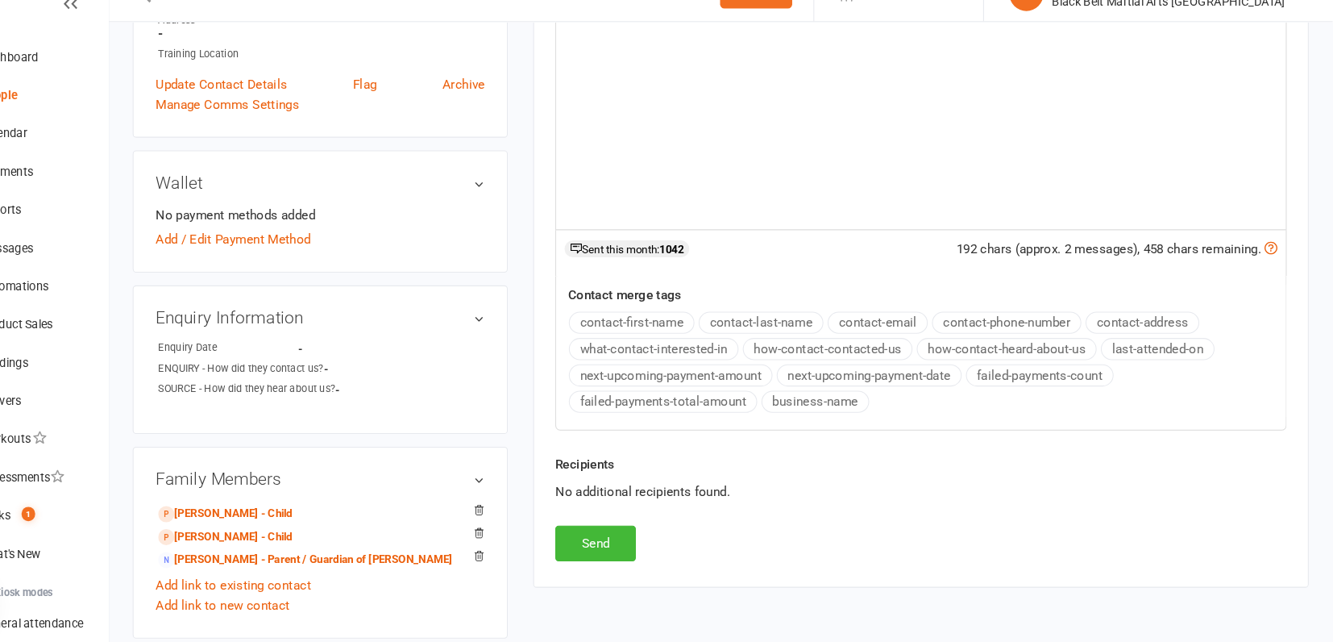
scroll to position [437, 0]
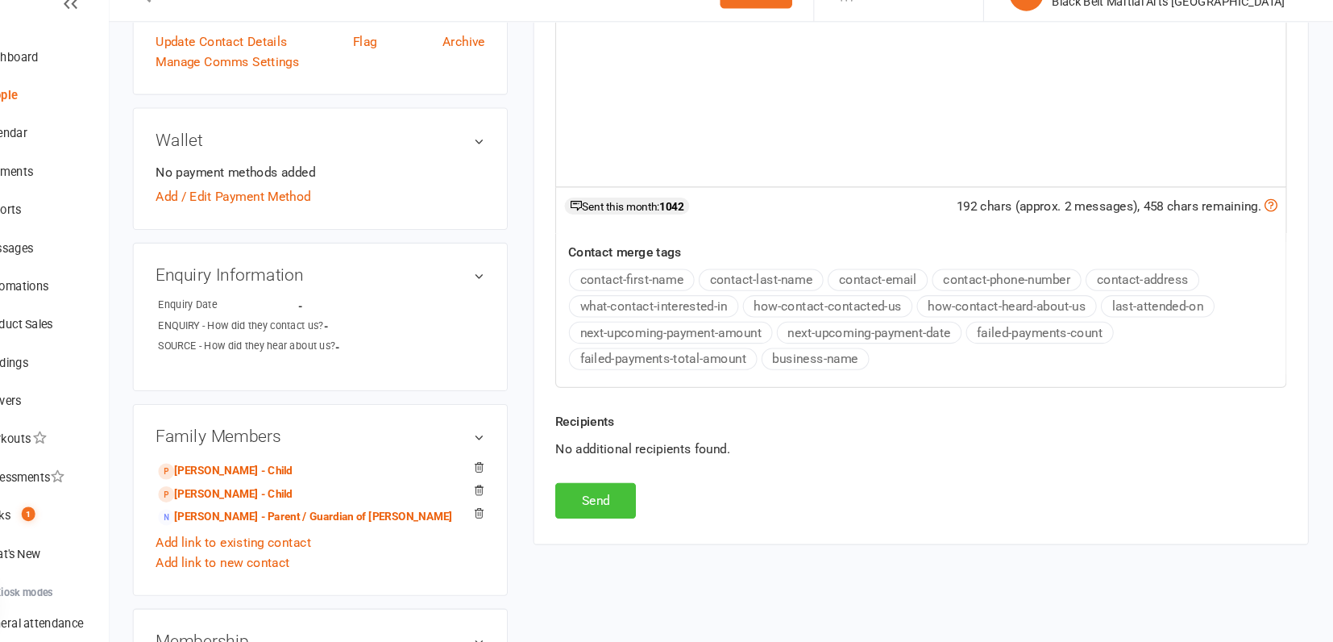
click at [642, 514] on button "Send" at bounding box center [633, 508] width 77 height 34
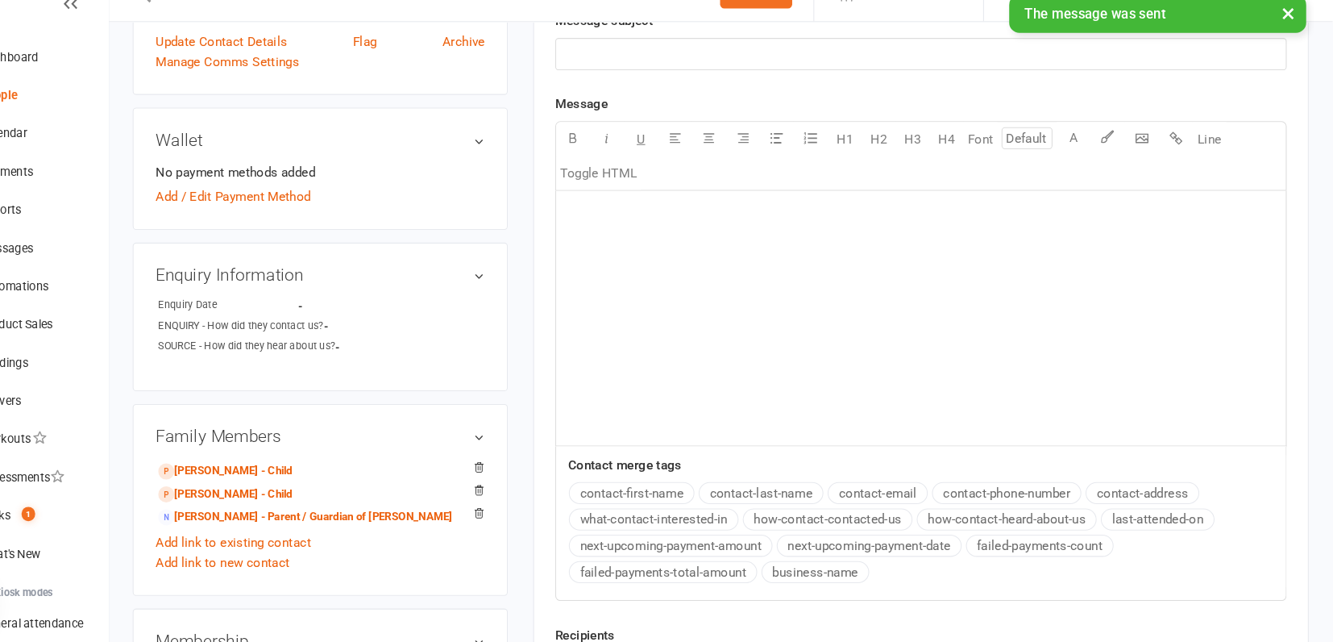
scroll to position [0, 0]
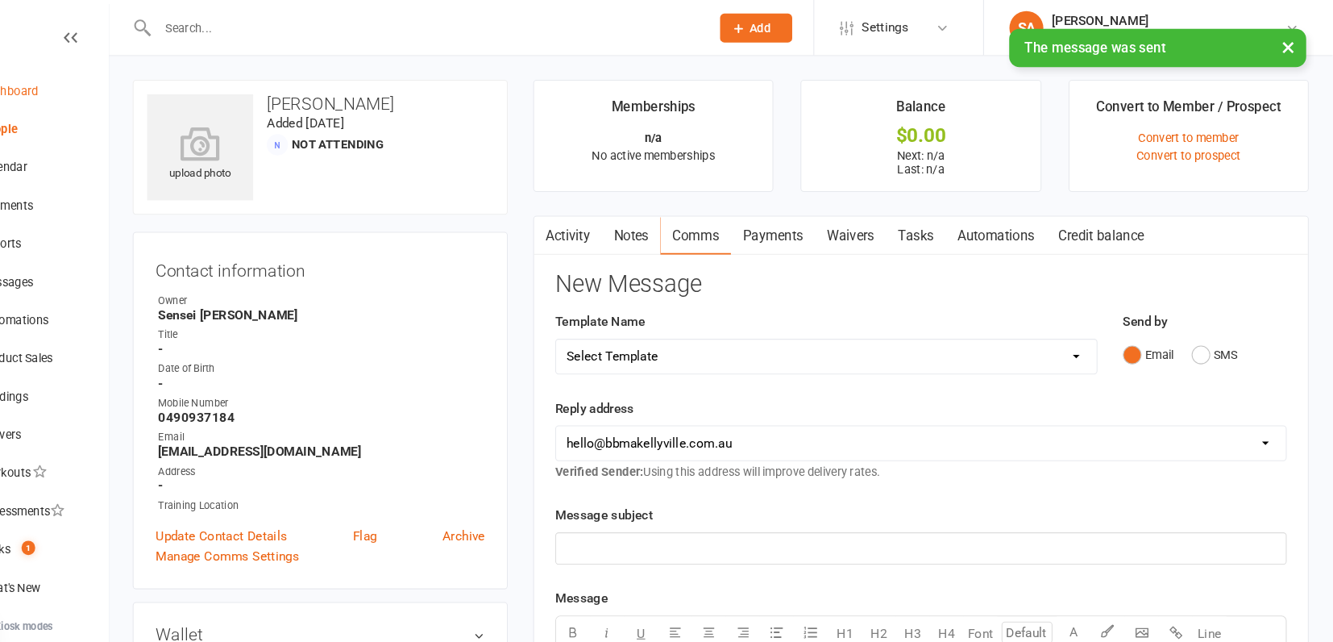
click at [91, 97] on link "Dashboard" at bounding box center [95, 87] width 149 height 36
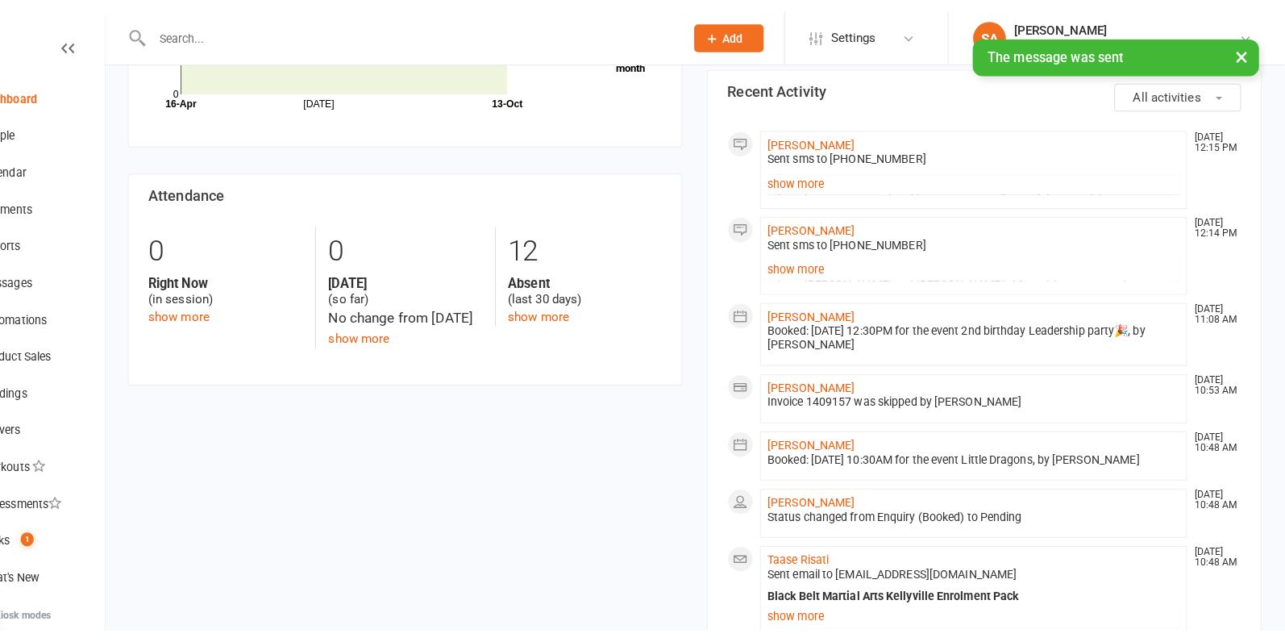
scroll to position [627, 0]
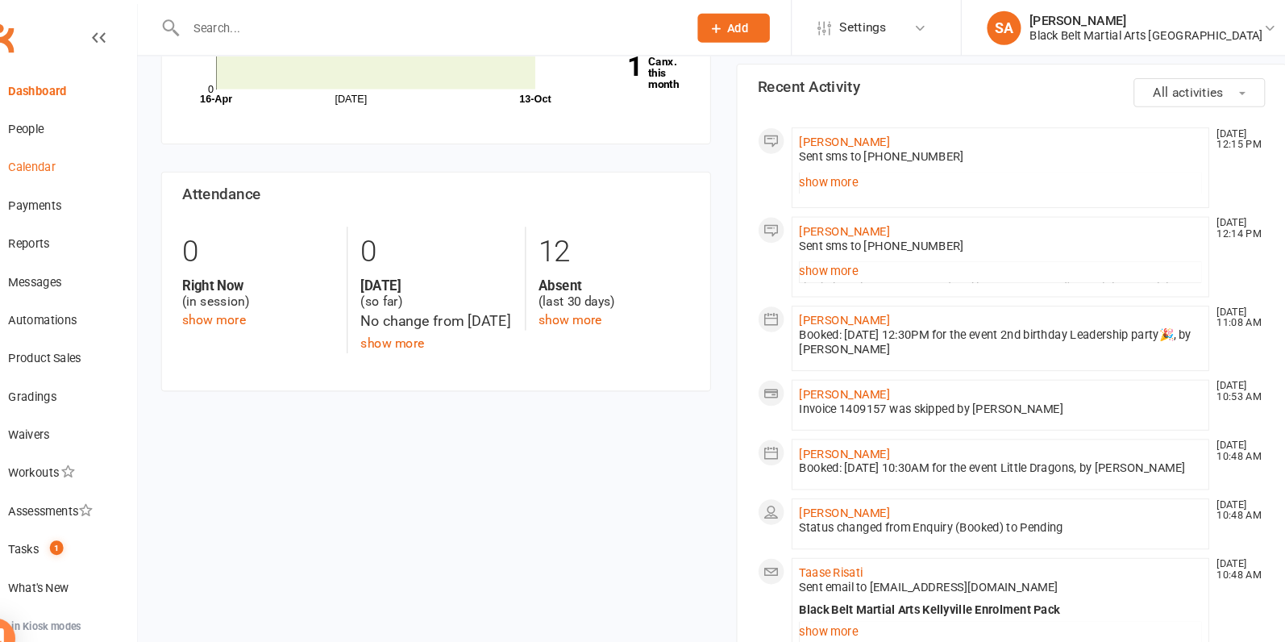
click at [56, 148] on link "Calendar" at bounding box center [95, 159] width 149 height 36
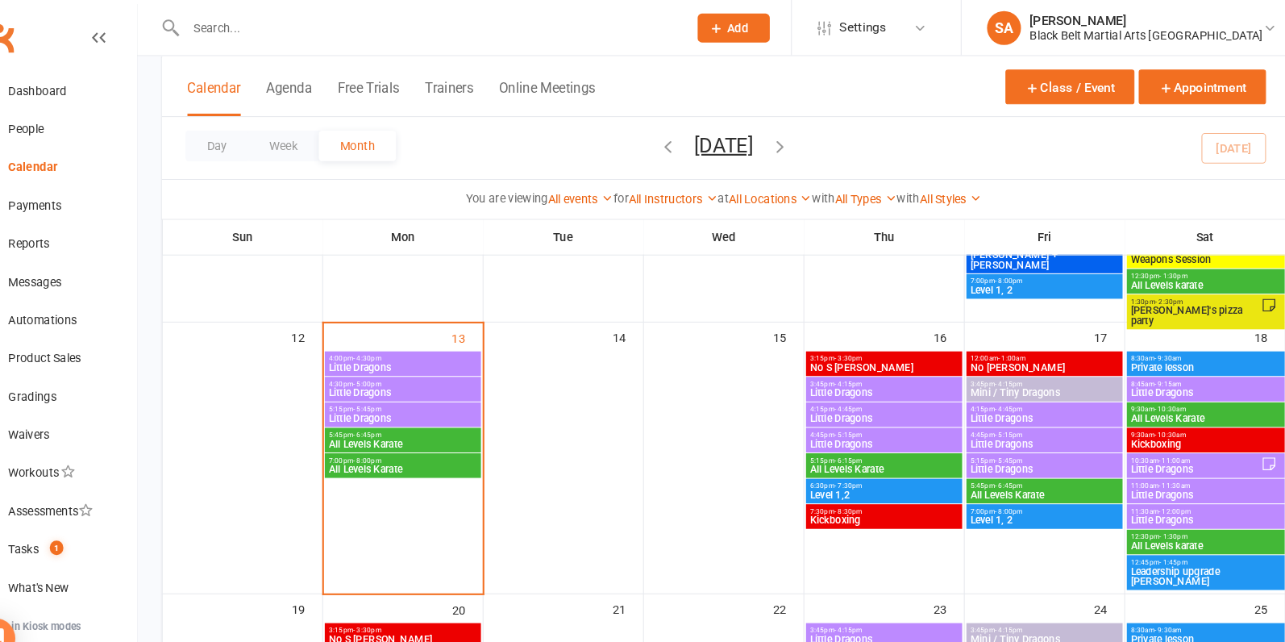
scroll to position [410, 0]
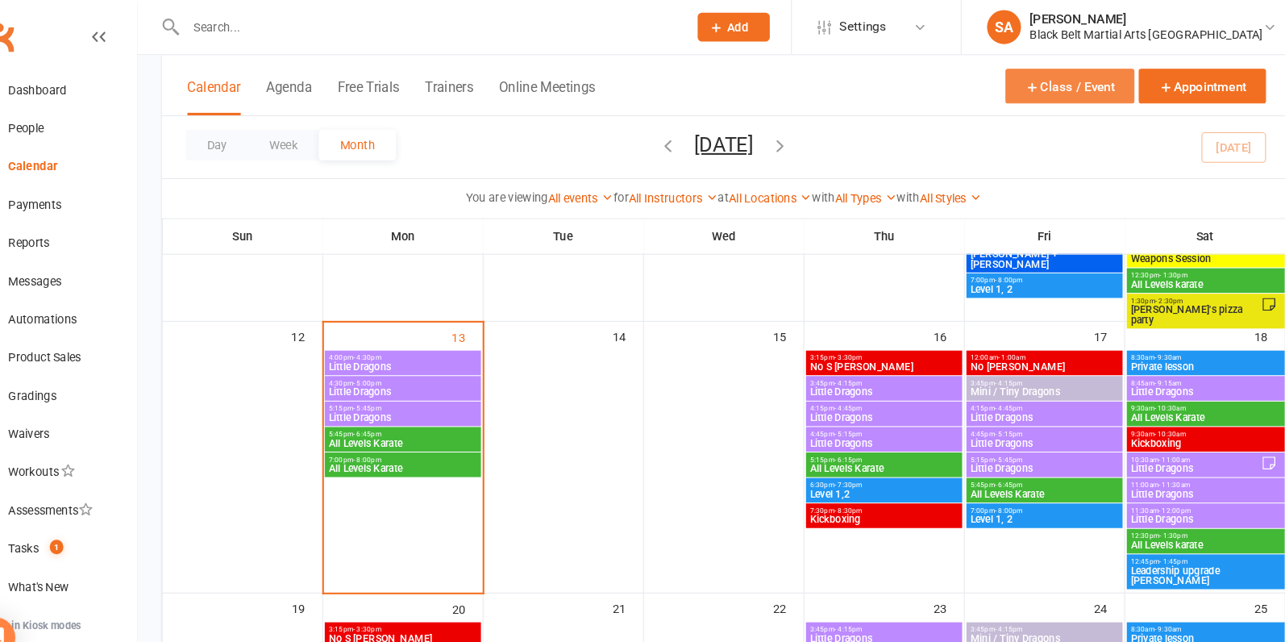
click at [1046, 85] on button "Class / Event" at bounding box center [1057, 82] width 123 height 33
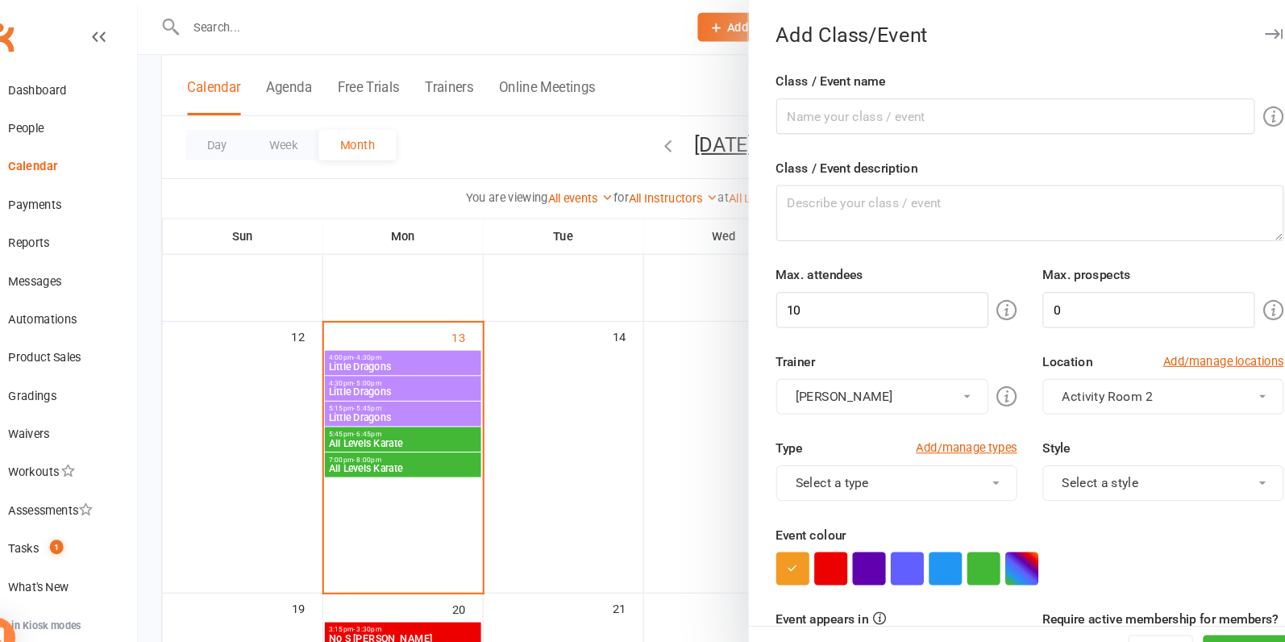
click at [676, 270] on div at bounding box center [728, 321] width 1114 height 642
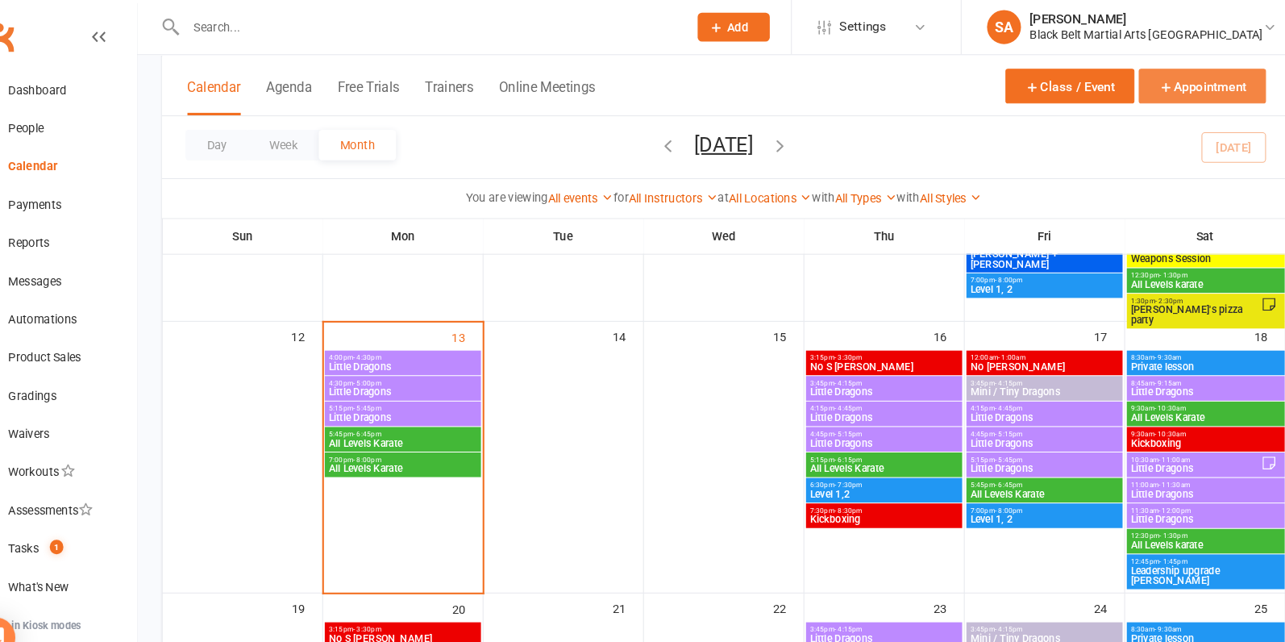
click at [1200, 81] on button "Appointment" at bounding box center [1182, 82] width 121 height 33
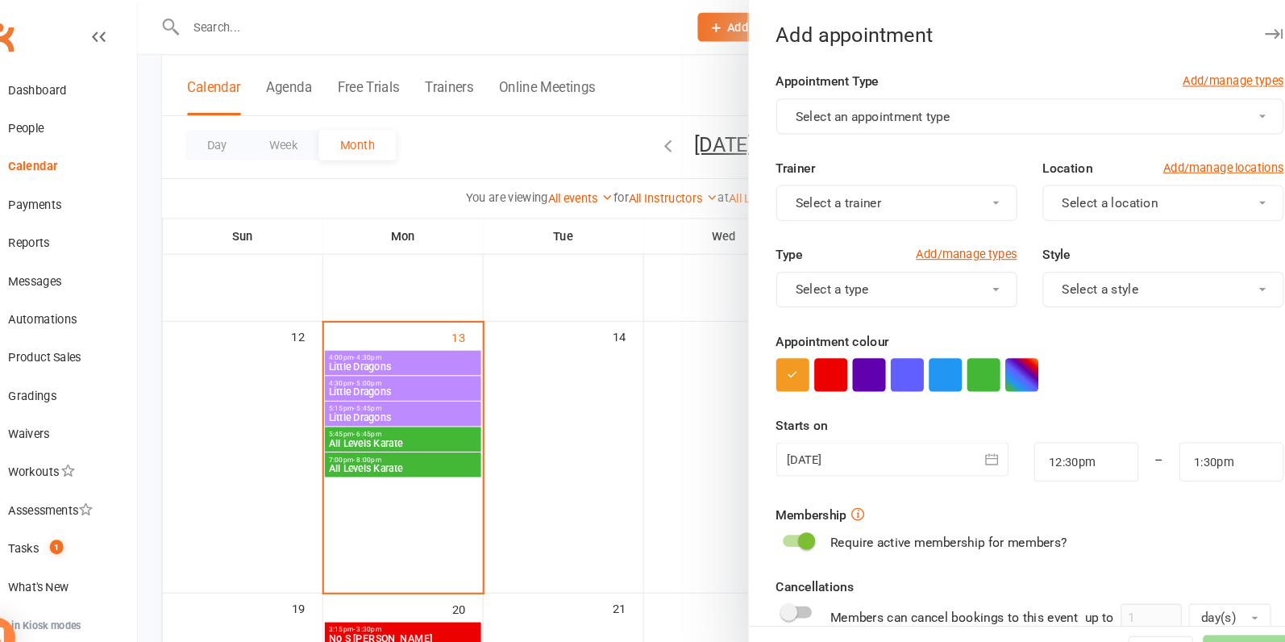
click at [1054, 103] on button "Select an appointment type" at bounding box center [1018, 111] width 482 height 34
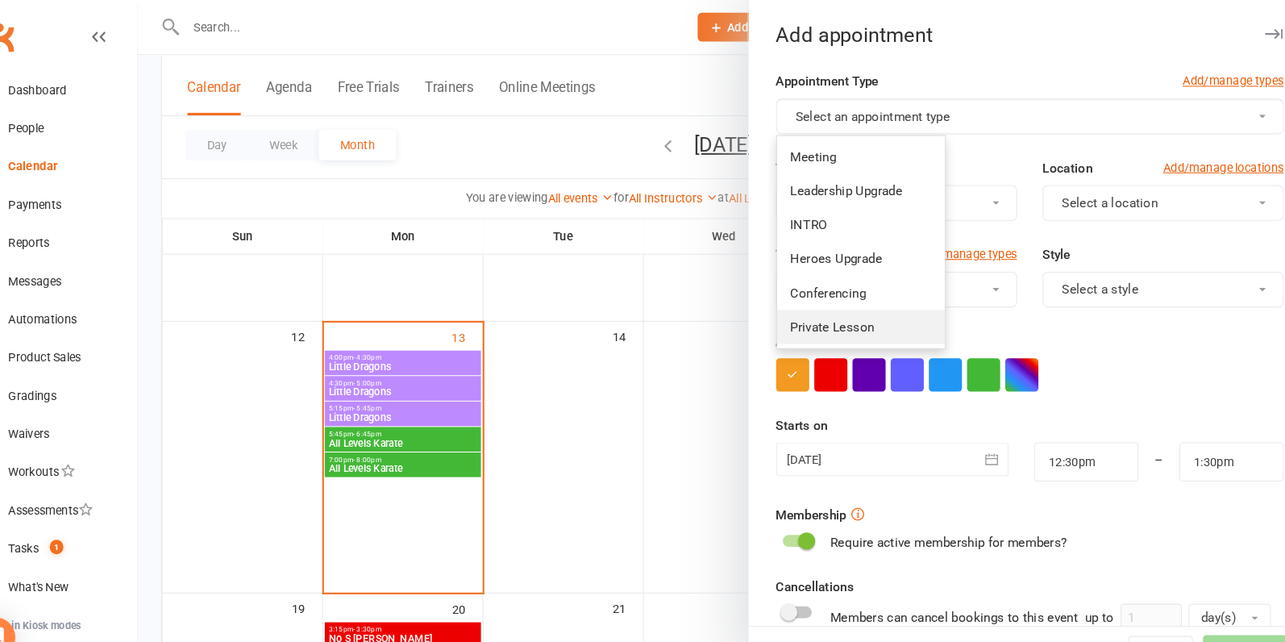
click at [868, 310] on span "Private Lesson" at bounding box center [831, 311] width 80 height 15
type input "12:45pm"
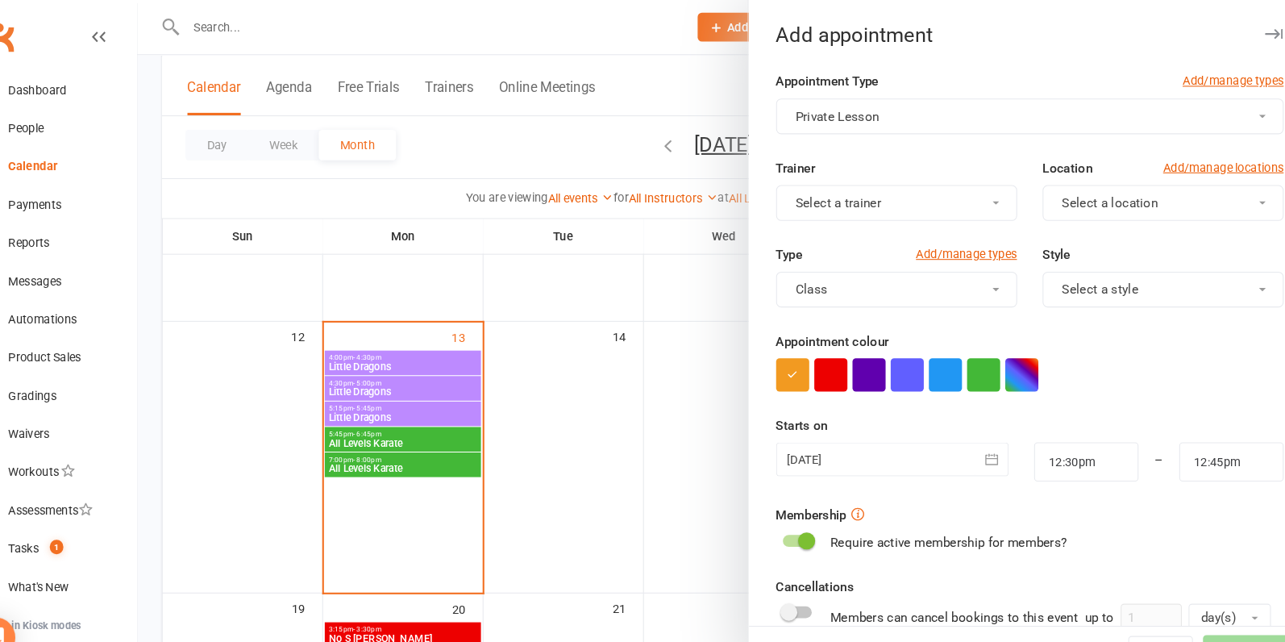
scroll to position [60, 0]
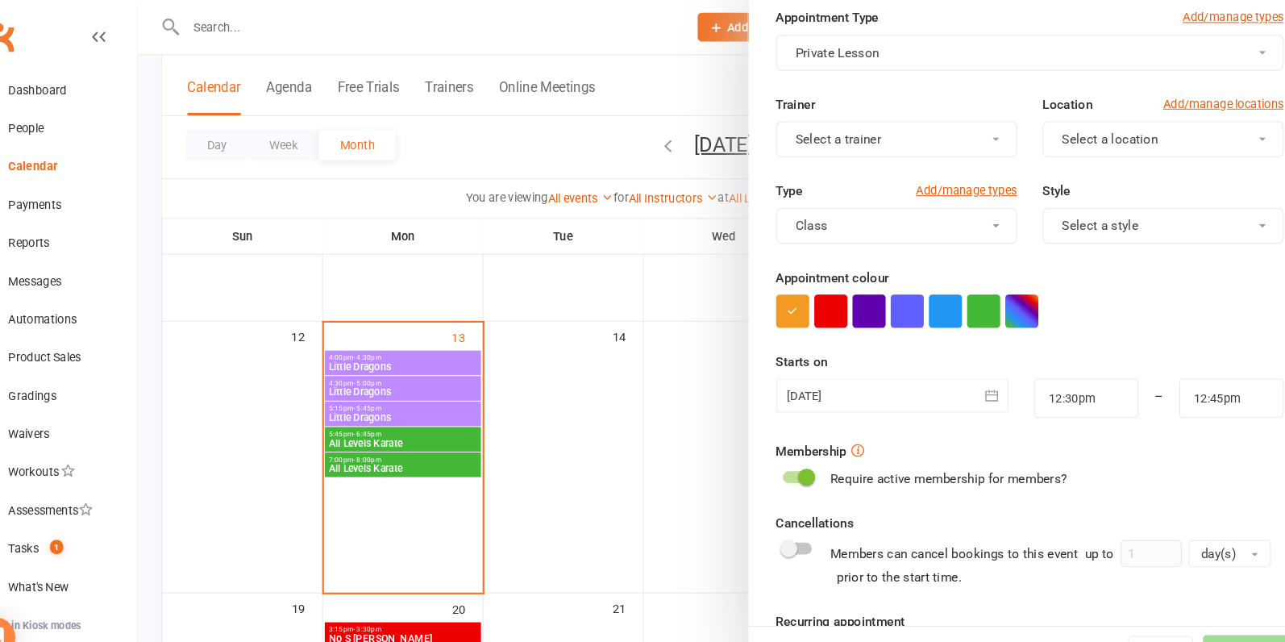
click at [799, 451] on span at bounding box center [806, 454] width 16 height 16
click at [784, 451] on input "checkbox" at bounding box center [784, 451] width 0 height 0
click at [885, 378] on div at bounding box center [887, 376] width 221 height 32
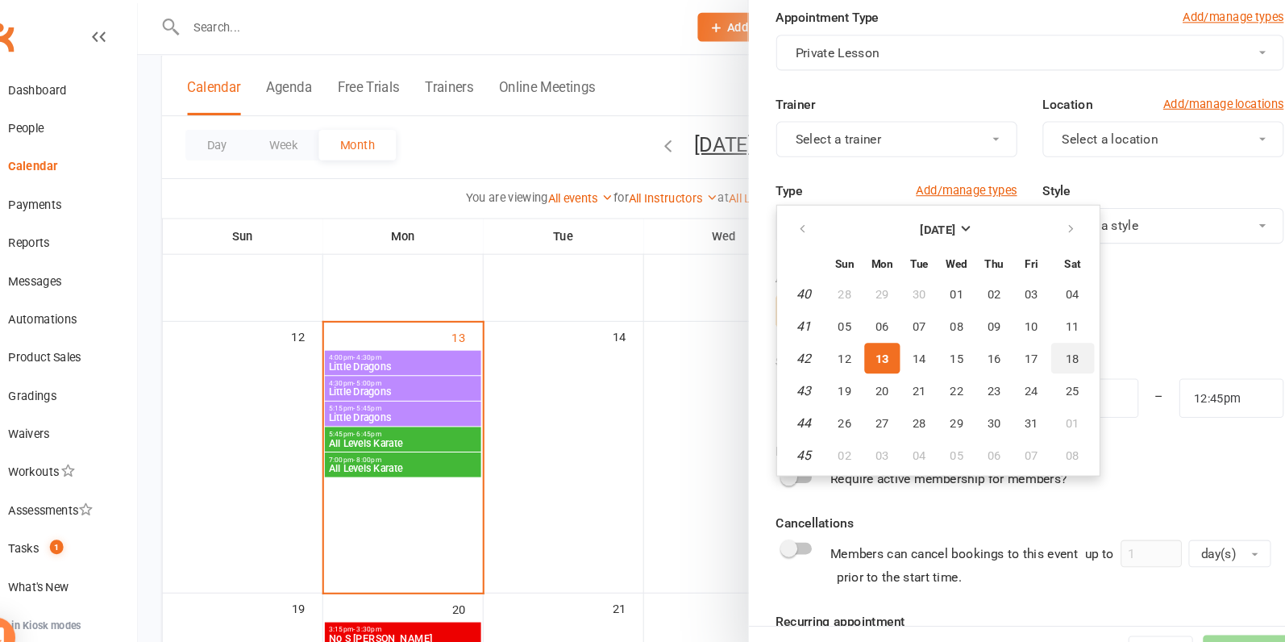
click at [1052, 343] on span "18" at bounding box center [1058, 341] width 13 height 13
type input "[DATE]"
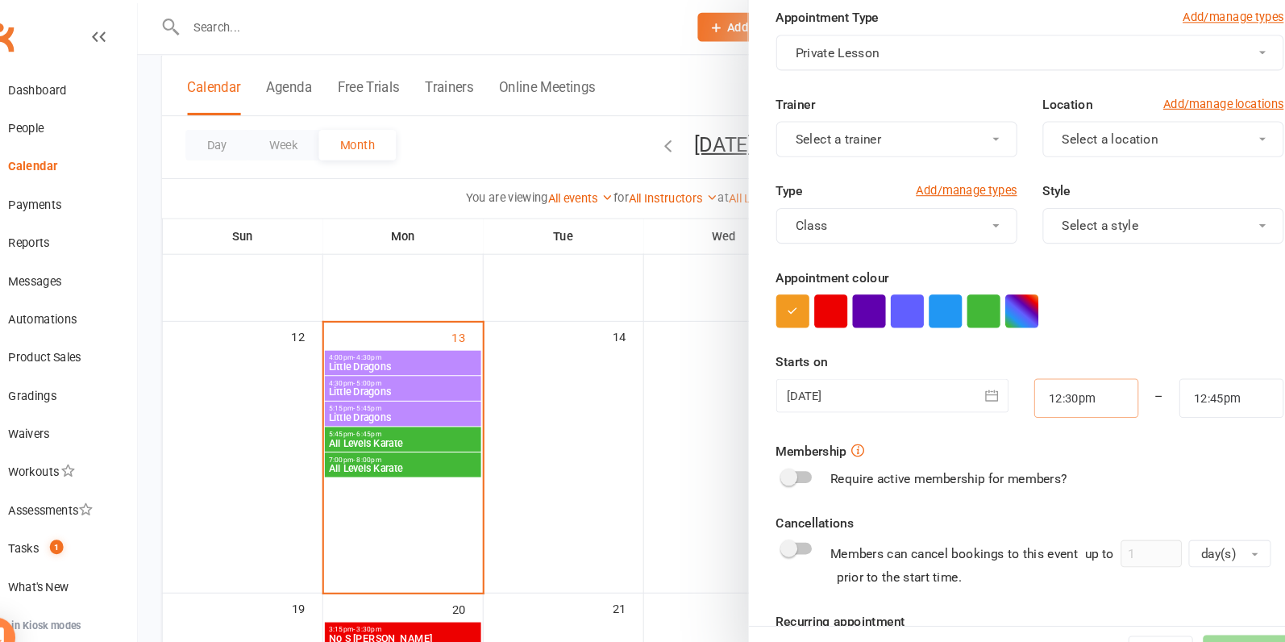
click at [1067, 382] on input "12:30pm" at bounding box center [1071, 378] width 99 height 37
type input "10:30am"
click at [1074, 440] on li "10:30am" at bounding box center [1061, 436] width 77 height 24
click at [1187, 378] on input "12:45pm" at bounding box center [1209, 378] width 99 height 37
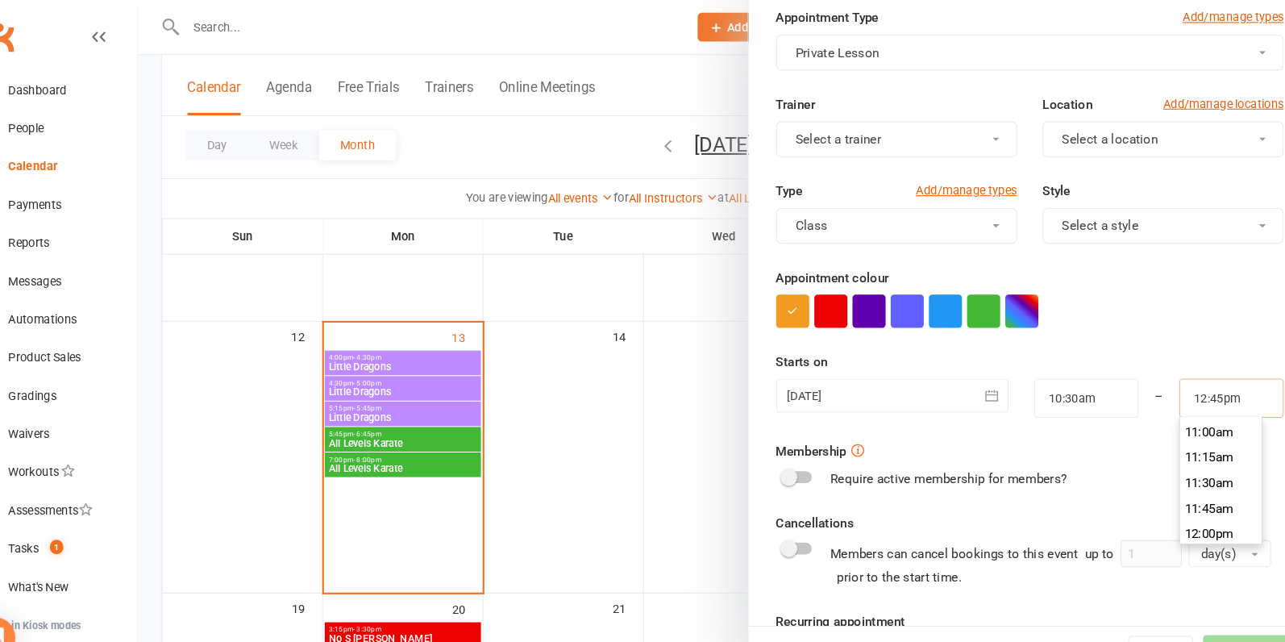
scroll to position [1012, 0]
type input "11:00am"
click at [1188, 467] on li "11:00am" at bounding box center [1199, 462] width 77 height 24
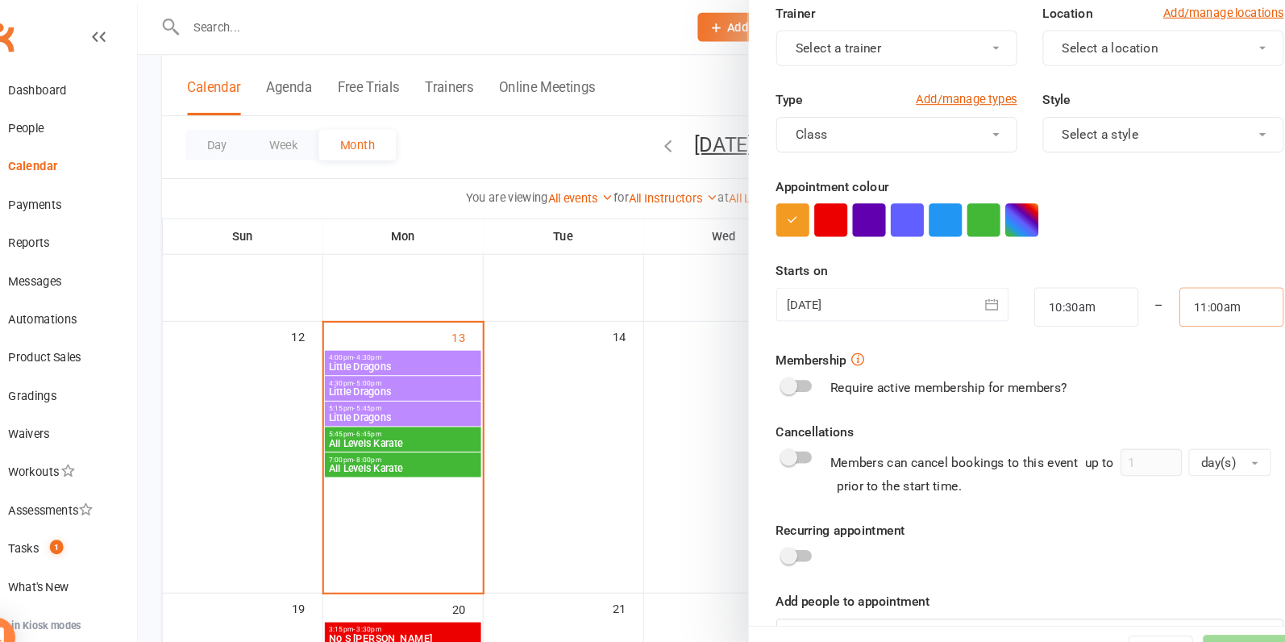
scroll to position [192, 0]
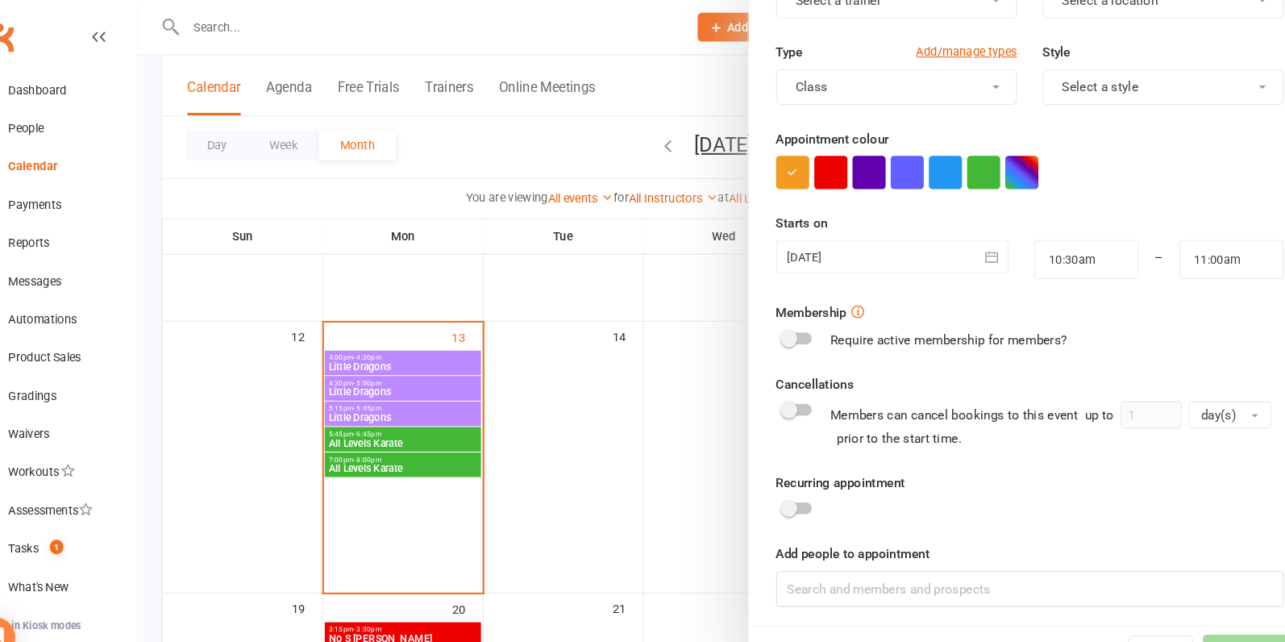
click at [792, 479] on span at bounding box center [789, 484] width 16 height 16
click at [784, 481] on input "checkbox" at bounding box center [784, 481] width 0 height 0
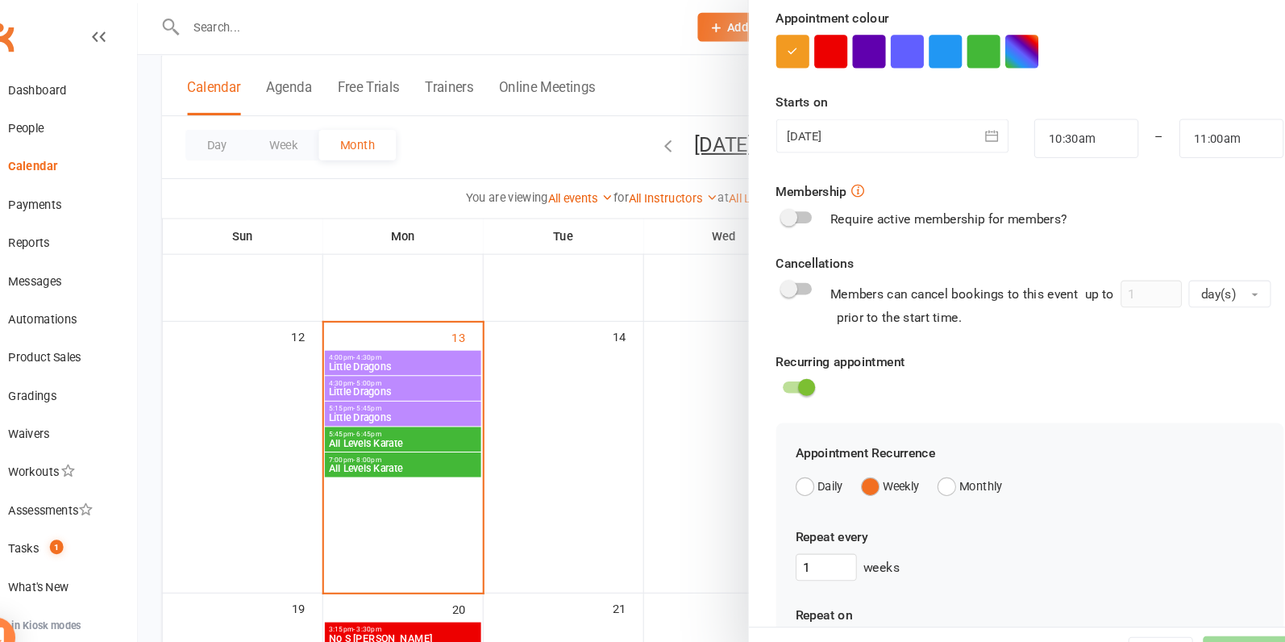
scroll to position [317, 0]
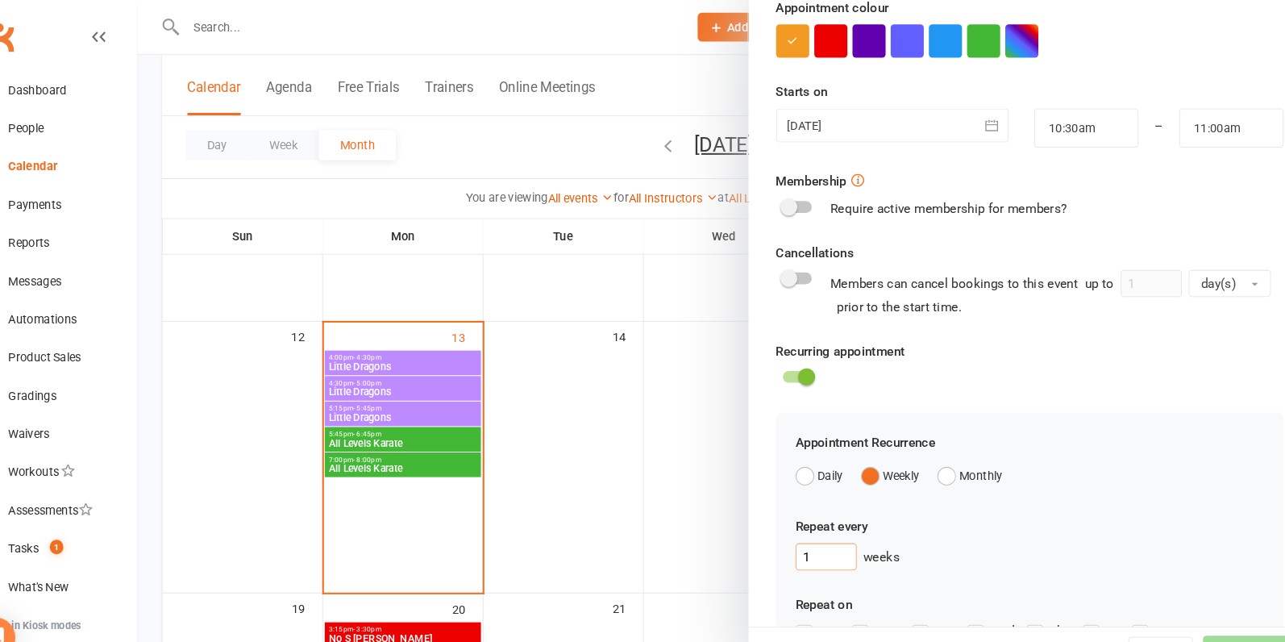
click at [830, 538] on input "1" at bounding box center [825, 530] width 58 height 26
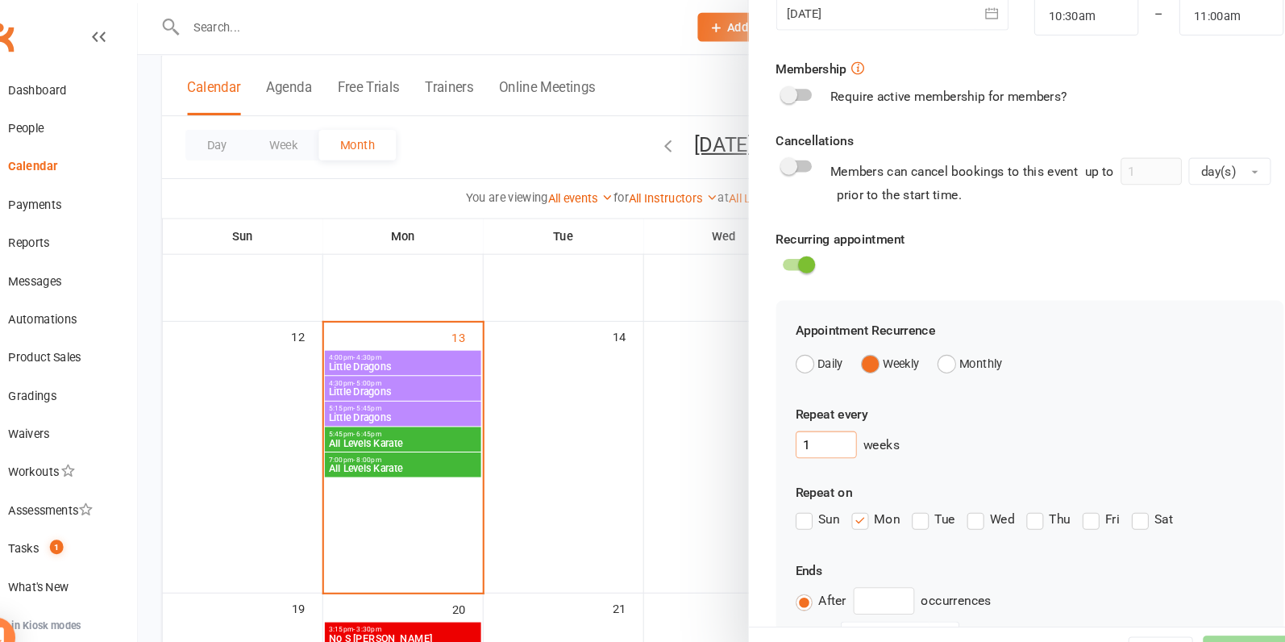
scroll to position [426, 0]
click at [1125, 487] on label "Sat" at bounding box center [1135, 491] width 40 height 19
click at [1125, 482] on input "Sat" at bounding box center [1120, 482] width 10 height 0
click at [855, 497] on label "Mon" at bounding box center [872, 491] width 46 height 19
click at [855, 482] on input "Mon" at bounding box center [854, 482] width 10 height 0
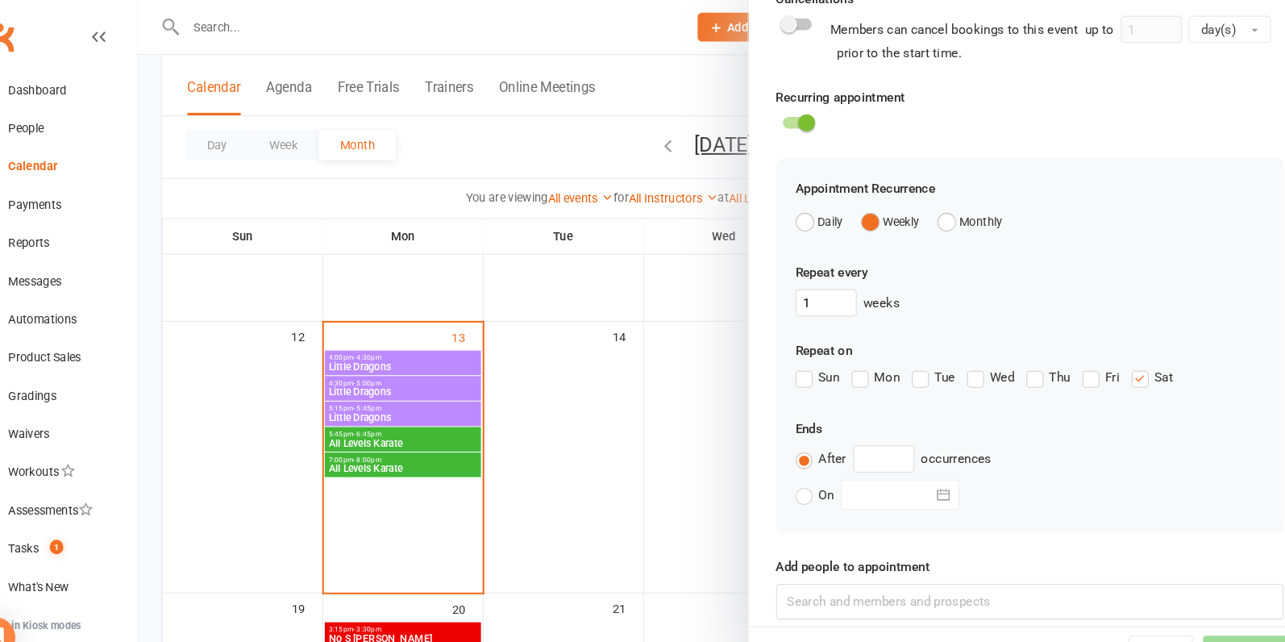
scroll to position [569, 0]
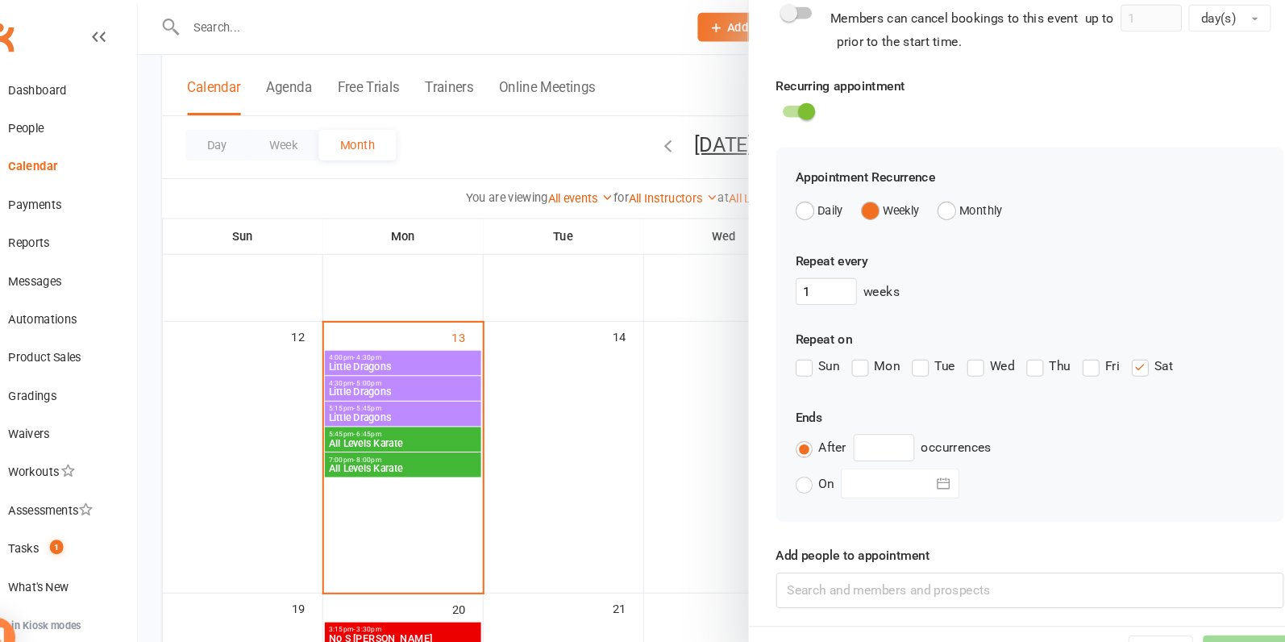
click at [803, 424] on label "After" at bounding box center [820, 425] width 48 height 19
click at [803, 416] on input "After" at bounding box center [801, 416] width 10 height 0
click at [803, 457] on label "On" at bounding box center [814, 459] width 36 height 19
click at [803, 450] on input "On" at bounding box center [801, 450] width 10 height 0
click at [805, 422] on label "After" at bounding box center [820, 425] width 48 height 19
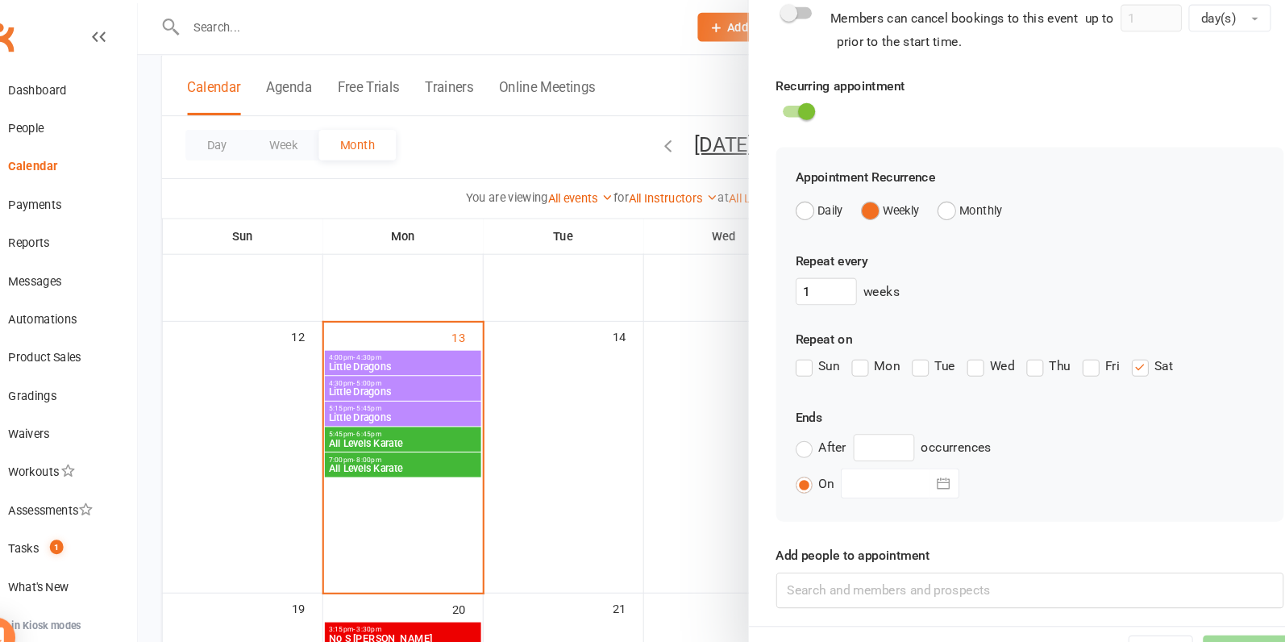
click at [805, 416] on input "After" at bounding box center [801, 416] width 10 height 0
click at [805, 459] on label "On" at bounding box center [814, 459] width 36 height 19
click at [805, 450] on input "On" at bounding box center [801, 450] width 10 height 0
click at [875, 455] on div at bounding box center [894, 459] width 113 height 29
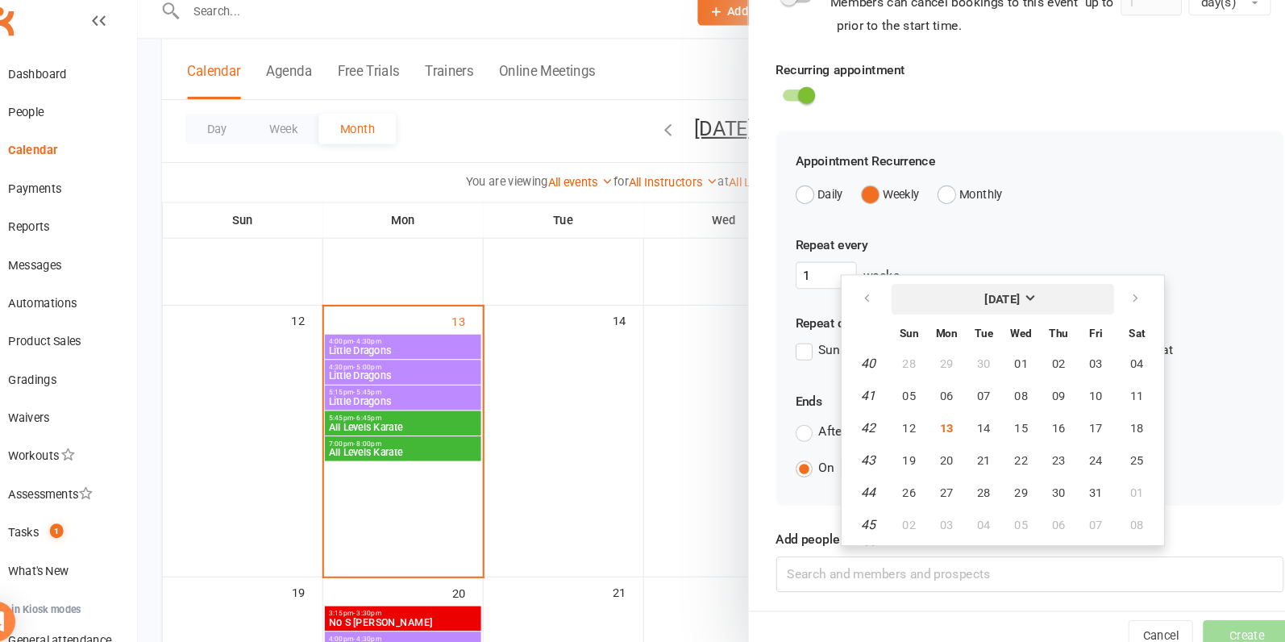
scroll to position [410, 0]
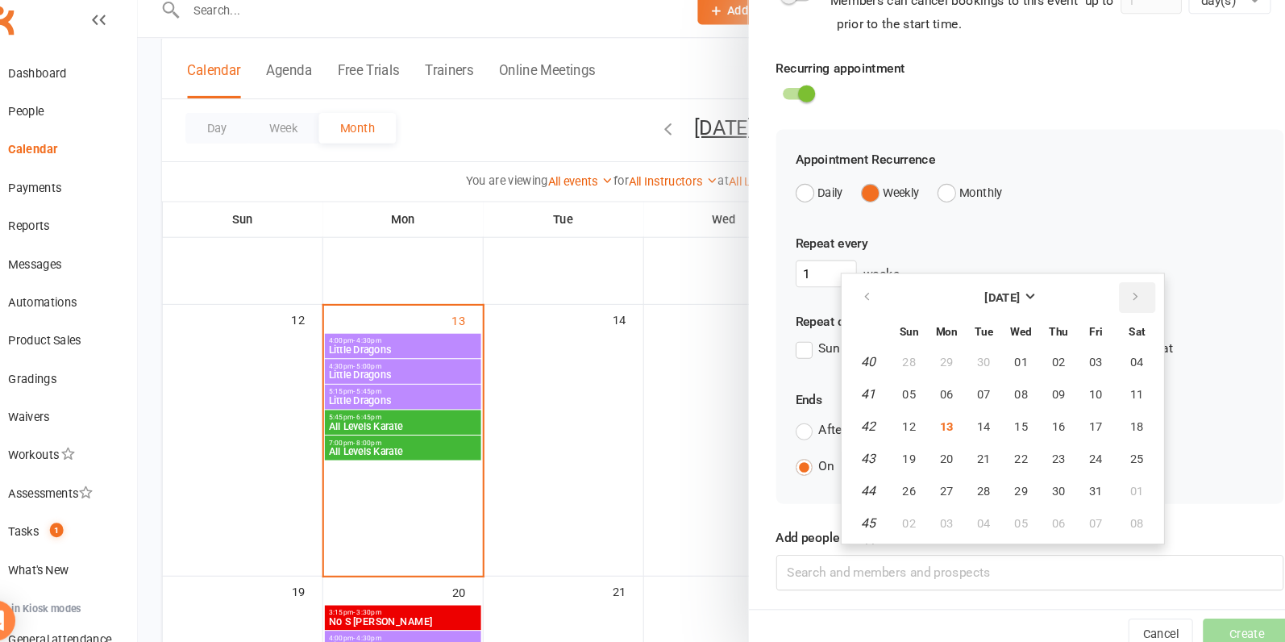
click at [1113, 293] on icon "button" at bounding box center [1118, 299] width 11 height 13
click at [1120, 416] on span "20" at bounding box center [1119, 422] width 13 height 13
type input "[DATE]"
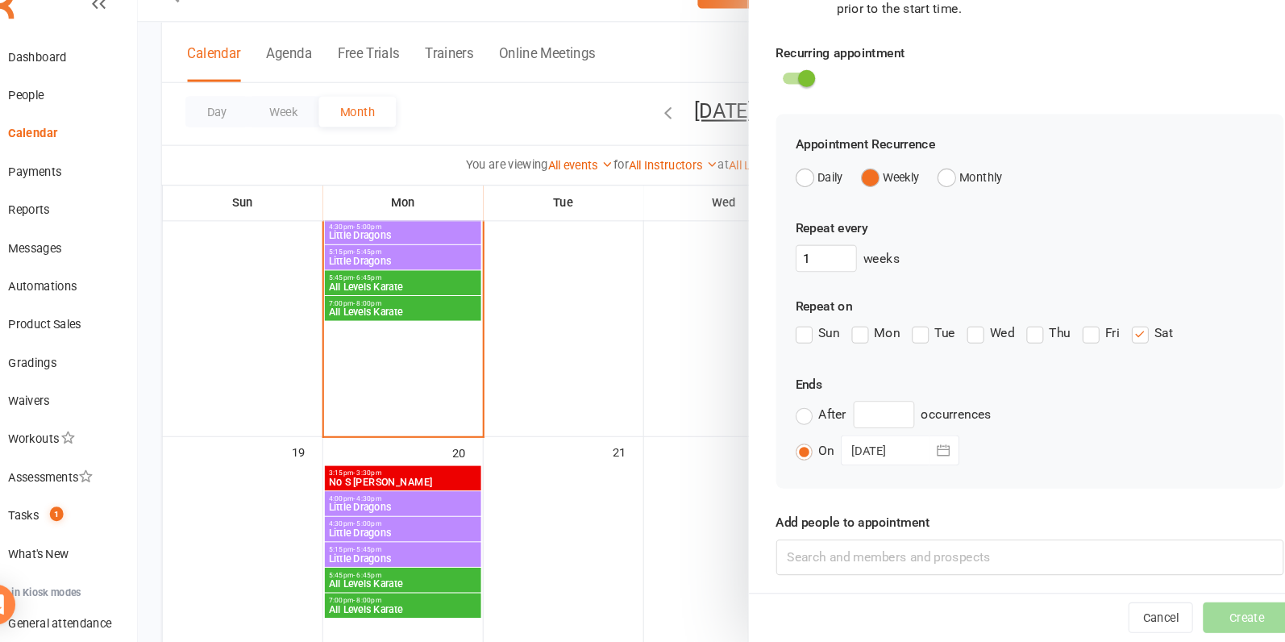
scroll to position [633, 0]
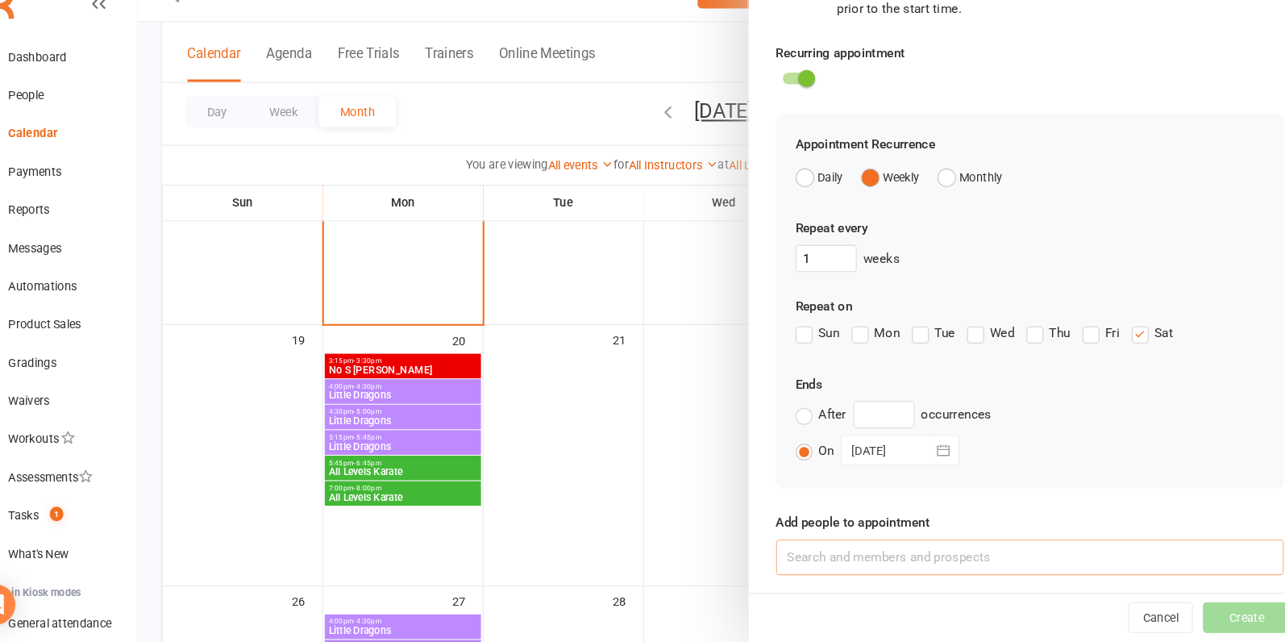
click at [942, 562] on input at bounding box center [1018, 561] width 482 height 34
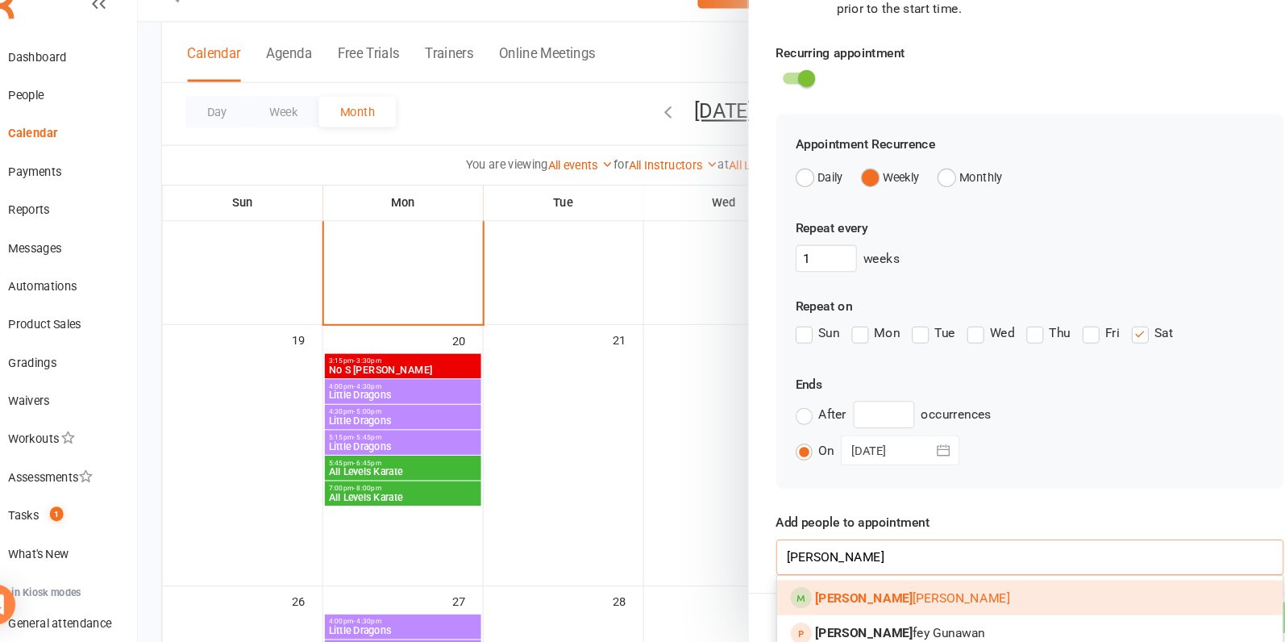
type input "[PERSON_NAME]"
click at [896, 595] on link "[PERSON_NAME]" at bounding box center [1018, 600] width 480 height 34
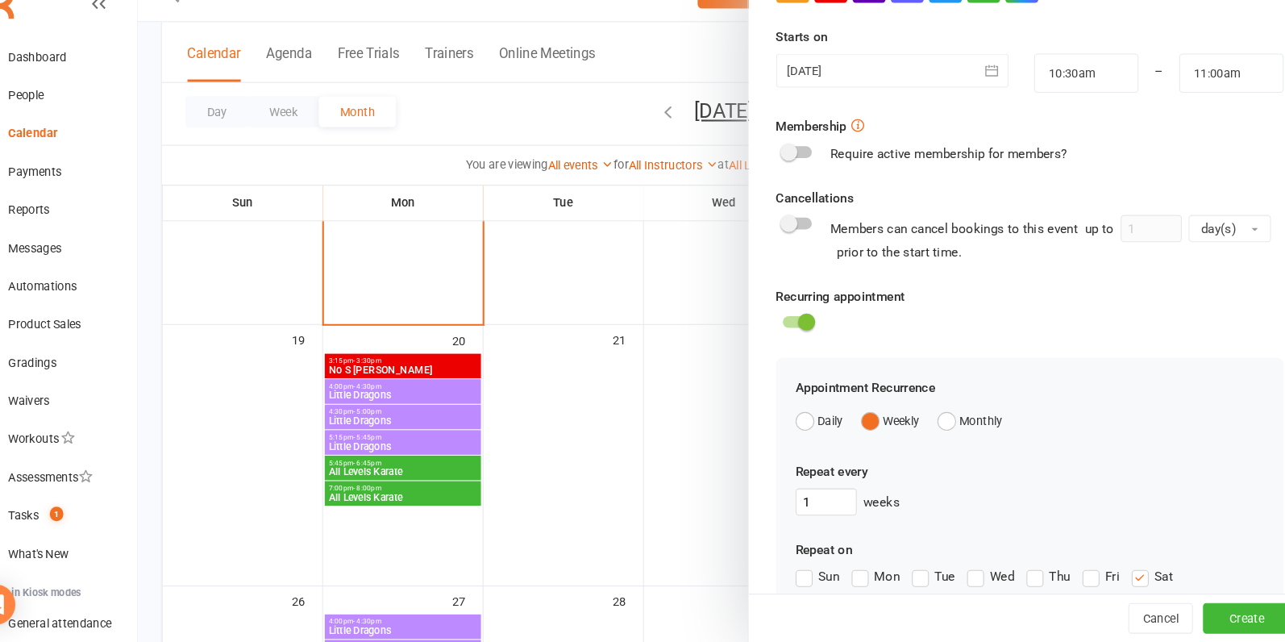
scroll to position [614, 0]
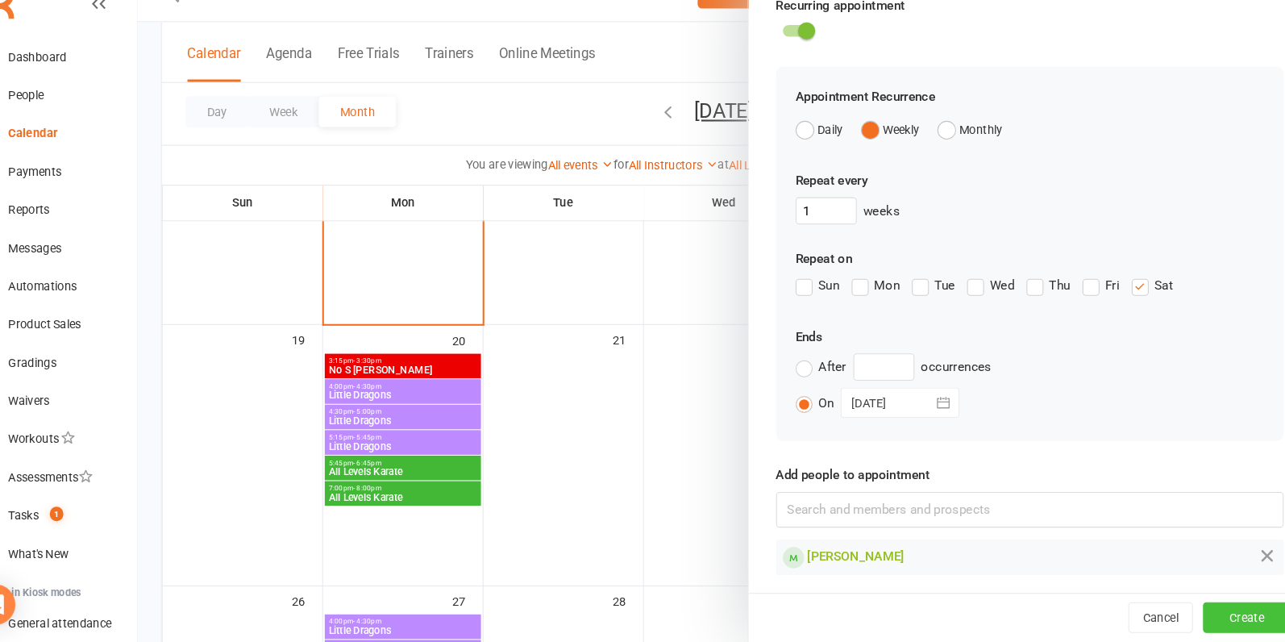
click at [1210, 609] on button "Create" at bounding box center [1224, 619] width 83 height 29
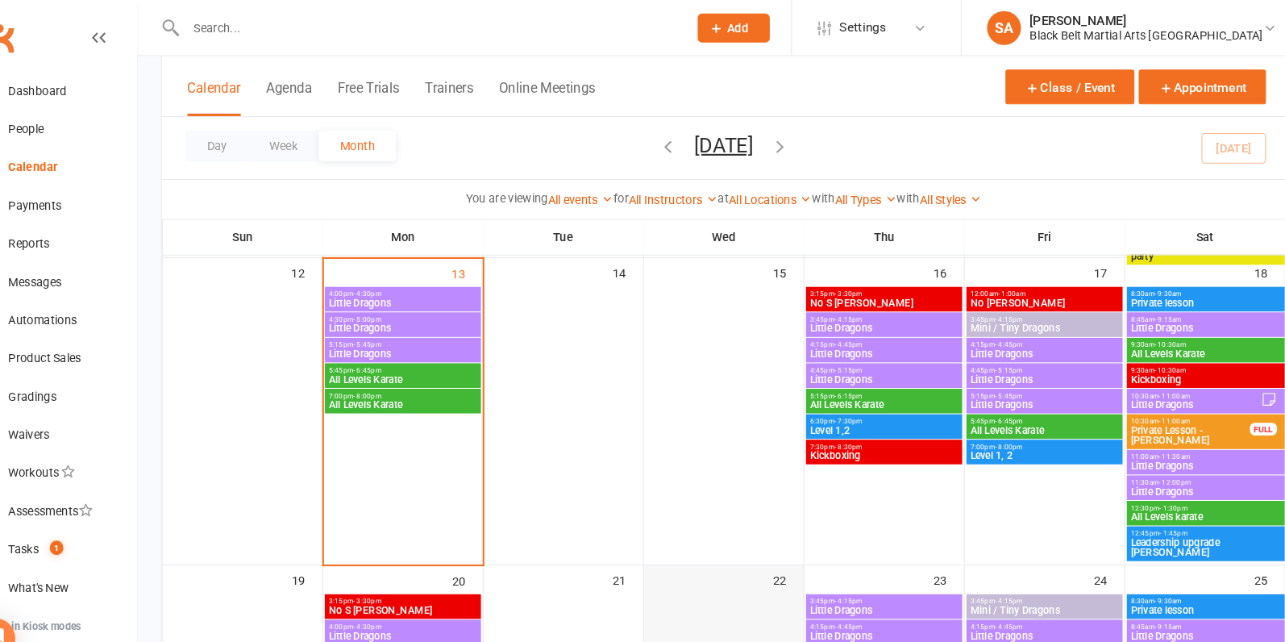
scroll to position [471, 0]
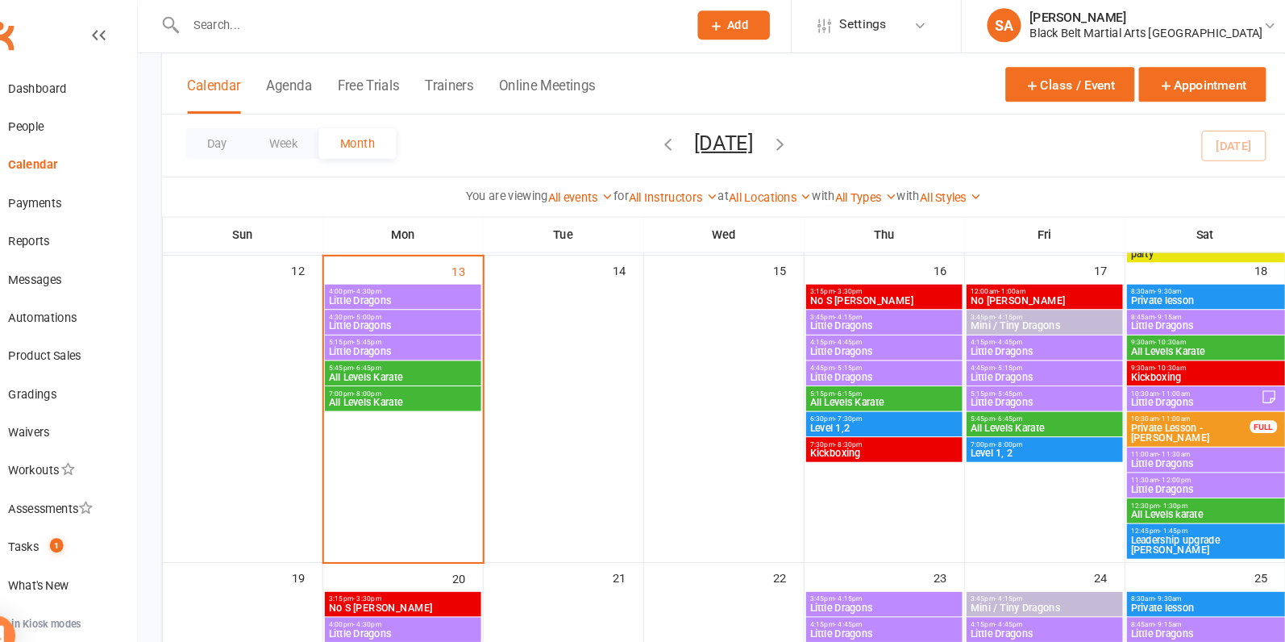
click at [1145, 430] on span "- 11:30am" at bounding box center [1156, 433] width 30 height 7
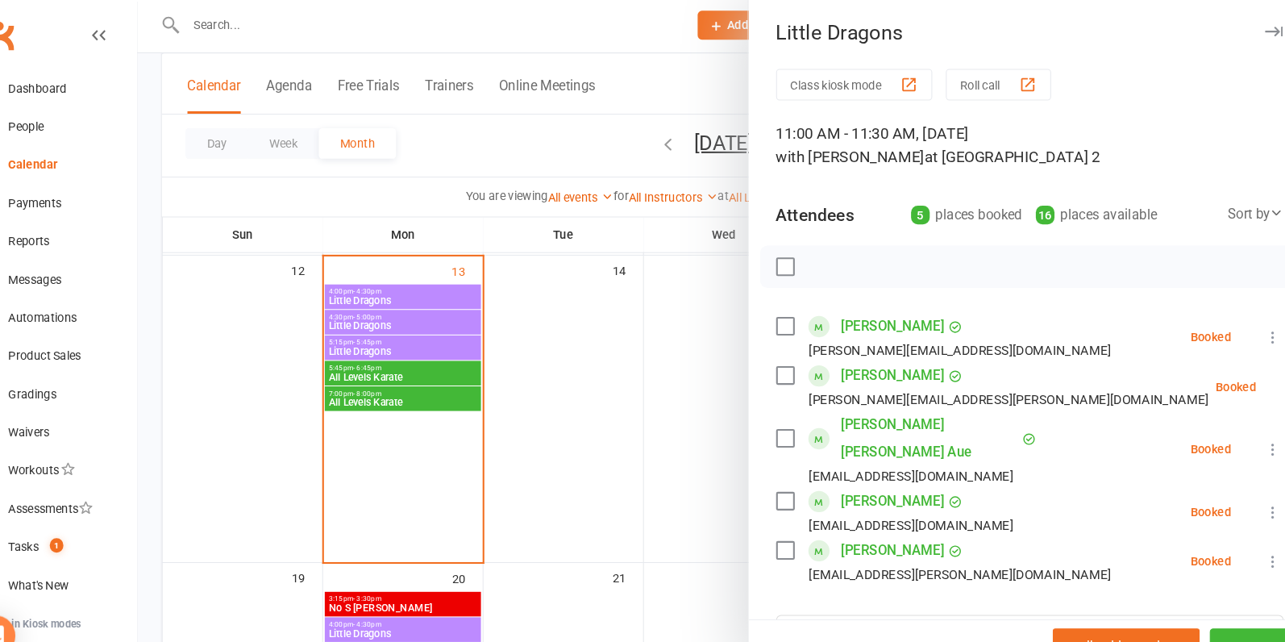
click at [689, 392] on div at bounding box center [728, 321] width 1114 height 642
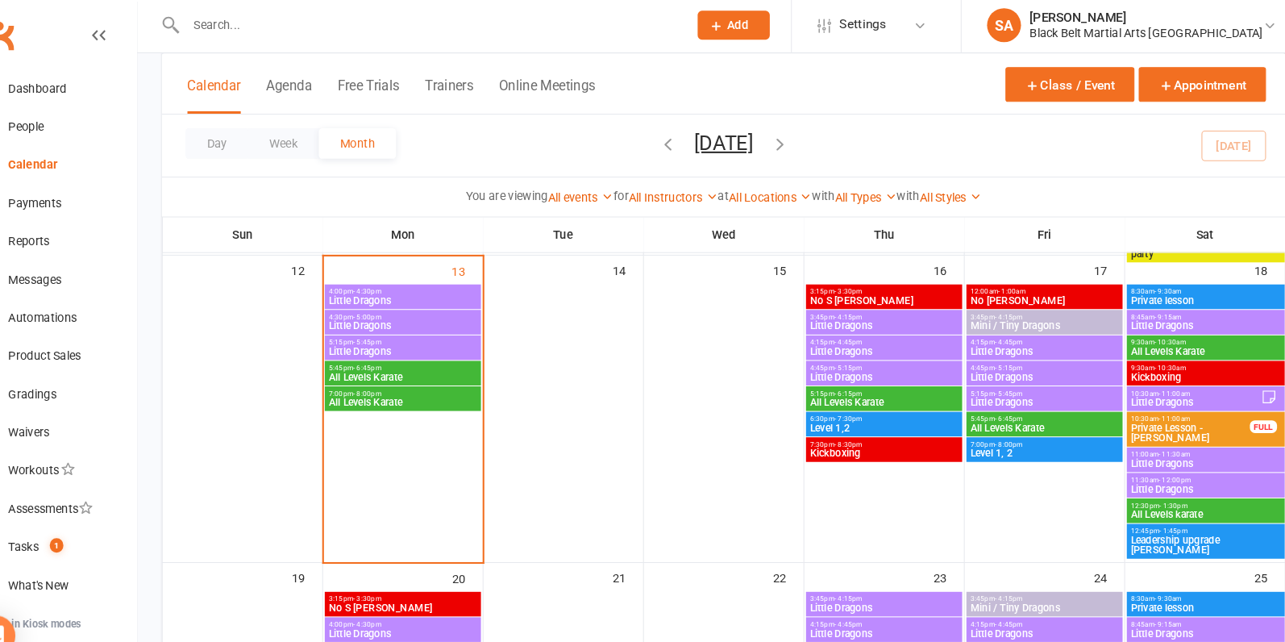
click at [1142, 464] on span "Little Dragons" at bounding box center [1185, 467] width 143 height 10
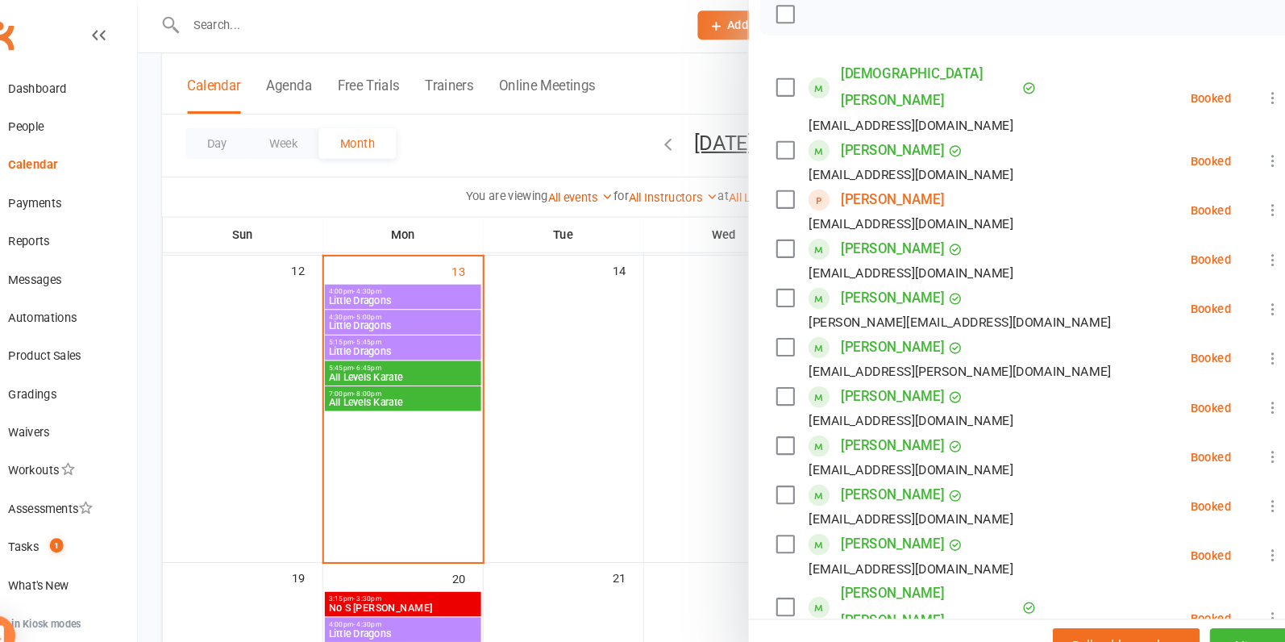
scroll to position [242, 0]
click at [718, 359] on div at bounding box center [728, 321] width 1114 height 642
